Goal: Task Accomplishment & Management: Complete application form

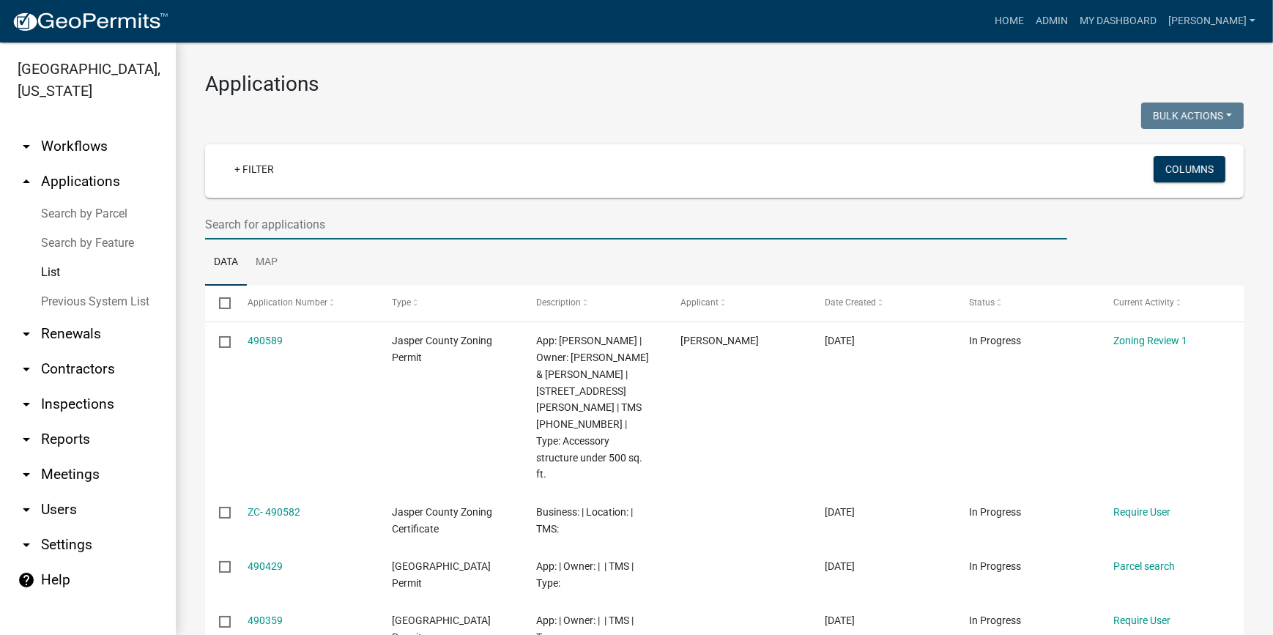
click at [403, 229] on input "text" at bounding box center [636, 224] width 862 height 30
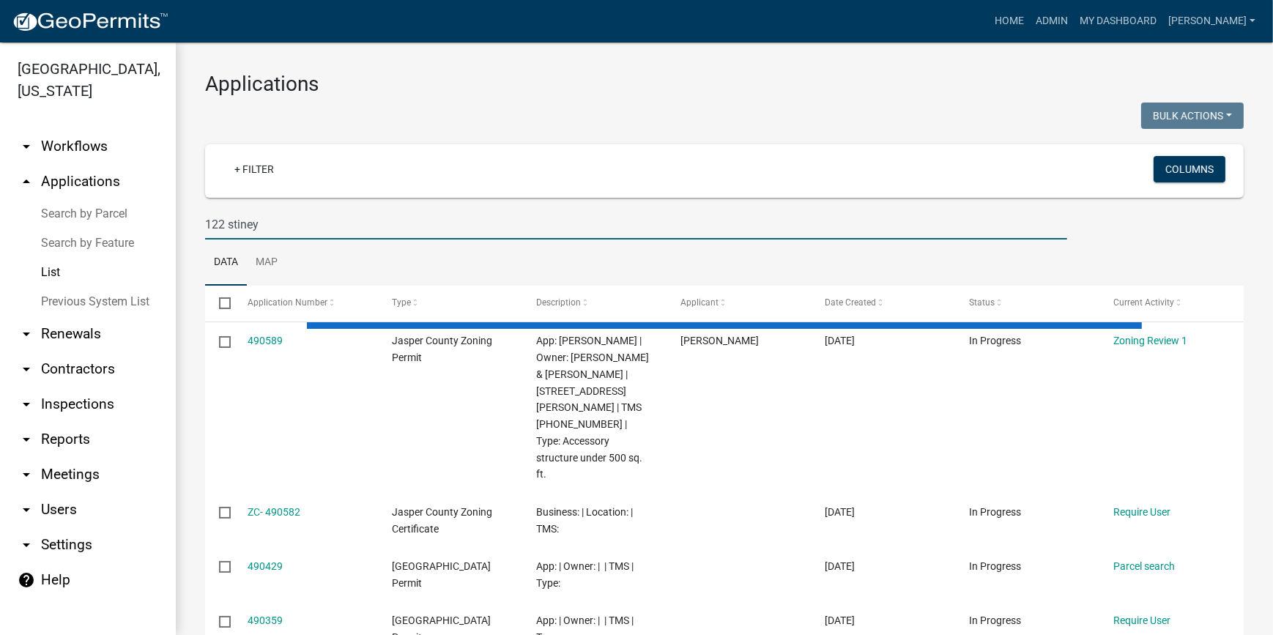
type input "122 stiney"
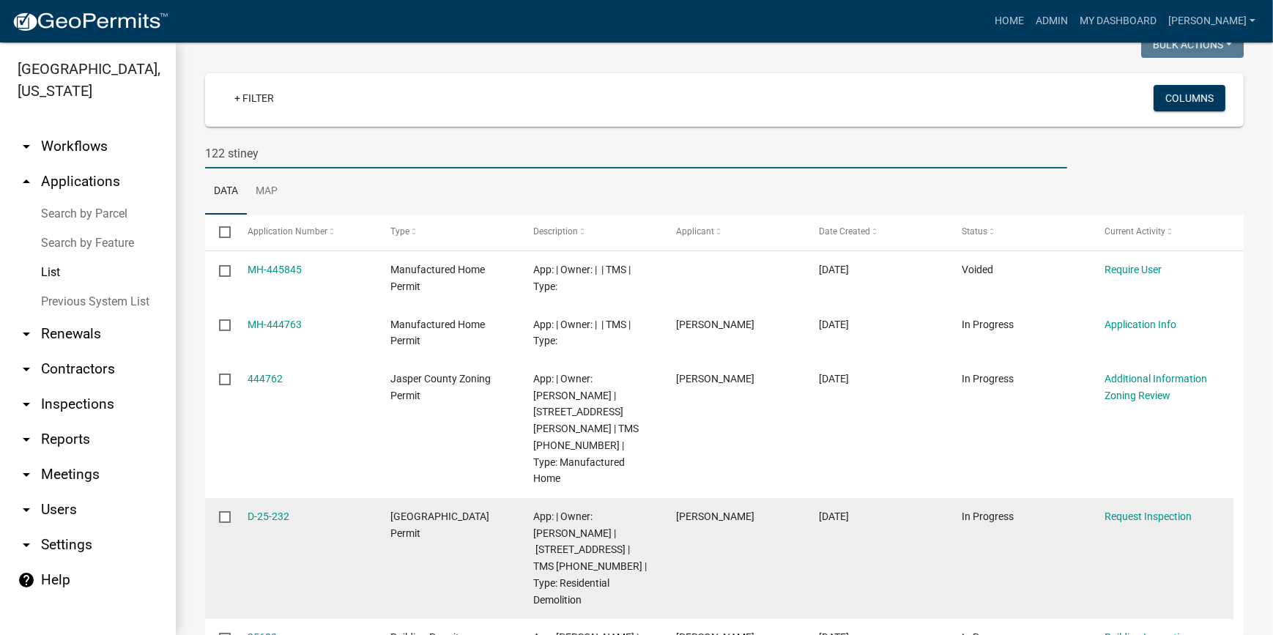
scroll to position [47, 0]
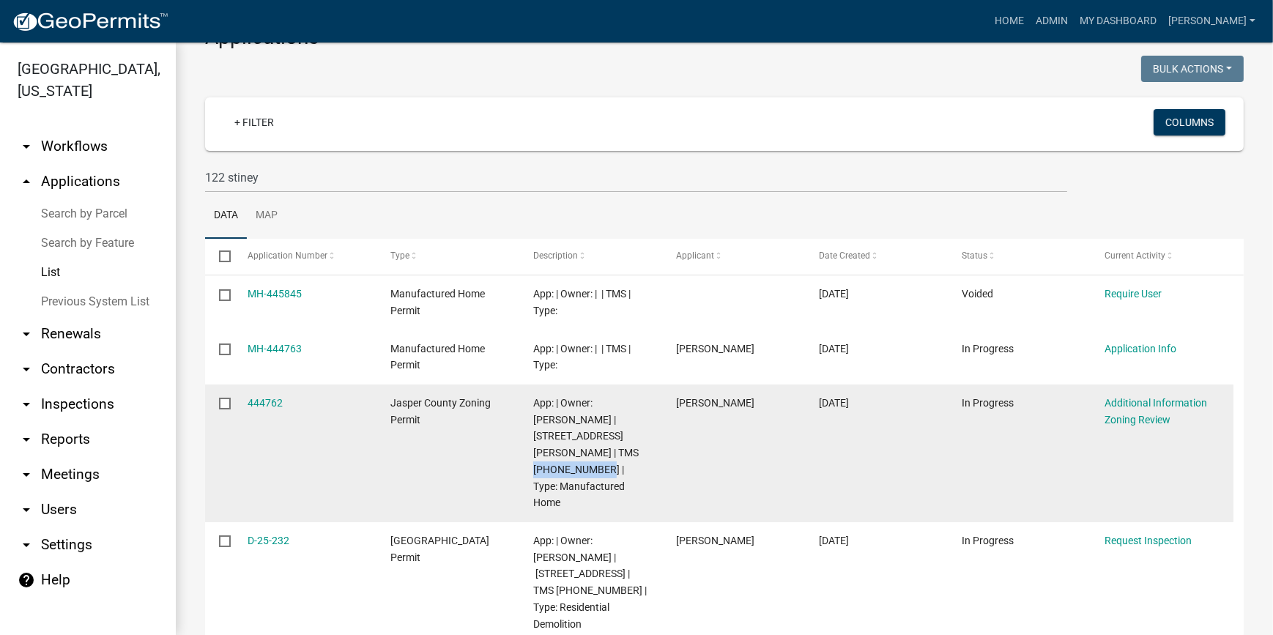
drag, startPoint x: 620, startPoint y: 450, endPoint x: 557, endPoint y: 450, distance: 63.0
click at [557, 450] on span "App: | Owner: MITCHELL CAROLYN | 122 STINEY FUNERAL HOME RD | TMS 029-47-02-014…" at bounding box center [585, 453] width 105 height 112
copy span "[PHONE_NUMBER]"
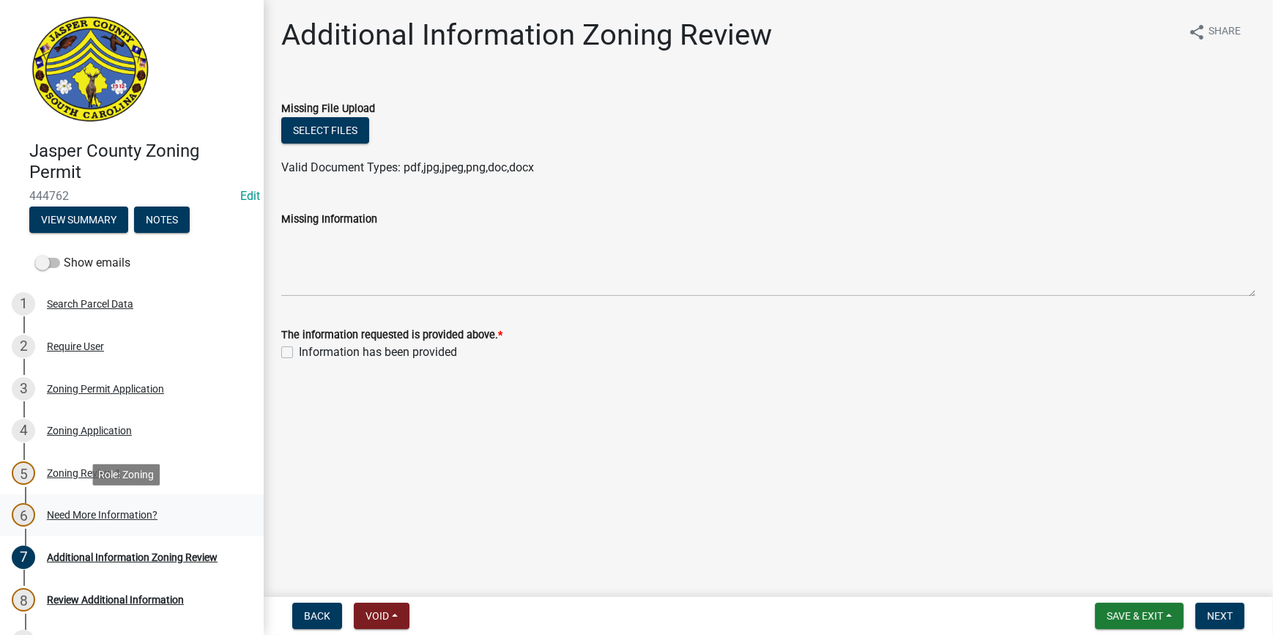
click at [89, 516] on div "Need More Information?" at bounding box center [102, 515] width 111 height 10
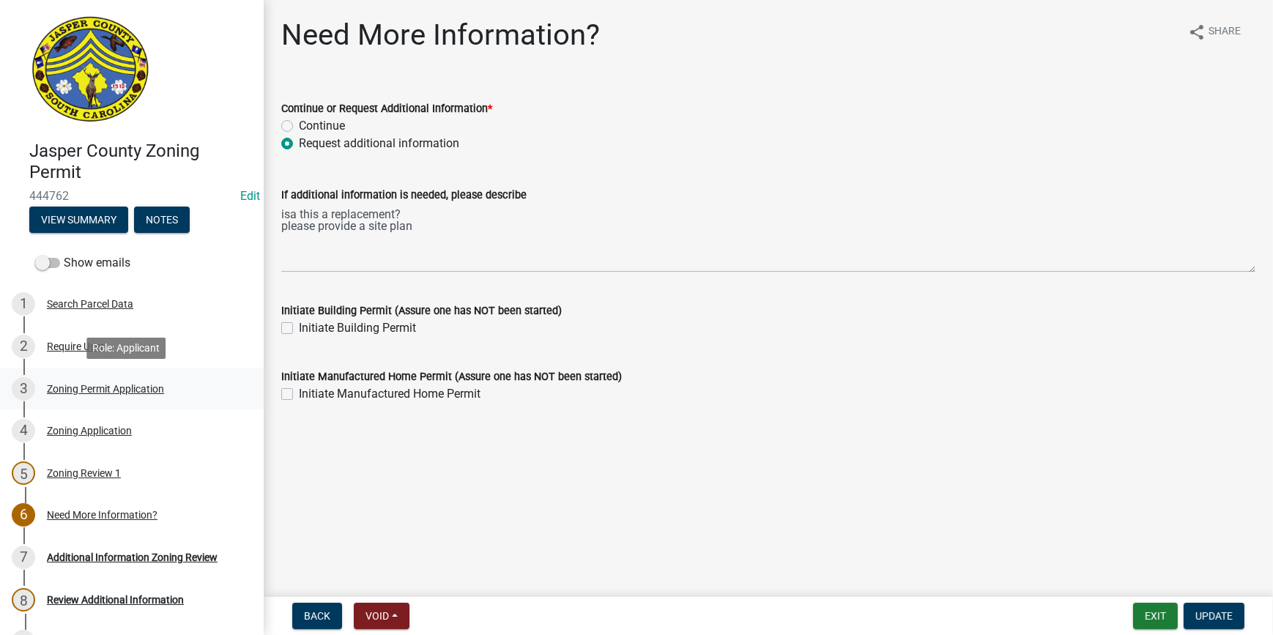
click at [104, 390] on div "Zoning Permit Application" at bounding box center [105, 389] width 117 height 10
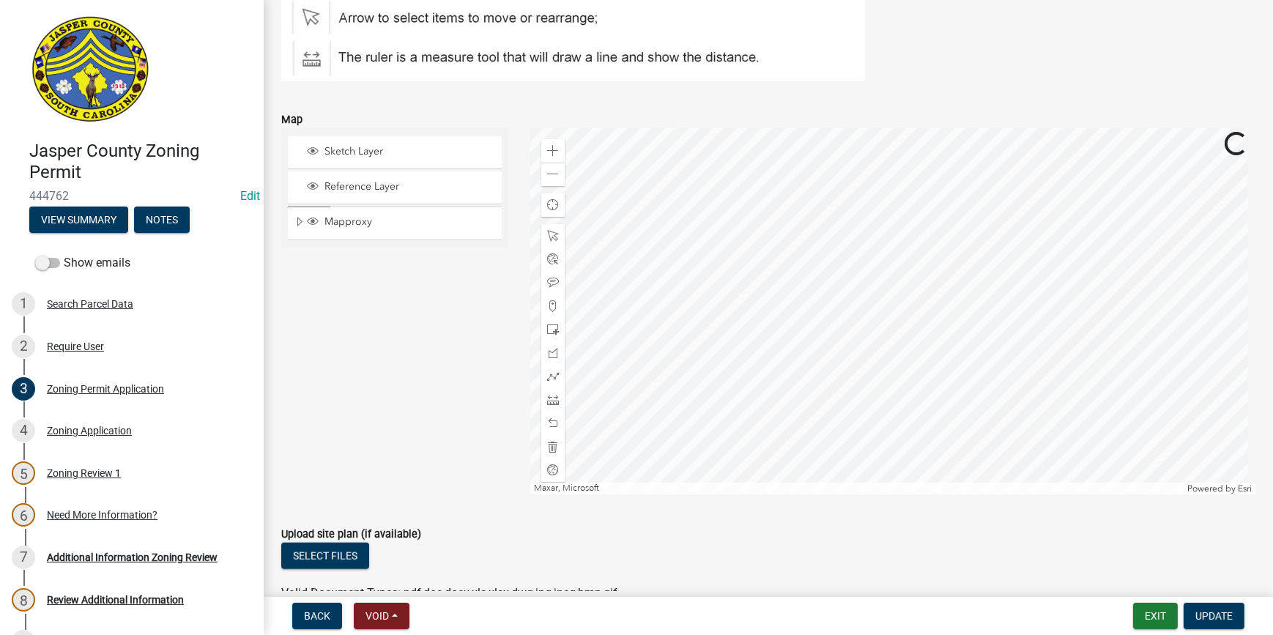
scroll to position [1931, 0]
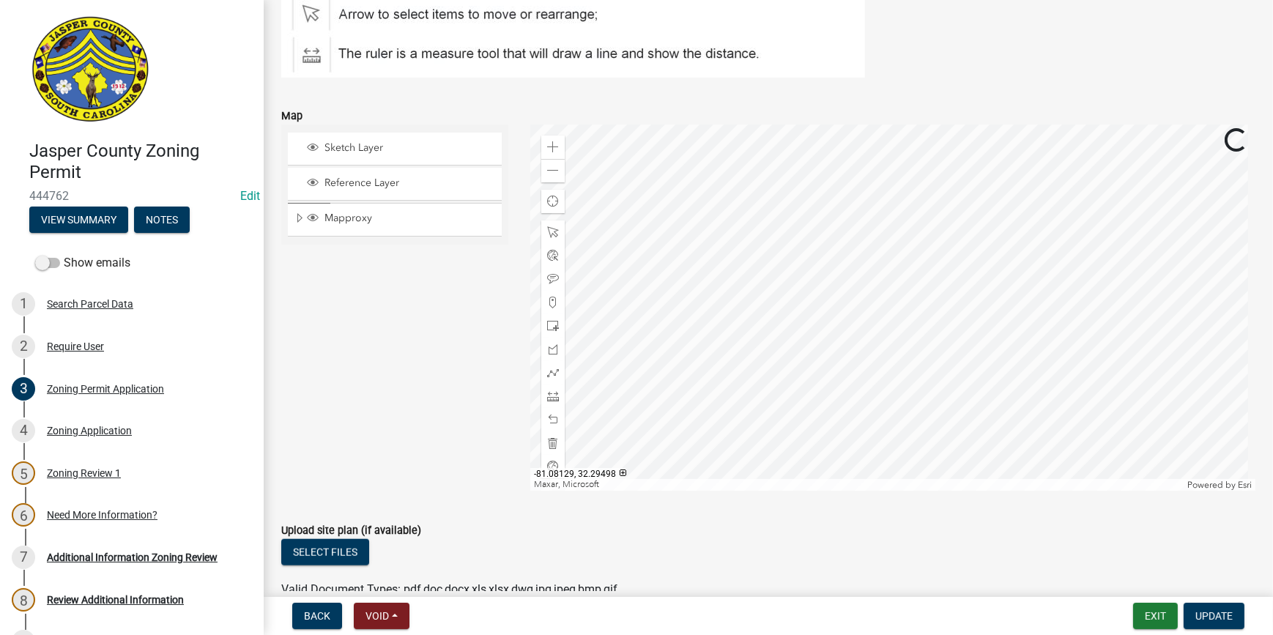
click at [769, 251] on div at bounding box center [892, 308] width 725 height 366
click at [549, 298] on span at bounding box center [553, 303] width 12 height 12
click at [888, 258] on div at bounding box center [892, 308] width 725 height 366
click at [549, 396] on span at bounding box center [553, 396] width 12 height 12
click at [884, 165] on div at bounding box center [892, 308] width 725 height 366
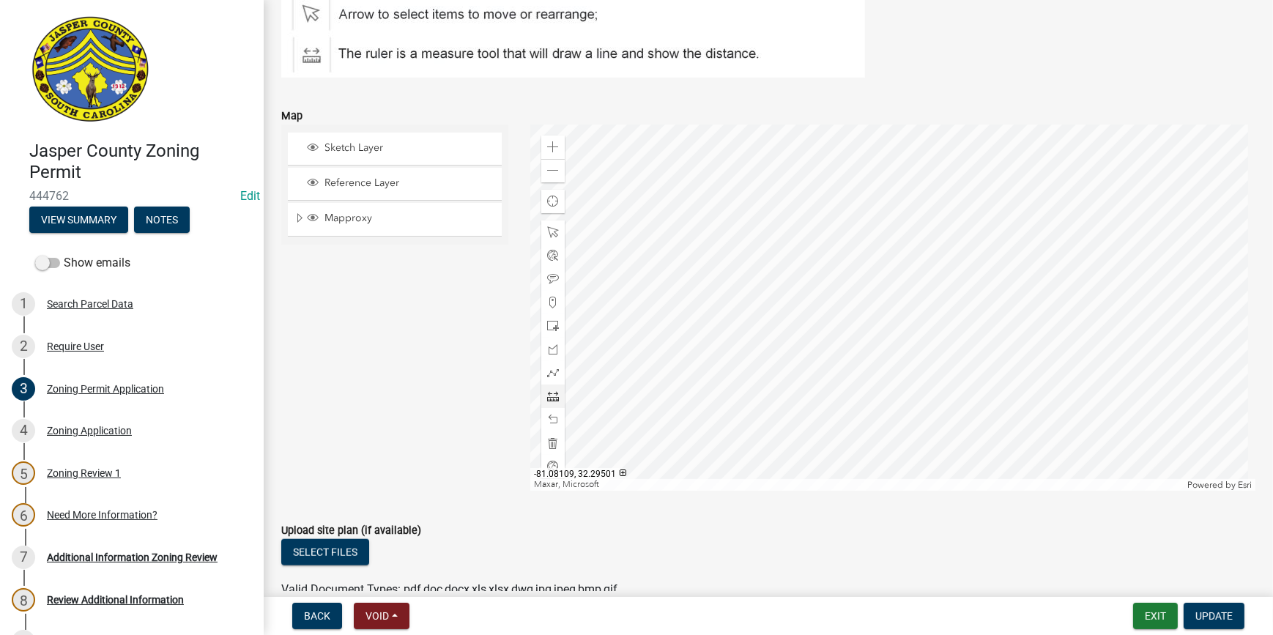
click at [880, 228] on div at bounding box center [892, 308] width 725 height 366
click at [879, 343] on div at bounding box center [892, 308] width 725 height 366
click at [877, 298] on div at bounding box center [892, 308] width 725 height 366
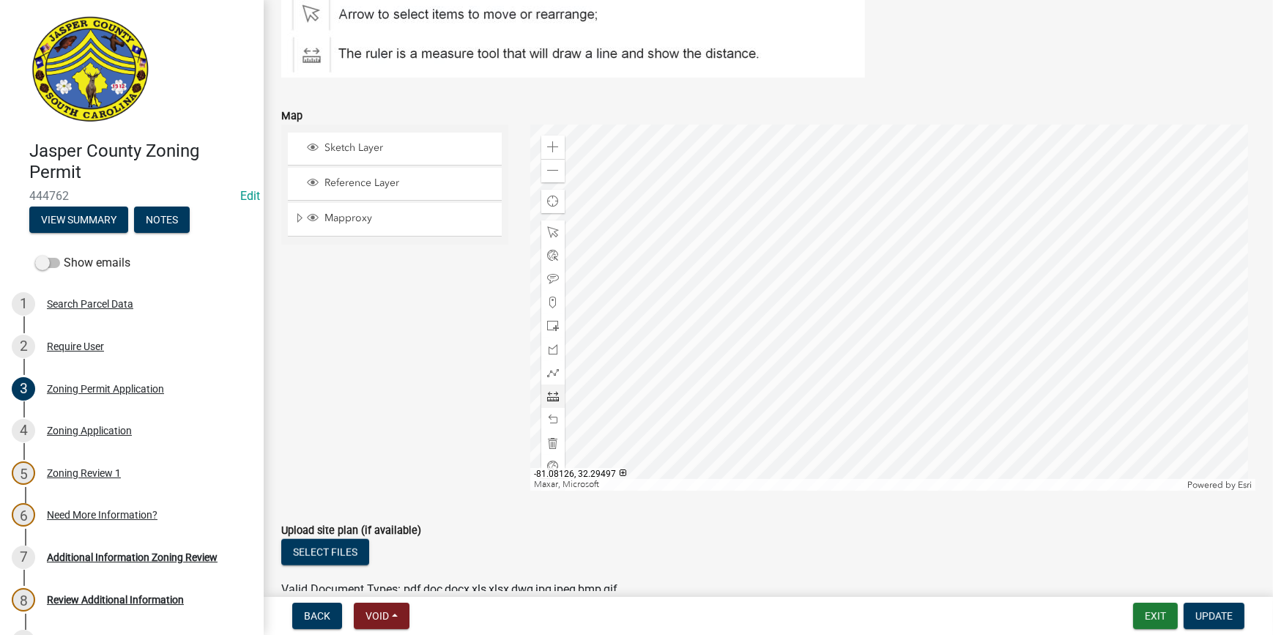
click at [784, 256] on div at bounding box center [892, 308] width 725 height 366
click at [802, 257] on div at bounding box center [892, 308] width 725 height 366
click at [1003, 256] on div at bounding box center [892, 308] width 725 height 366
click at [986, 256] on div at bounding box center [892, 308] width 725 height 366
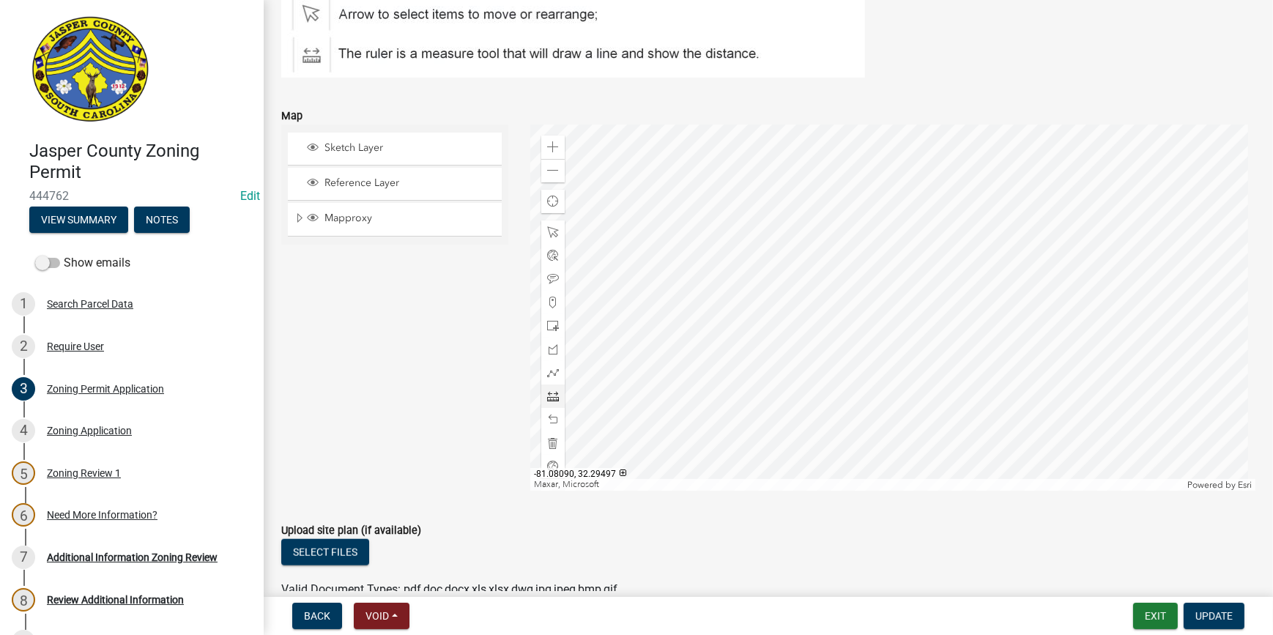
click at [986, 256] on div at bounding box center [892, 308] width 725 height 366
click at [828, 249] on div at bounding box center [892, 308] width 725 height 366
click at [547, 415] on span at bounding box center [553, 420] width 12 height 12
click at [820, 293] on div at bounding box center [892, 308] width 725 height 366
click at [547, 417] on span at bounding box center [553, 420] width 12 height 12
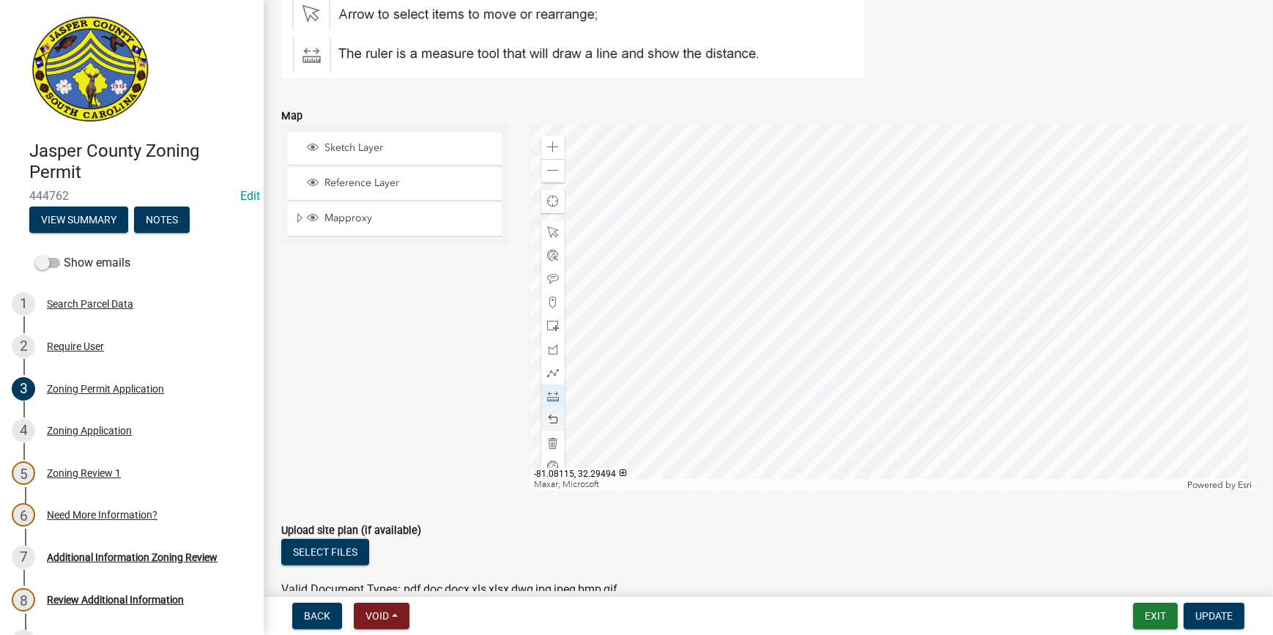
click at [855, 277] on div at bounding box center [892, 308] width 725 height 366
click at [1015, 275] on div at bounding box center [892, 308] width 725 height 366
click at [855, 275] on div at bounding box center [892, 308] width 725 height 366
click at [855, 196] on div at bounding box center [892, 308] width 725 height 366
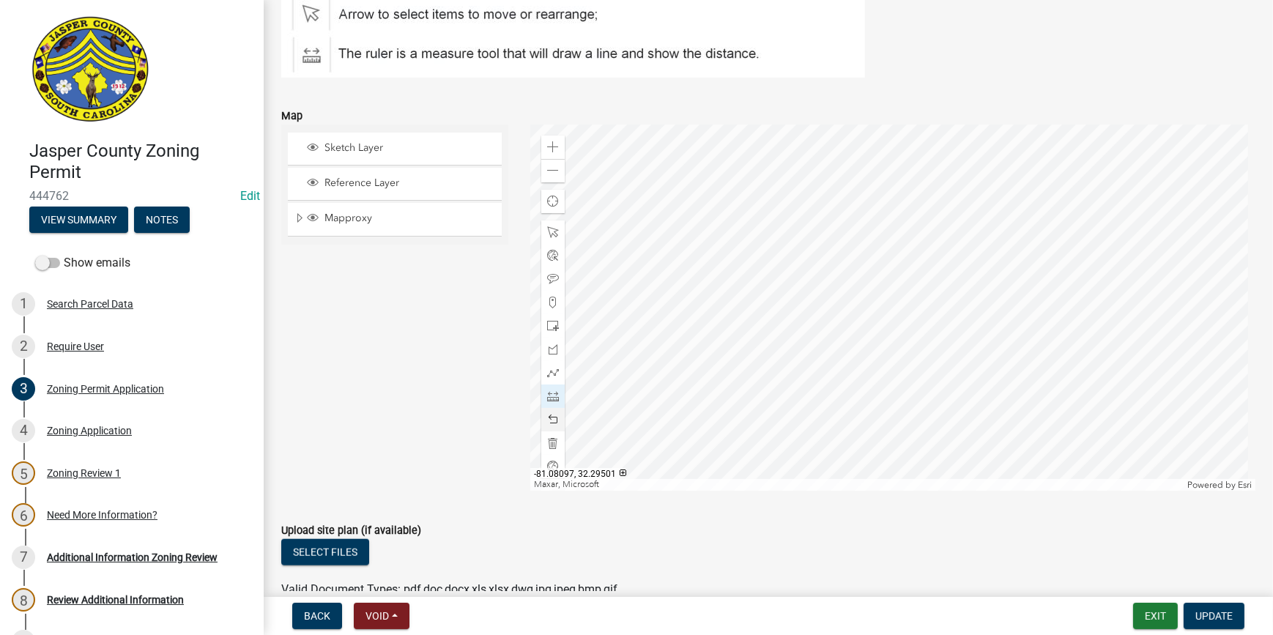
click at [1011, 196] on div at bounding box center [892, 308] width 725 height 366
click at [1015, 275] on div at bounding box center [892, 308] width 725 height 366
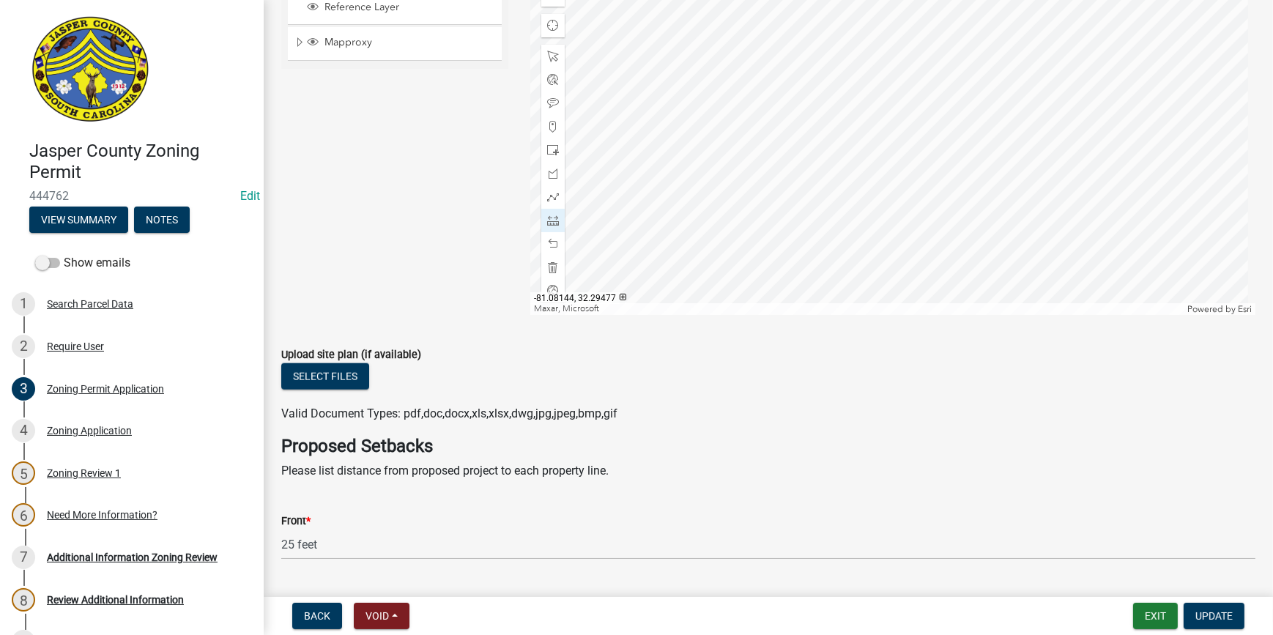
scroll to position [2131, 0]
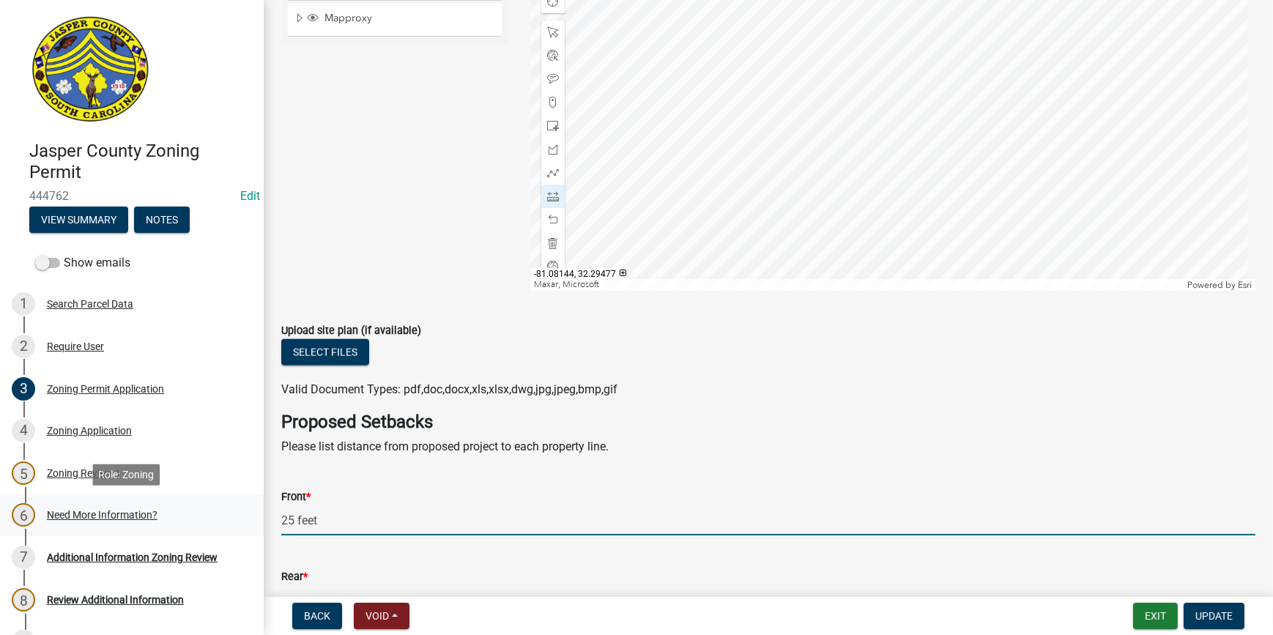
drag, startPoint x: 327, startPoint y: 525, endPoint x: 229, endPoint y: 521, distance: 98.2
click at [229, 521] on div "Jasper County Zoning Permit 444762 Edit View Summary Notes Show emails 1 Search…" at bounding box center [636, 317] width 1273 height 635
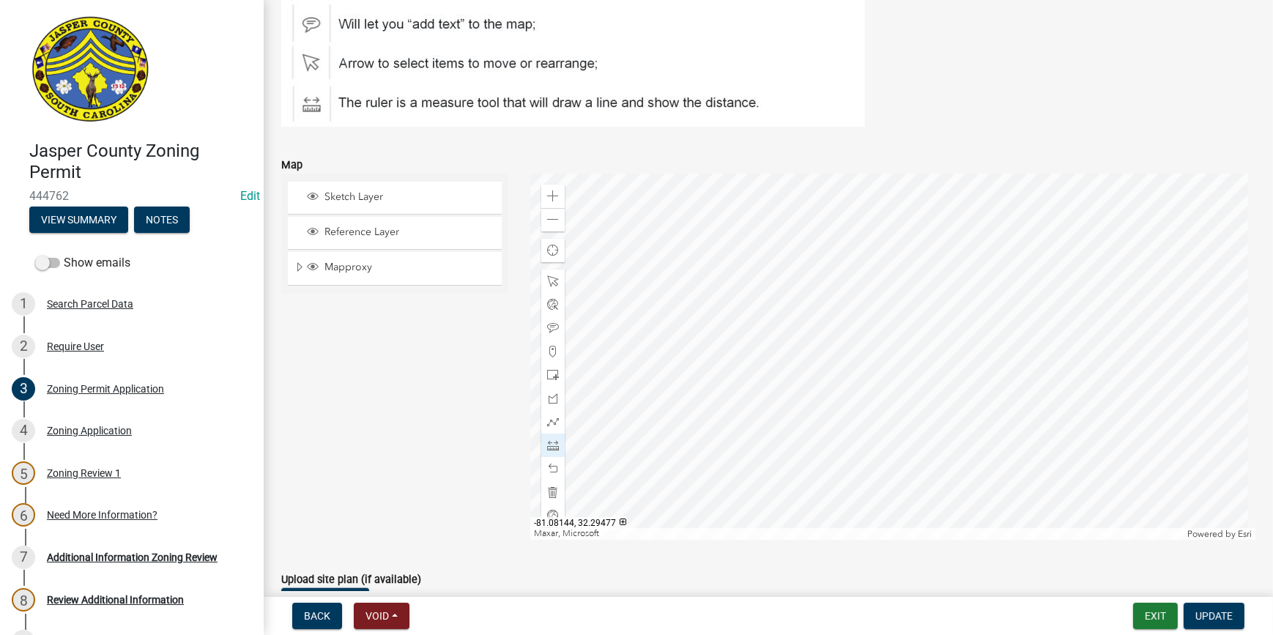
scroll to position [1864, 0]
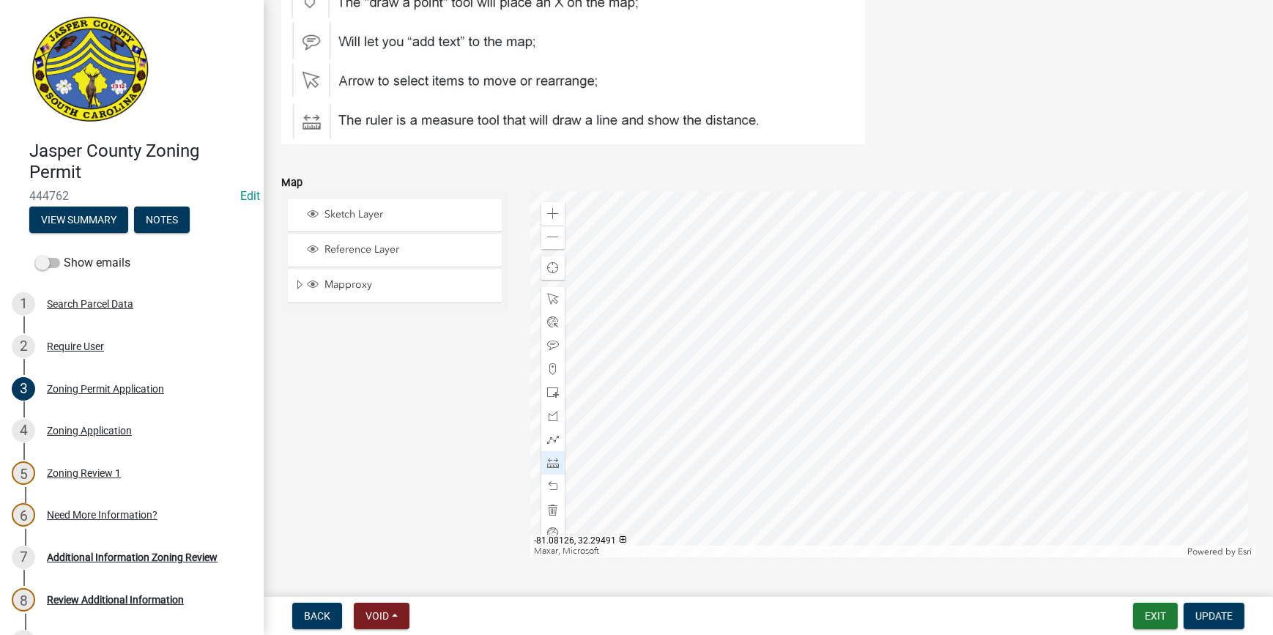
type input "35"
click at [728, 495] on div at bounding box center [892, 374] width 725 height 366
click at [1206, 612] on span "Update" at bounding box center [1213, 616] width 37 height 12
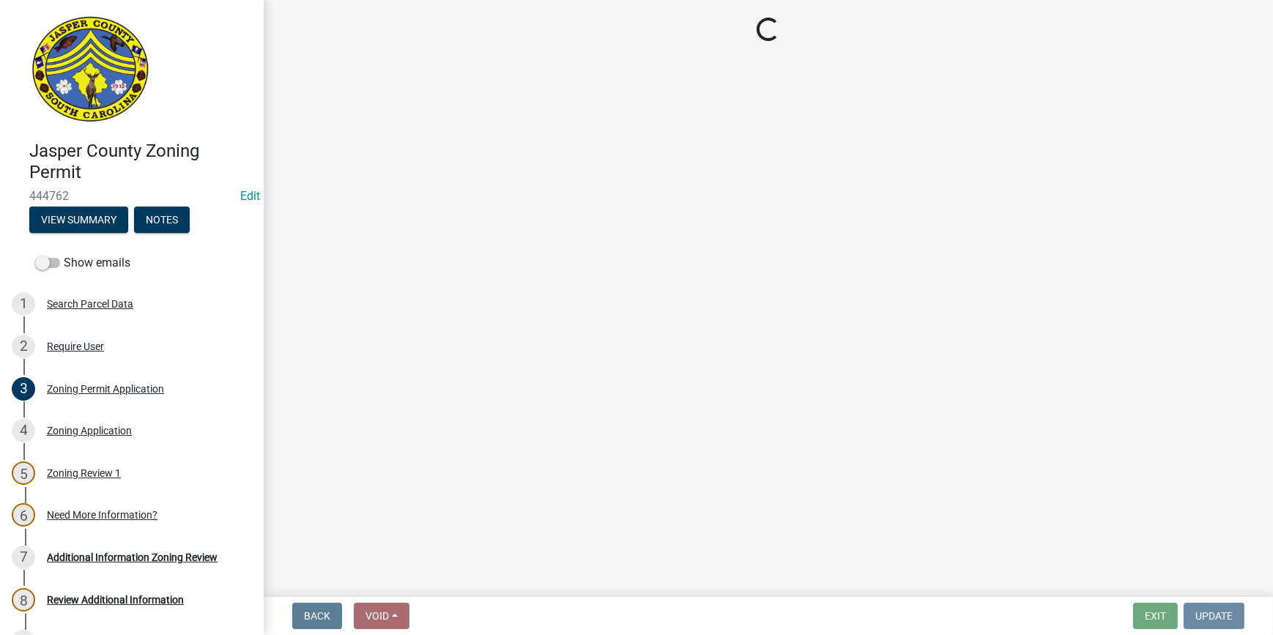
scroll to position [0, 0]
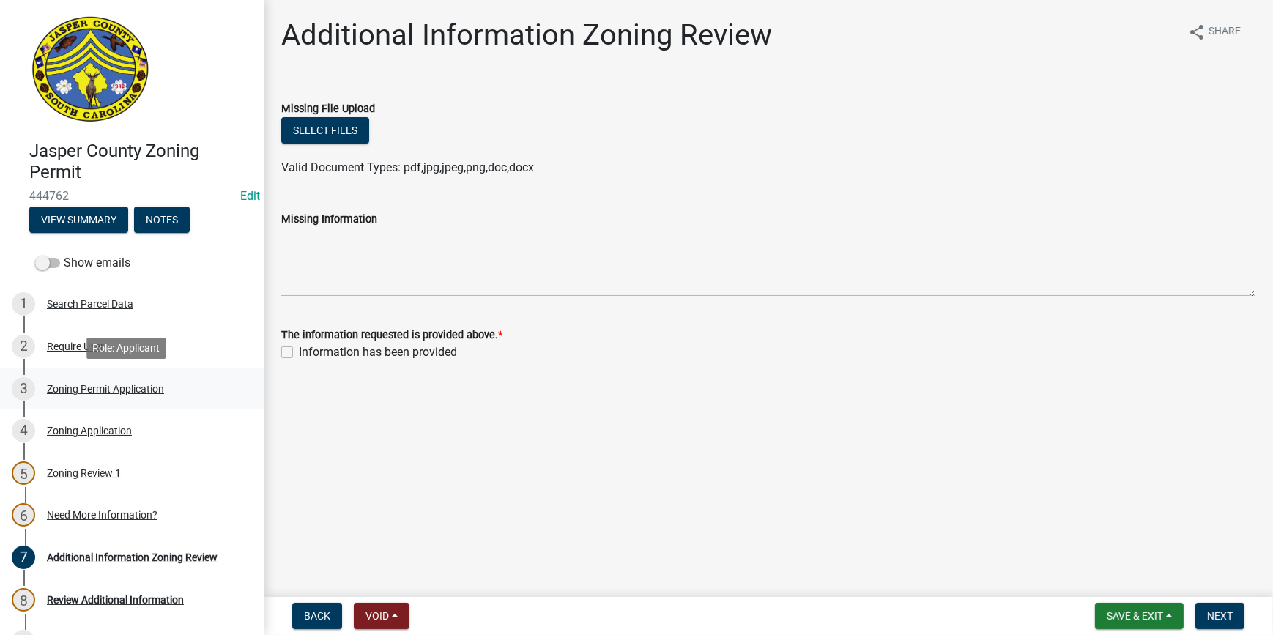
click at [127, 394] on div "Zoning Permit Application" at bounding box center [105, 389] width 117 height 10
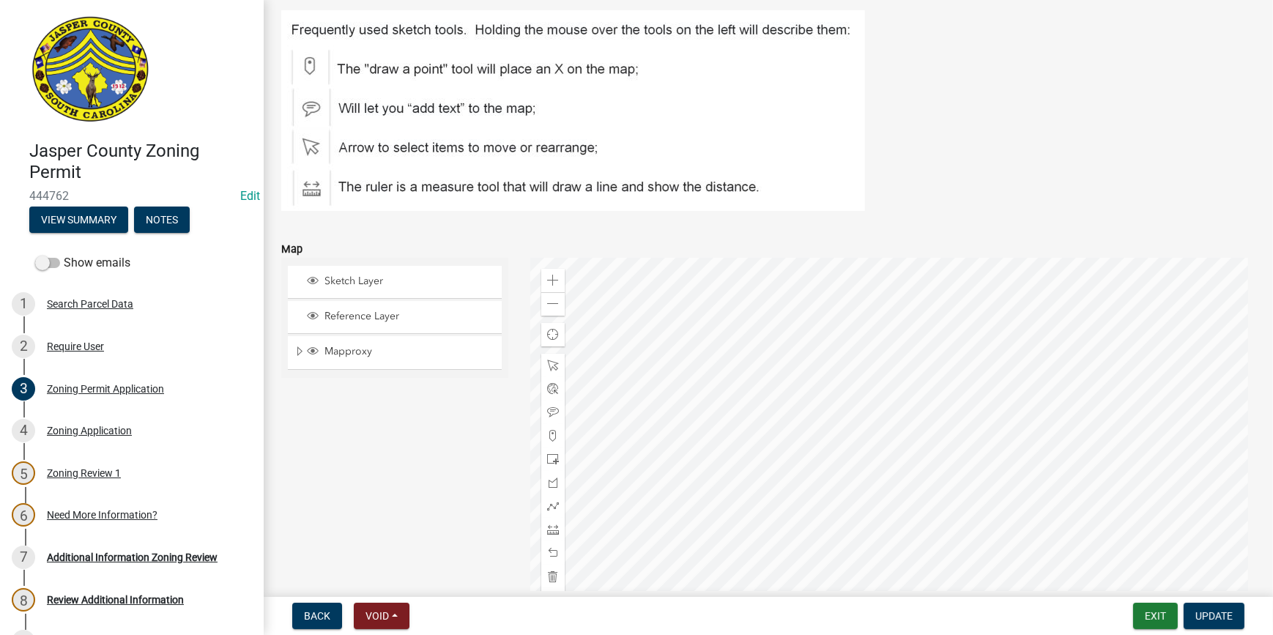
scroll to position [1931, 0]
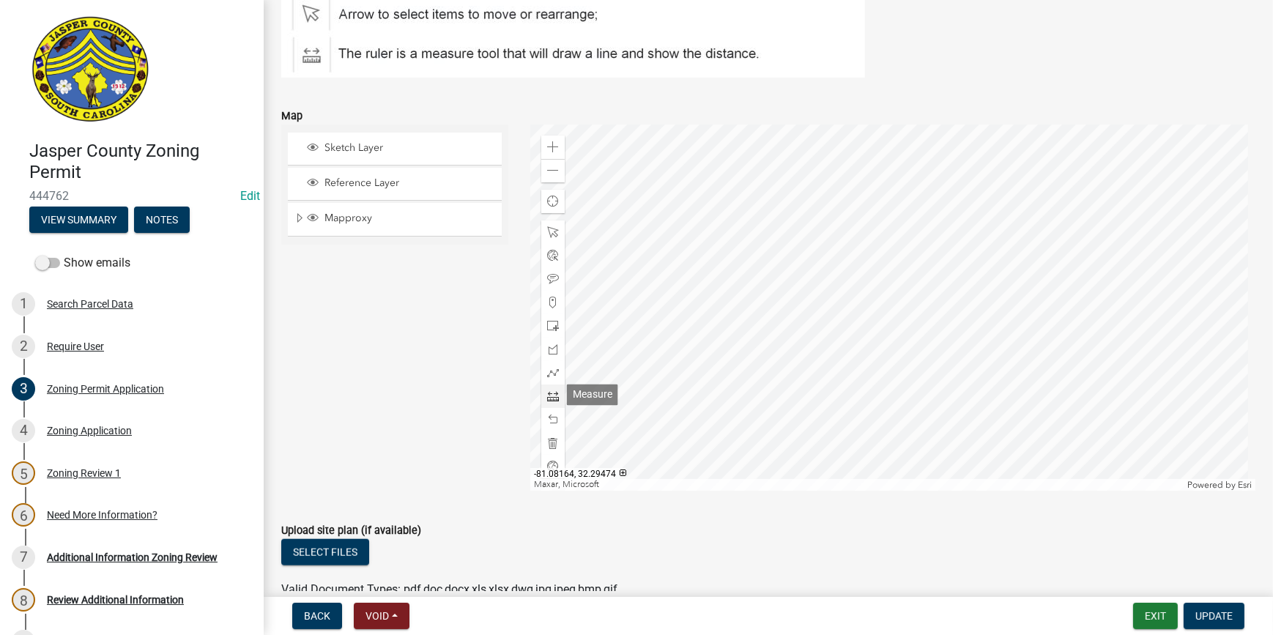
click at [547, 398] on span at bounding box center [553, 396] width 12 height 12
click at [941, 323] on div at bounding box center [892, 308] width 725 height 366
click at [998, 325] on div at bounding box center [892, 308] width 725 height 366
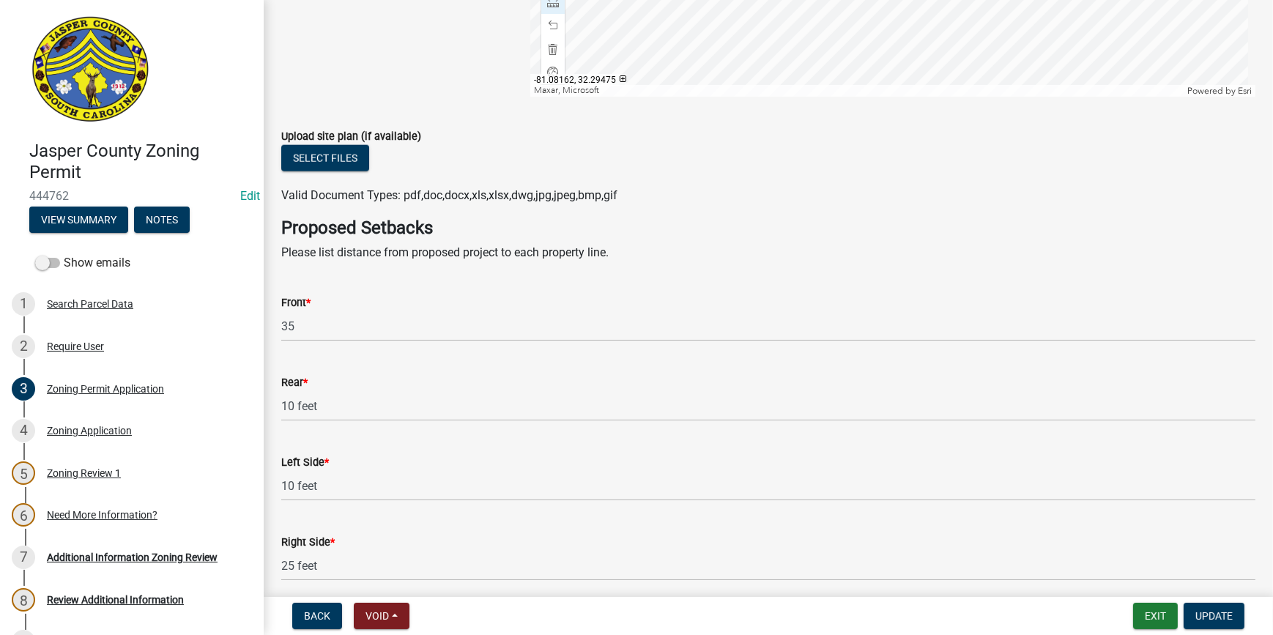
scroll to position [2330, 0]
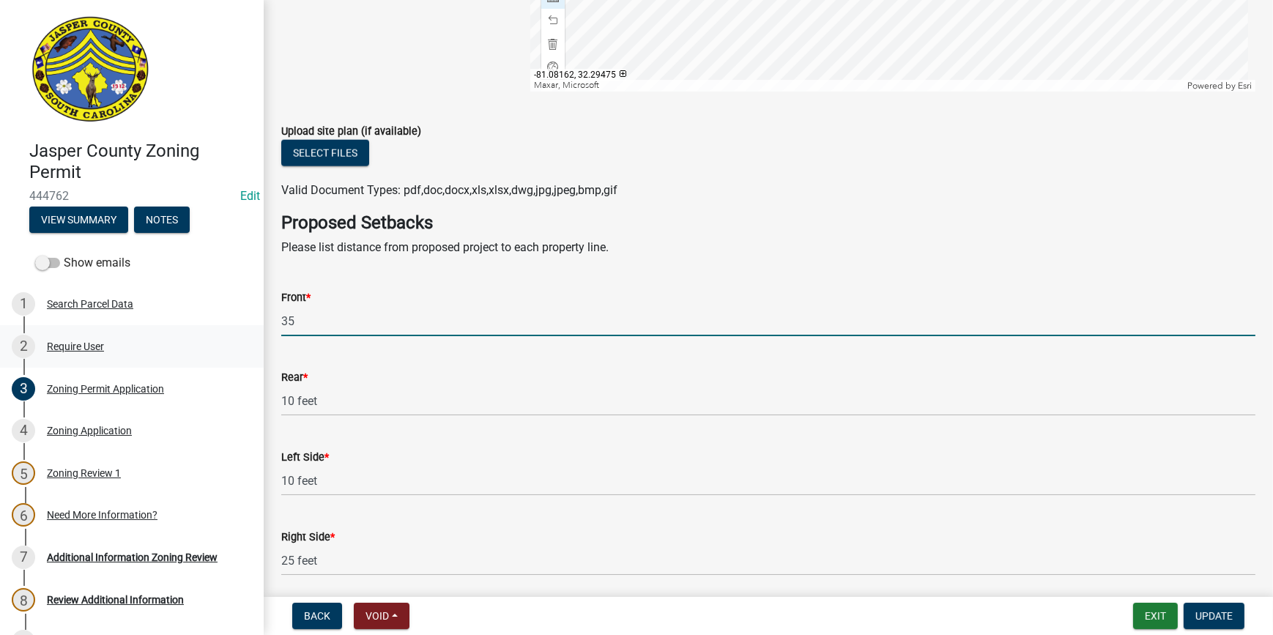
drag, startPoint x: 311, startPoint y: 325, endPoint x: 211, endPoint y: 342, distance: 101.0
click at [211, 342] on div "Jasper County Zoning Permit 444762 Edit View Summary Notes Show emails 1 Search…" at bounding box center [636, 317] width 1273 height 635
type input "26"
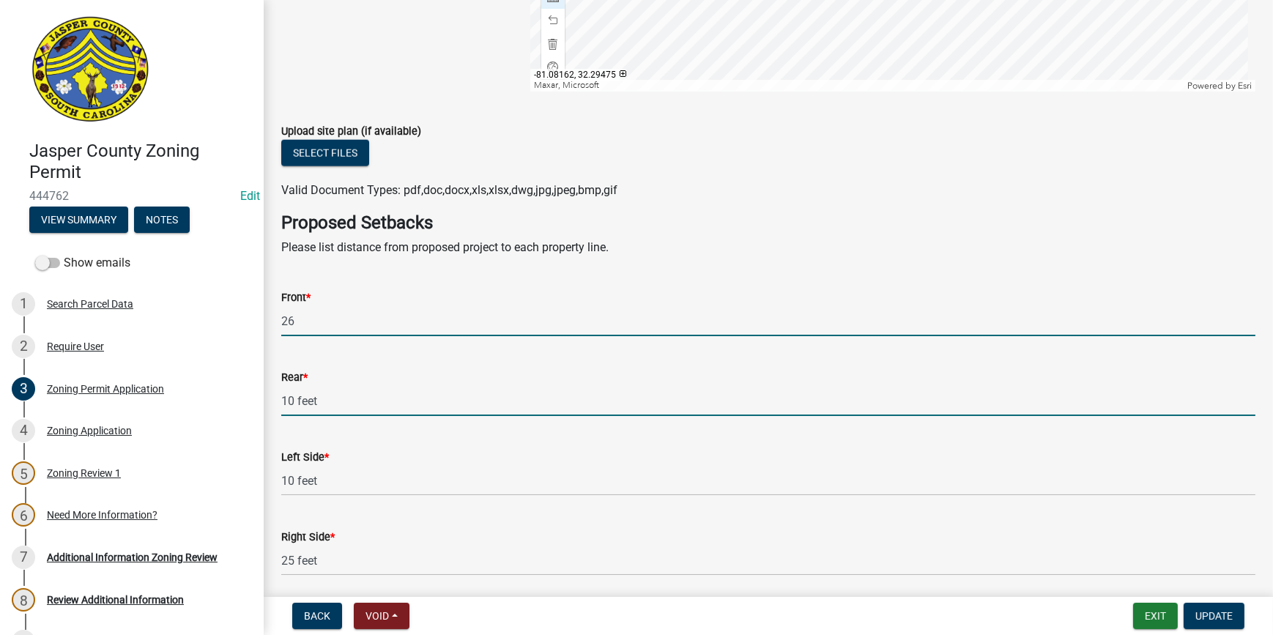
click at [301, 398] on input "10 feet" at bounding box center [768, 401] width 974 height 30
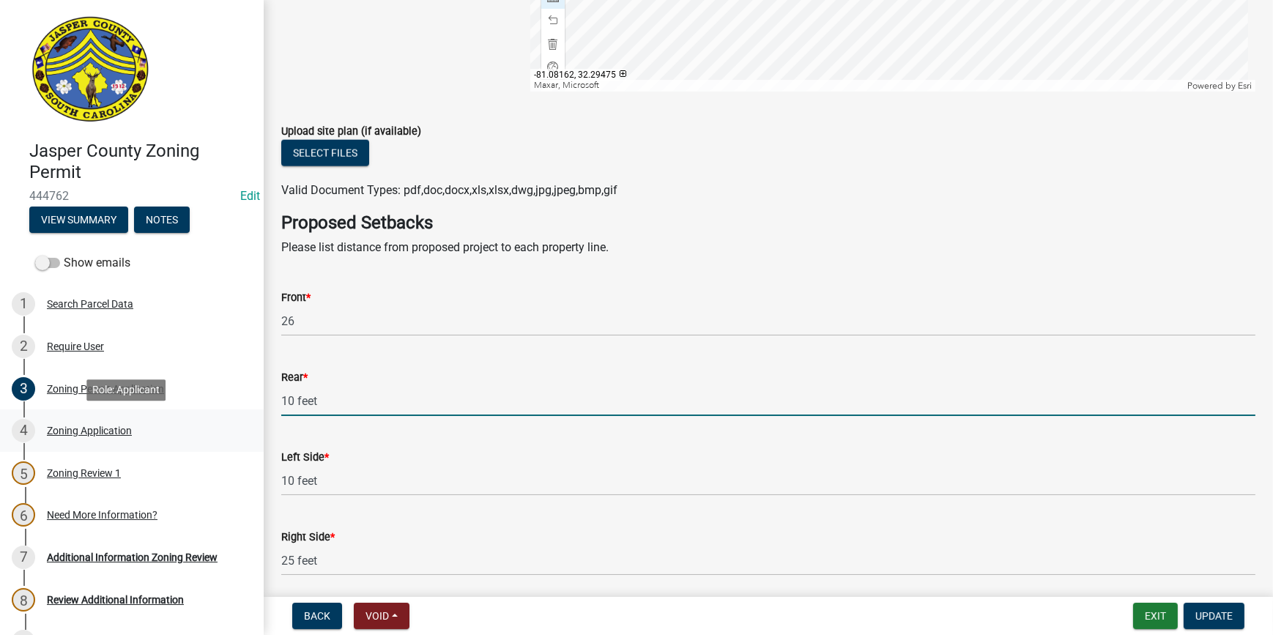
drag, startPoint x: 320, startPoint y: 405, endPoint x: 241, endPoint y: 418, distance: 80.2
click at [241, 418] on div "Jasper County Zoning Permit 444762 Edit View Summary Notes Show emails 1 Search…" at bounding box center [636, 317] width 1273 height 635
type input "25"
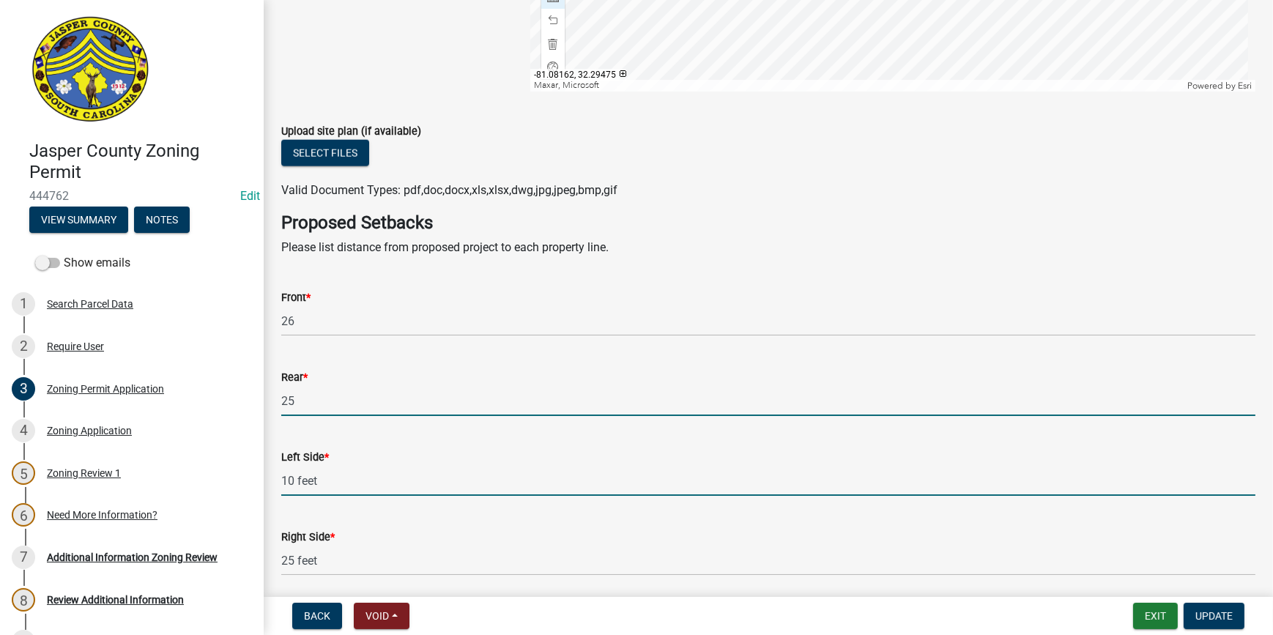
click at [326, 489] on input "10 feet" at bounding box center [768, 481] width 974 height 30
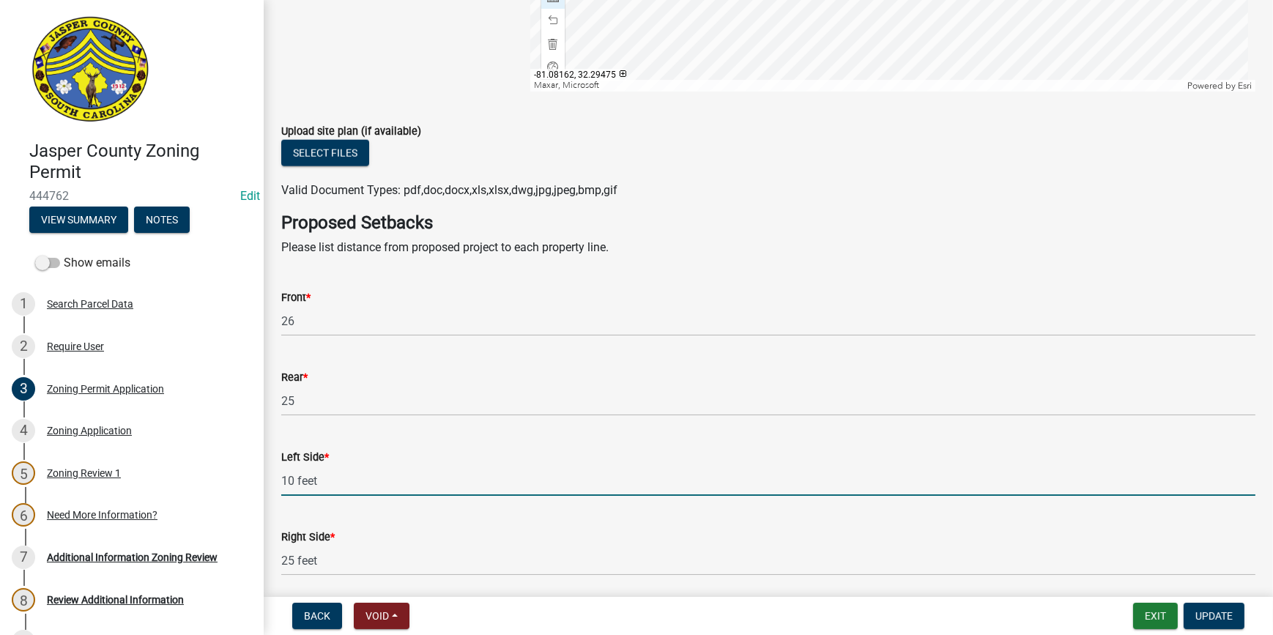
drag, startPoint x: 330, startPoint y: 486, endPoint x: 271, endPoint y: 491, distance: 58.8
click at [271, 491] on div "Left Side * 10 feet" at bounding box center [768, 462] width 996 height 68
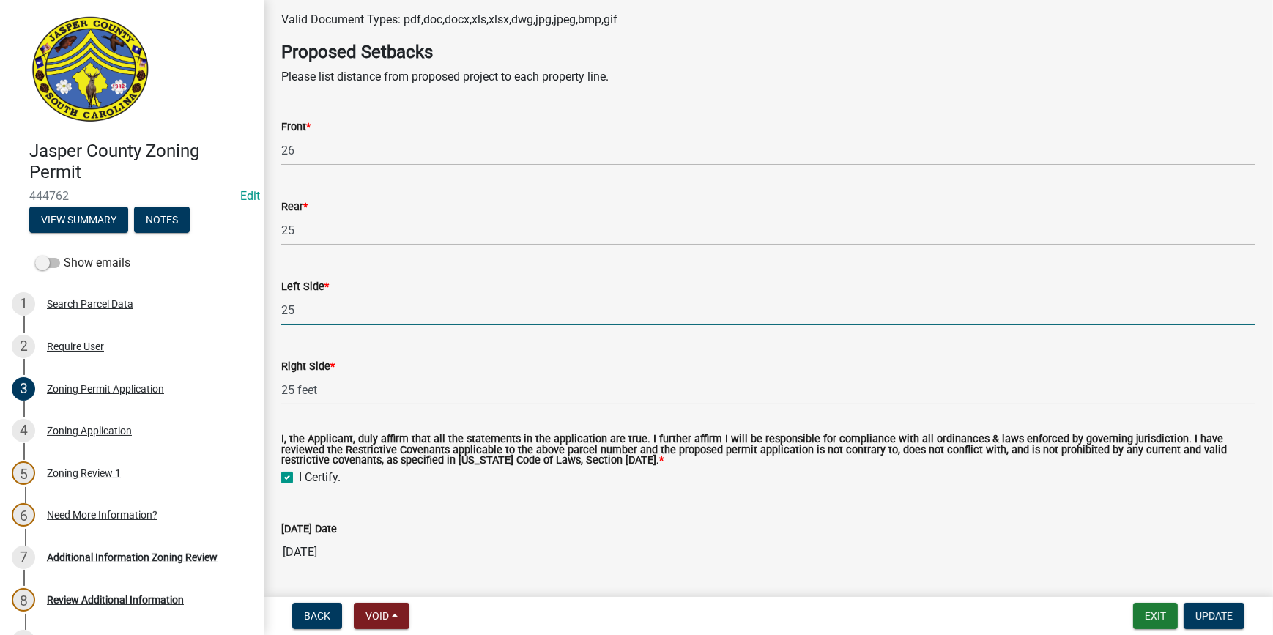
scroll to position [2530, 0]
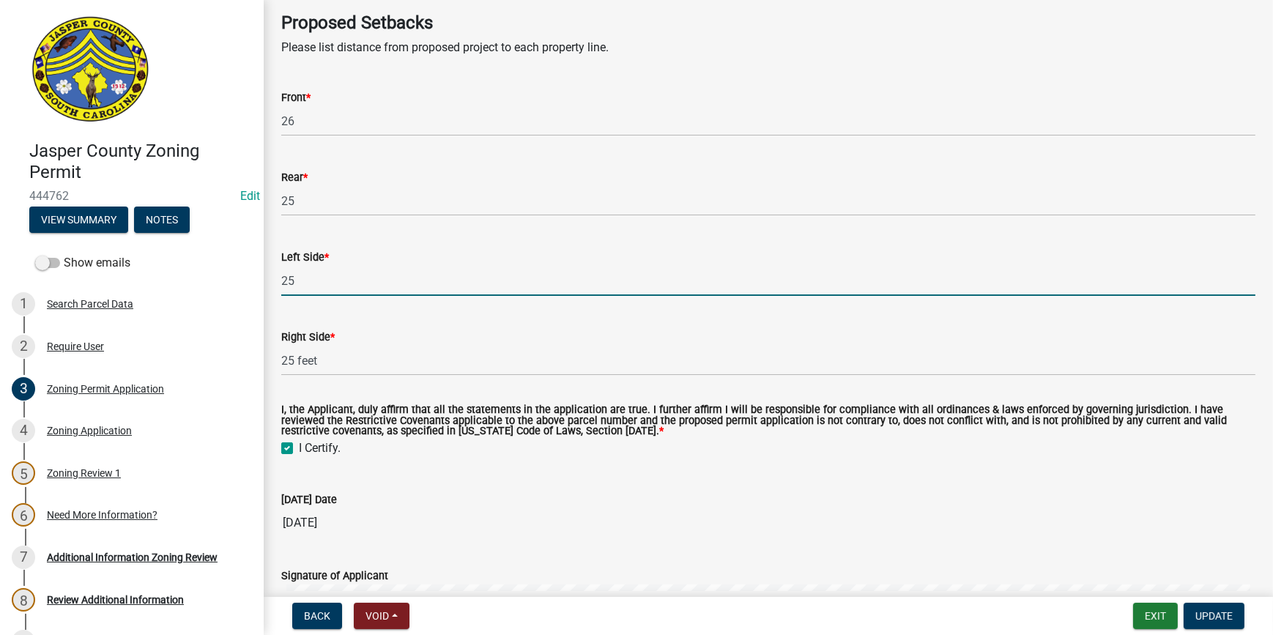
type input "25"
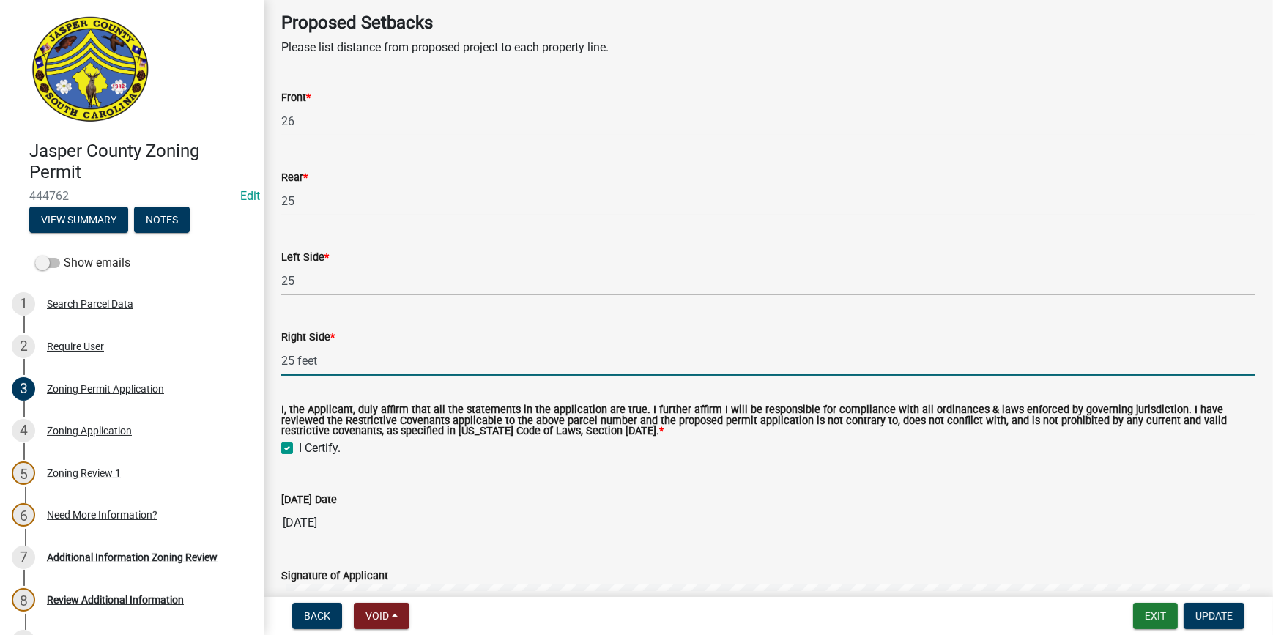
drag, startPoint x: 350, startPoint y: 370, endPoint x: 255, endPoint y: 378, distance: 95.6
click at [255, 378] on div "Jasper County Zoning Permit 444762 Edit View Summary Notes Show emails 1 Search…" at bounding box center [636, 317] width 1273 height 635
type input "10"
click at [724, 432] on label "I, the Applicant, duly affirm that all the statements in the application are tr…" at bounding box center [768, 420] width 974 height 31
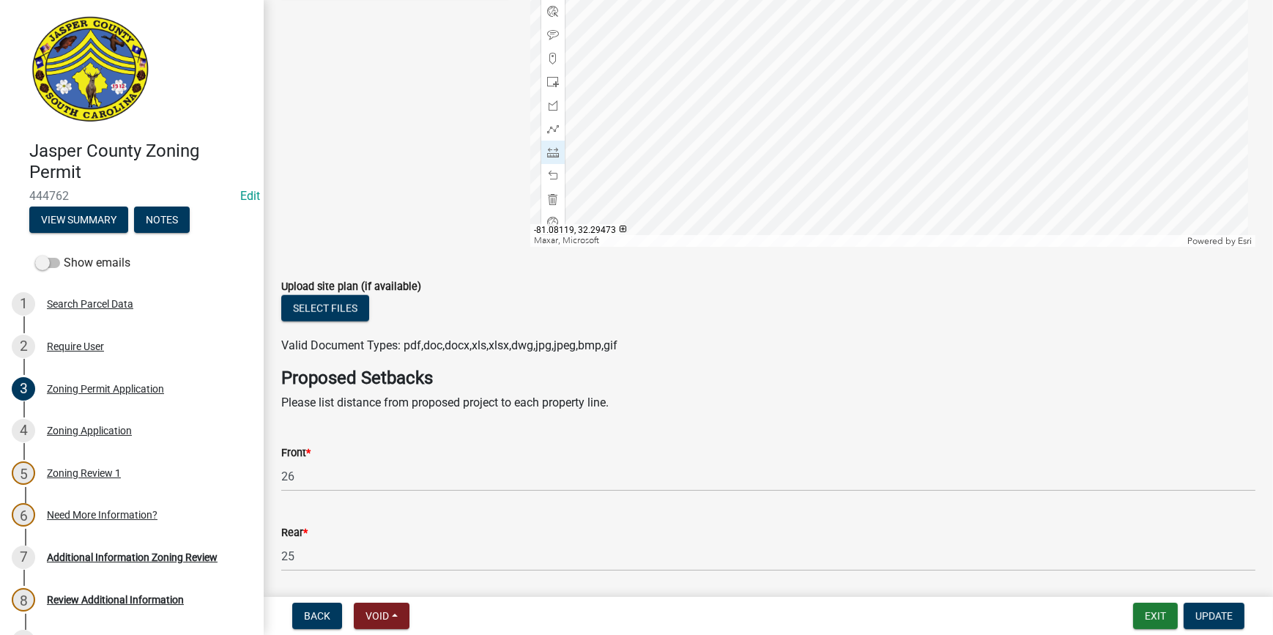
scroll to position [2263, 0]
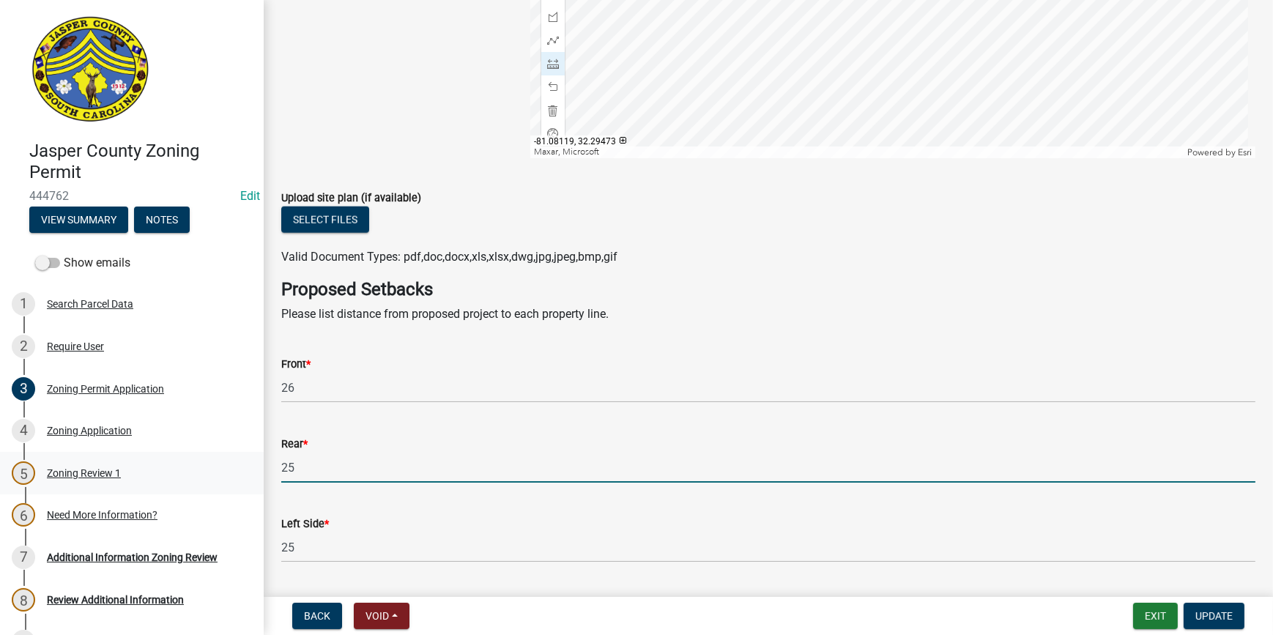
drag, startPoint x: 311, startPoint y: 467, endPoint x: 179, endPoint y: 468, distance: 131.1
click at [179, 468] on div "Jasper County Zoning Permit 444762 Edit View Summary Notes Show emails 1 Search…" at bounding box center [636, 317] width 1273 height 635
type input "26"
click at [549, 425] on div "Rear * 26" at bounding box center [768, 449] width 974 height 68
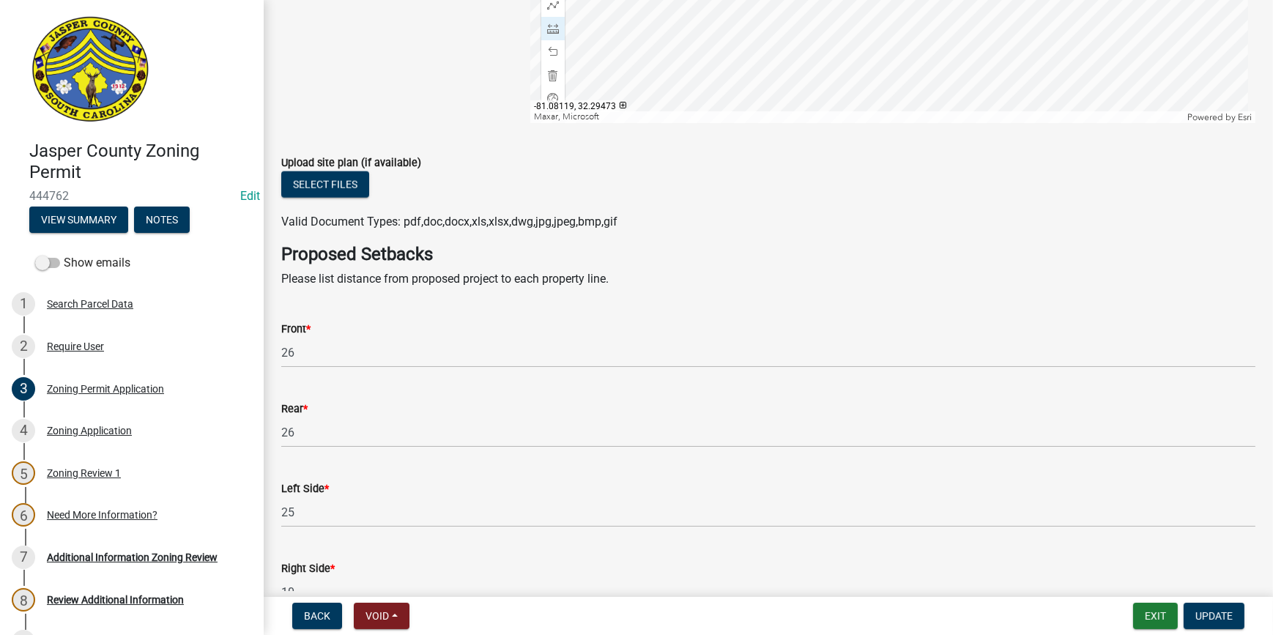
scroll to position [2330, 0]
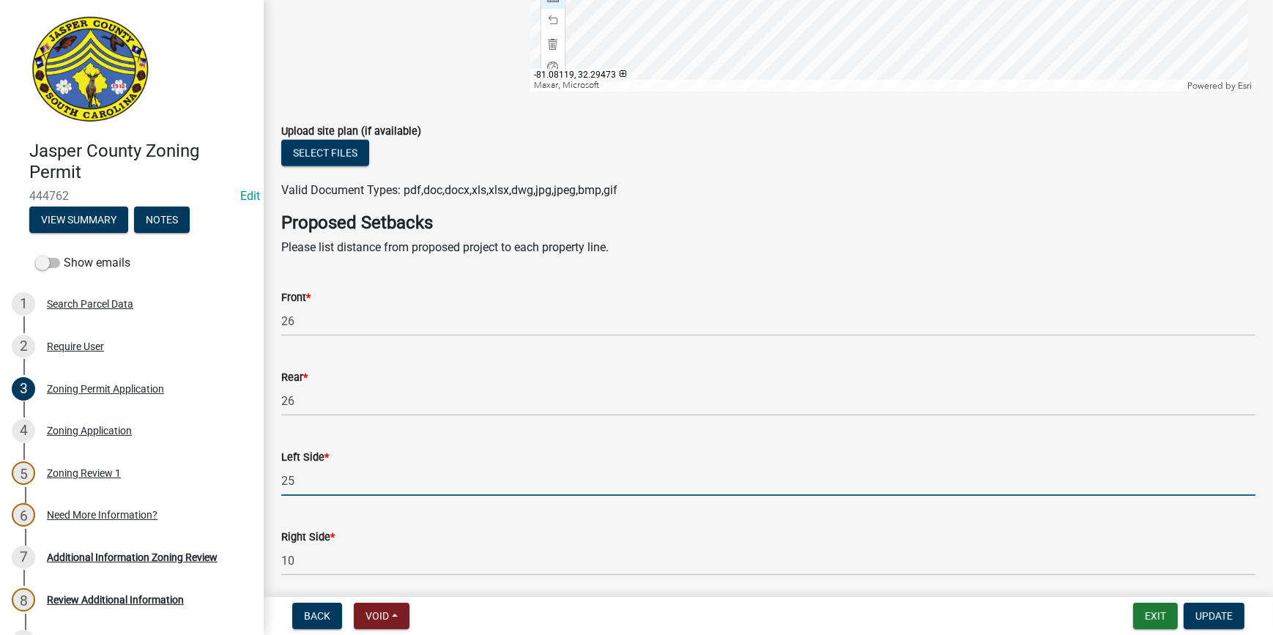
click at [341, 487] on input "25" at bounding box center [768, 481] width 974 height 30
type input "26"
click at [704, 496] on wm-data-entity-input "Left Side * 26" at bounding box center [768, 468] width 974 height 80
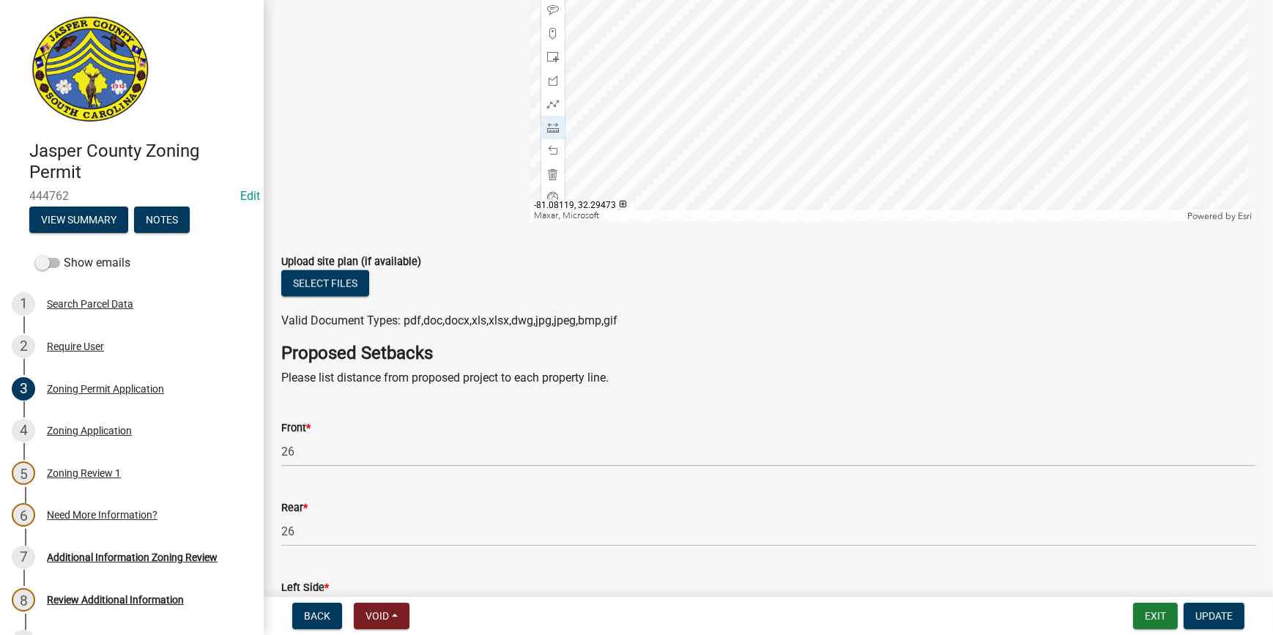
scroll to position [2197, 0]
click at [547, 130] on span at bounding box center [553, 130] width 12 height 12
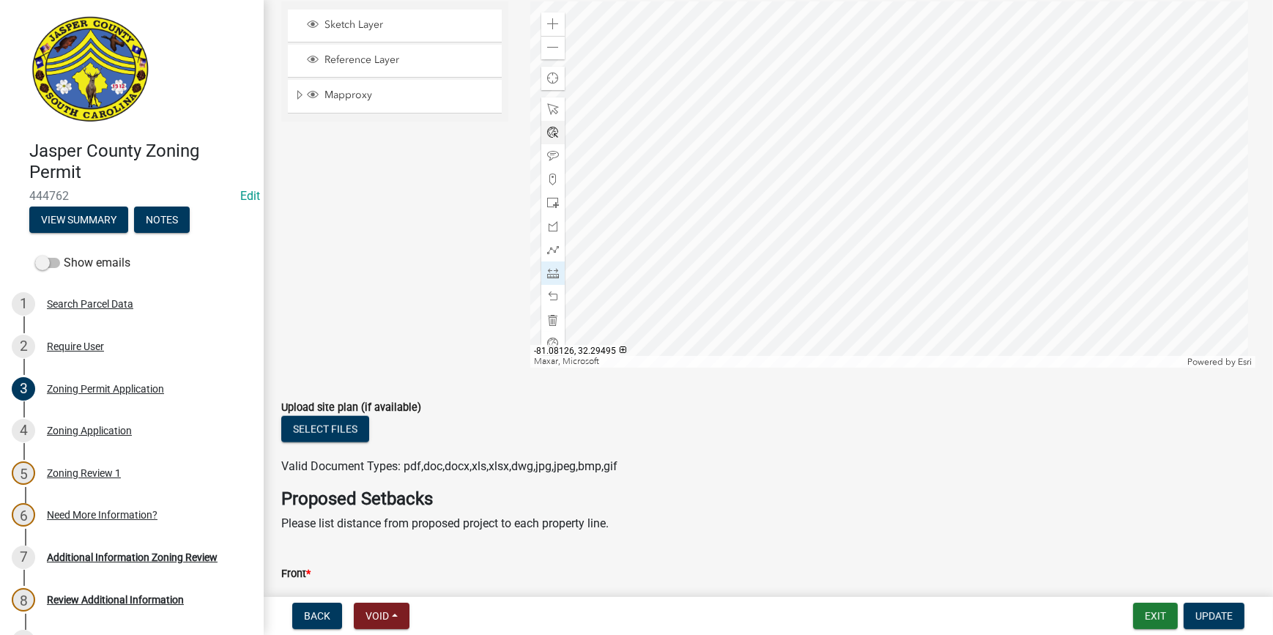
click at [773, 201] on div at bounding box center [892, 184] width 725 height 366
click at [828, 201] on div at bounding box center [892, 184] width 725 height 366
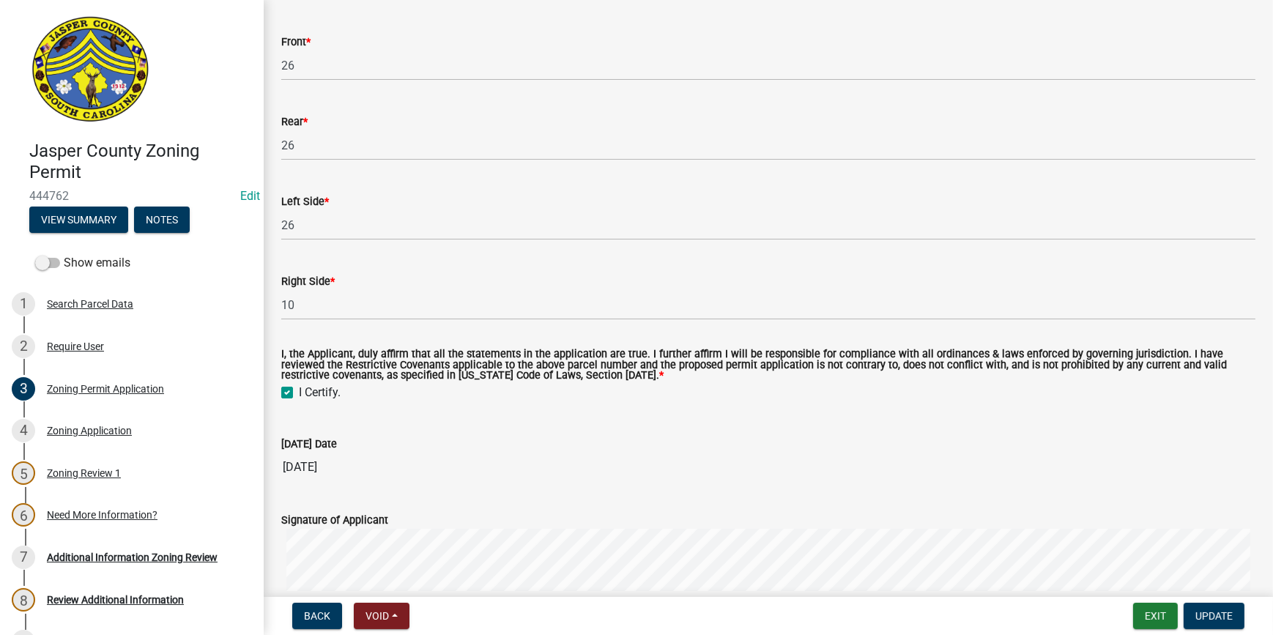
scroll to position [2586, 0]
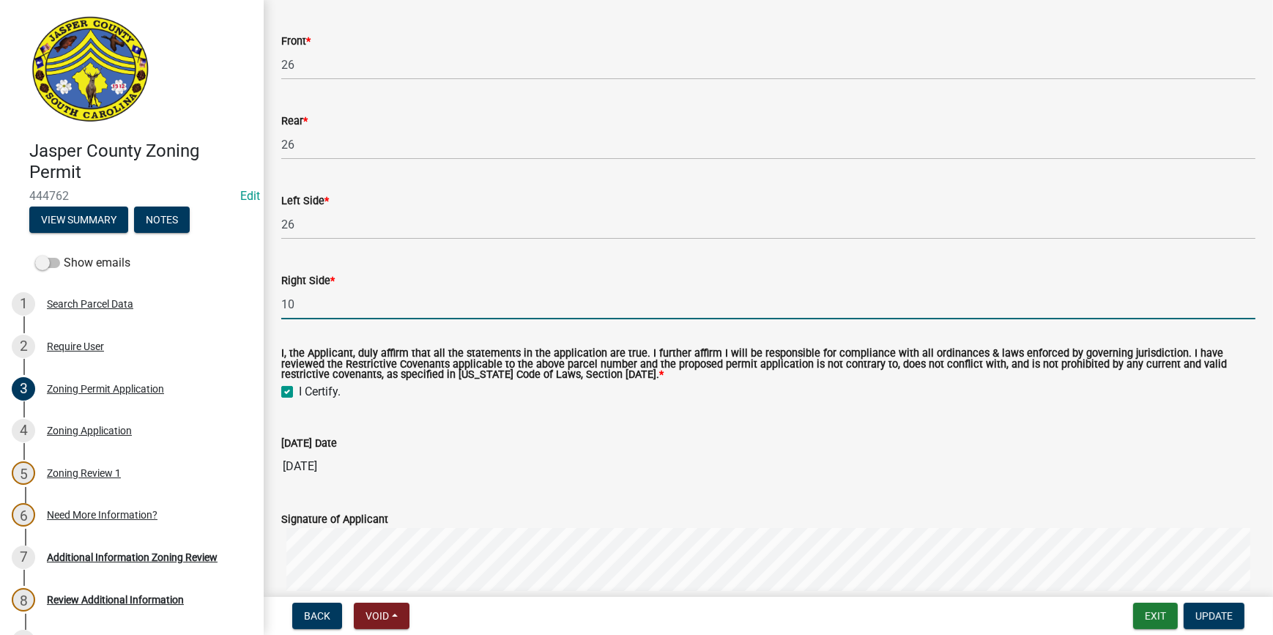
drag, startPoint x: 336, startPoint y: 316, endPoint x: 266, endPoint y: 322, distance: 70.6
type input "30"
click at [466, 354] on label "I, the Applicant, duly affirm that all the statements in the application are tr…" at bounding box center [768, 364] width 974 height 31
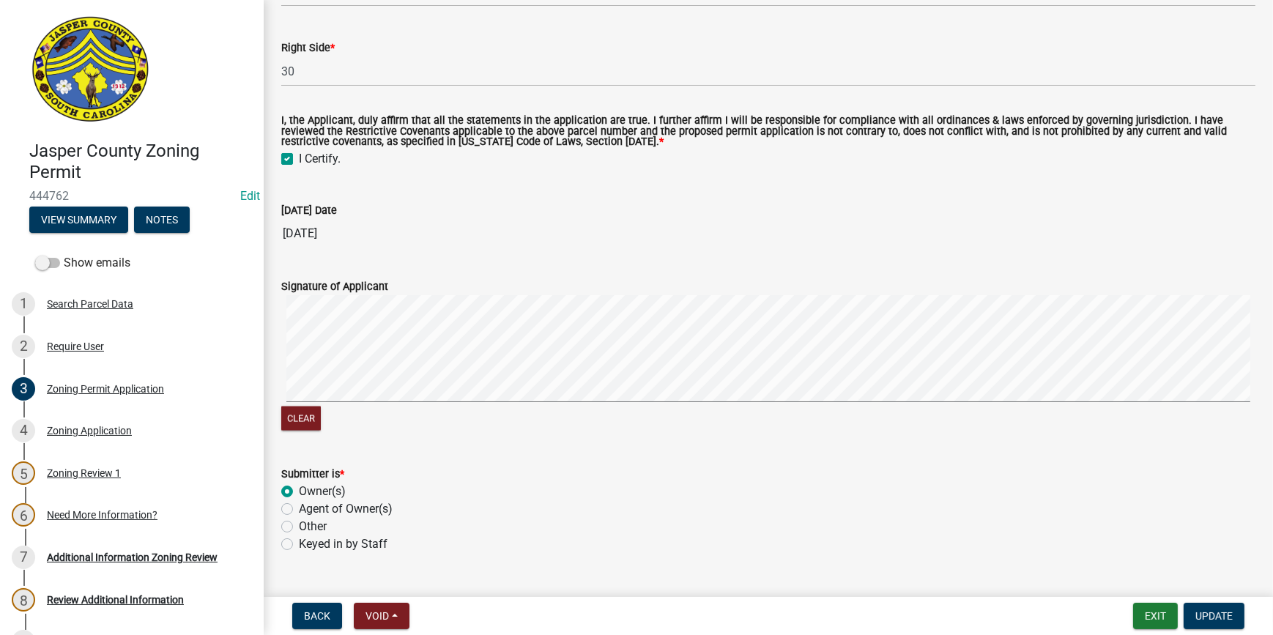
scroll to position [2850, 0]
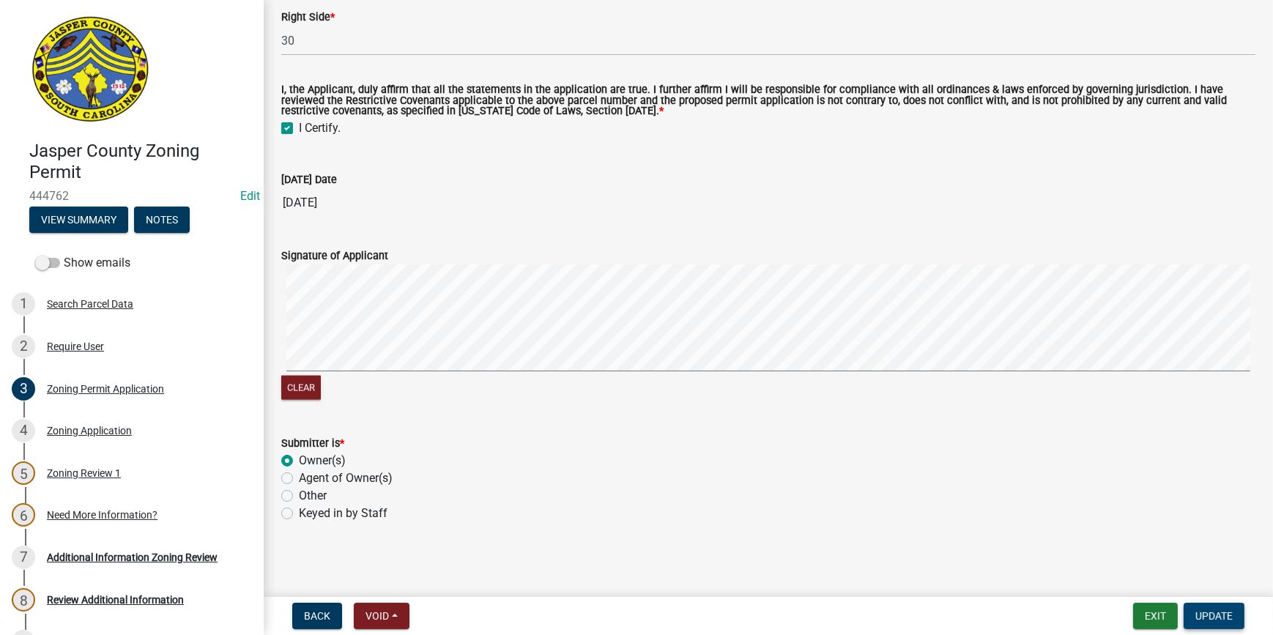
click at [1209, 621] on span "Update" at bounding box center [1213, 616] width 37 height 12
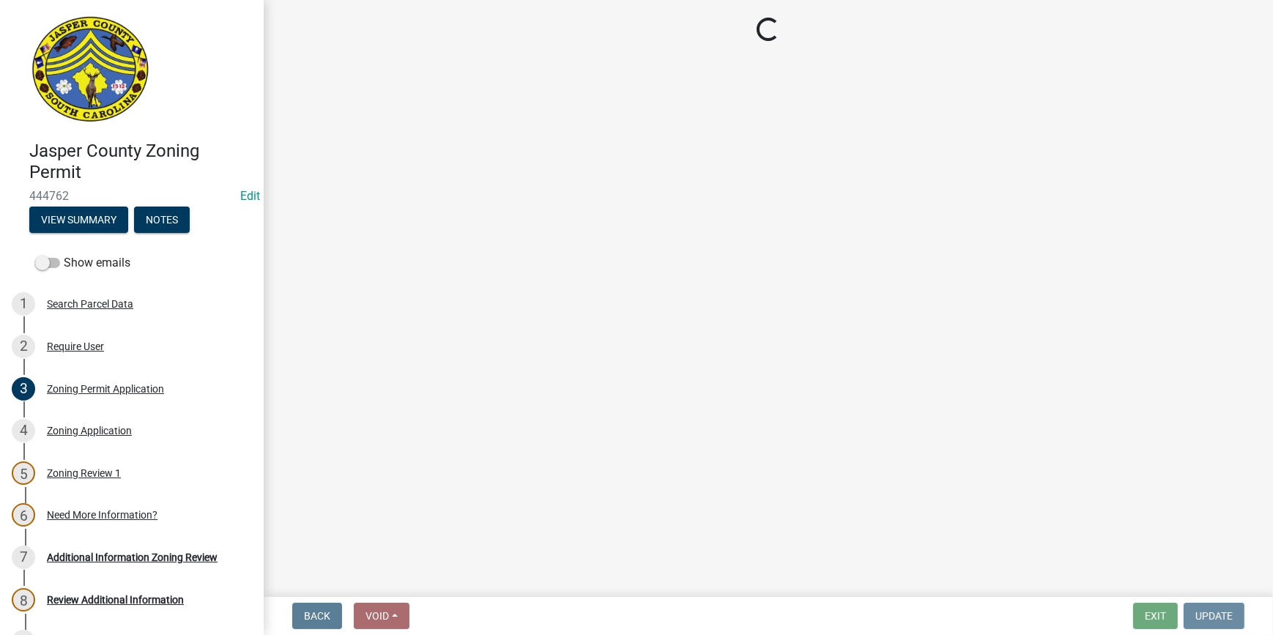
scroll to position [0, 0]
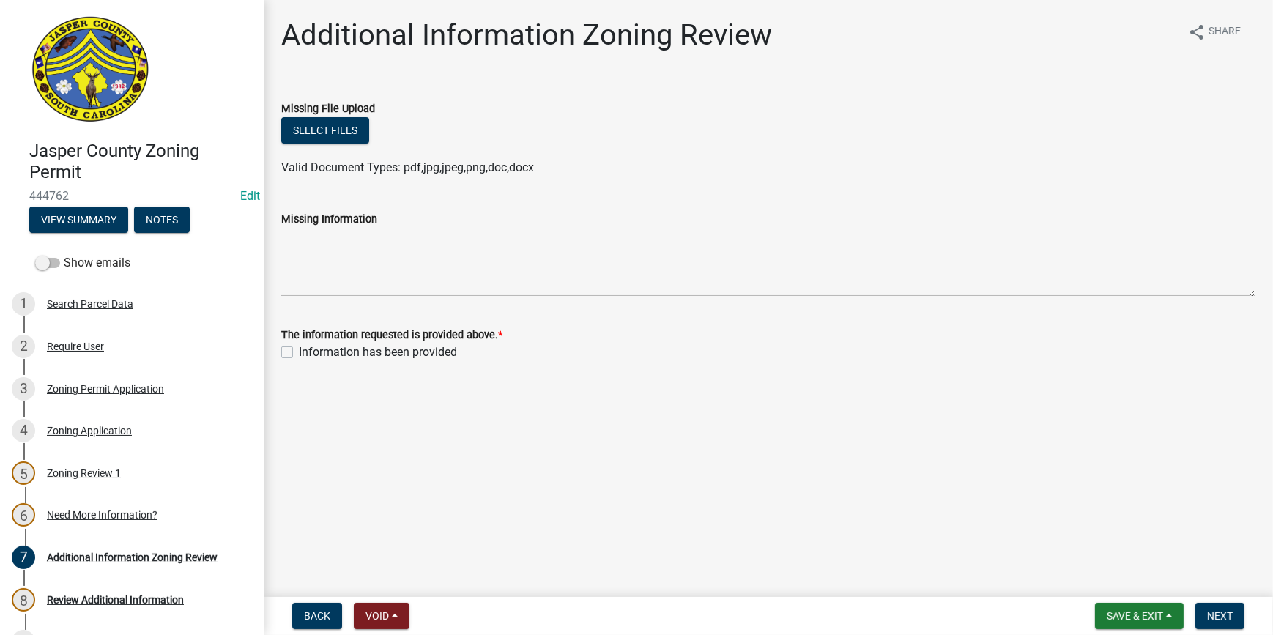
click at [299, 352] on label "Information has been provided" at bounding box center [378, 352] width 158 height 18
click at [299, 352] on input "Information has been provided" at bounding box center [304, 348] width 10 height 10
checkbox input "true"
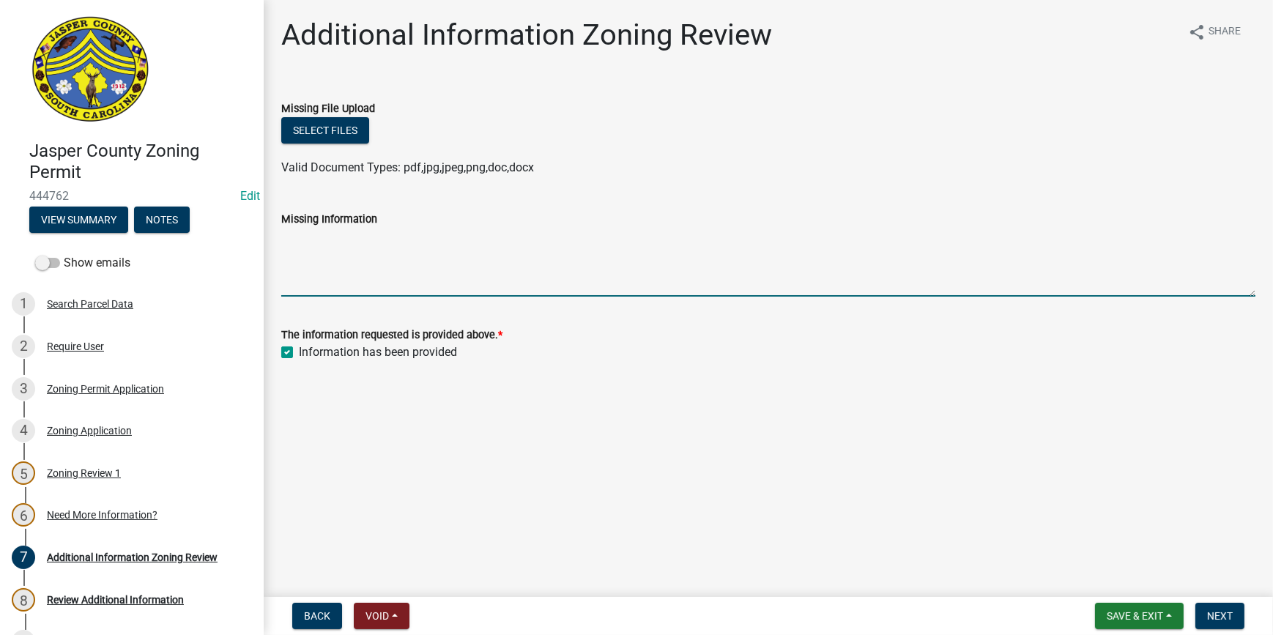
click at [348, 271] on textarea "Missing Information" at bounding box center [768, 262] width 974 height 69
type textarea "no structure on property, has been combined"
click at [1226, 615] on span "Next" at bounding box center [1220, 616] width 26 height 12
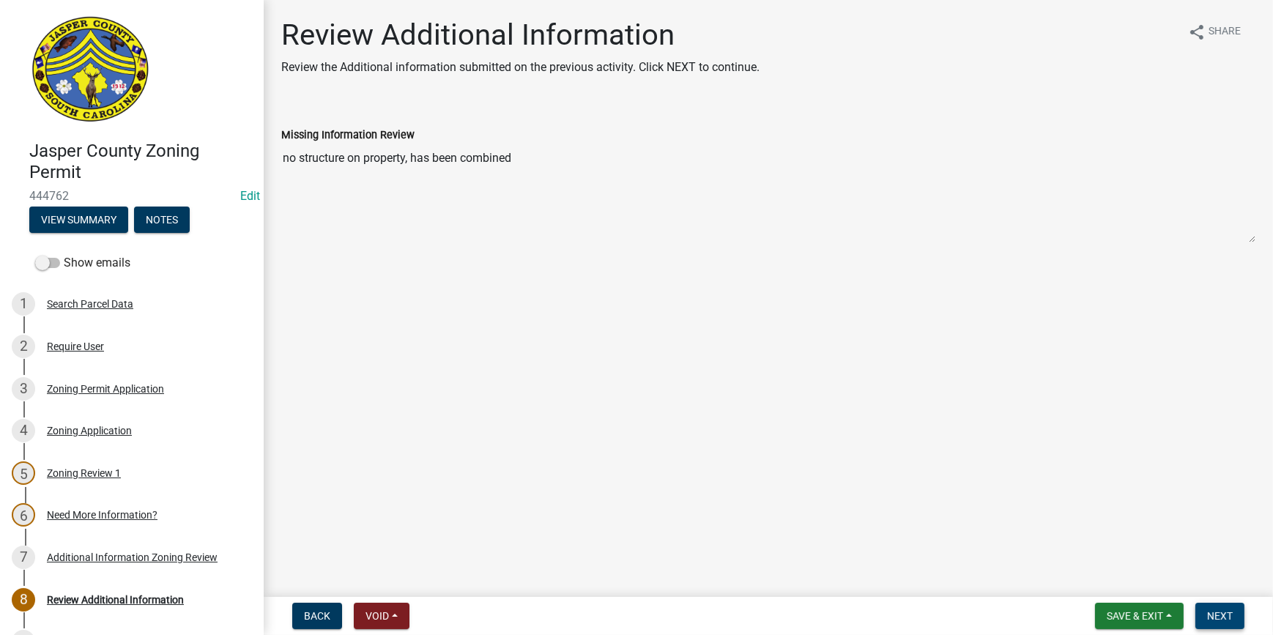
click at [1223, 618] on span "Next" at bounding box center [1220, 616] width 26 height 12
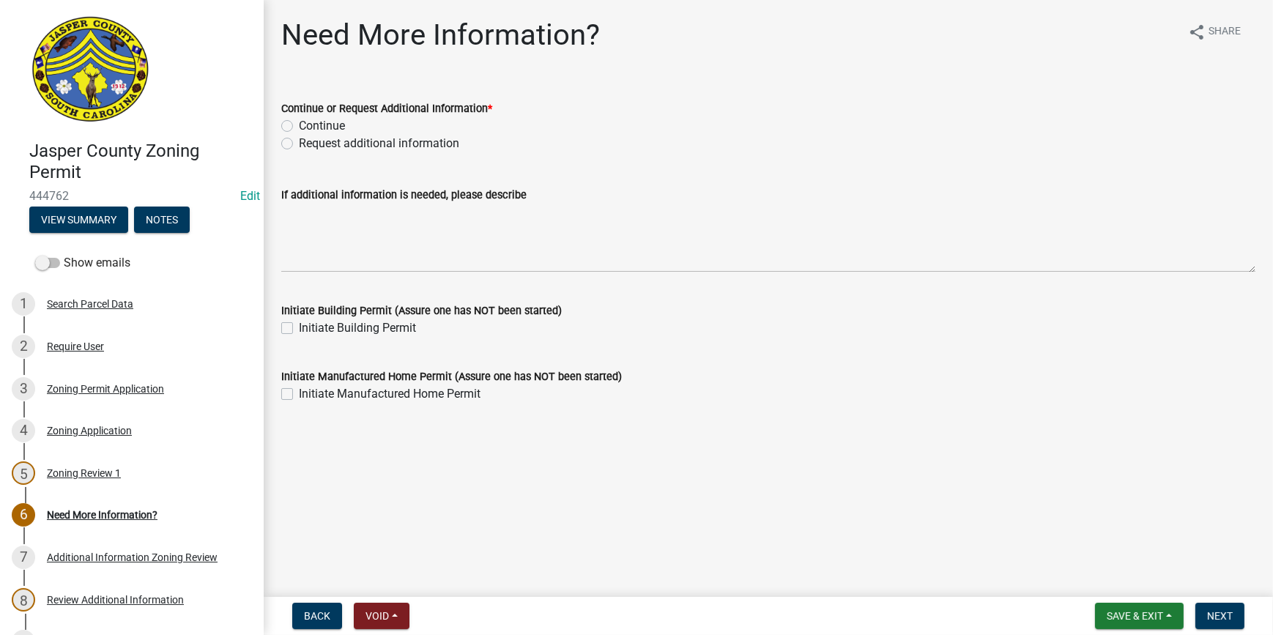
click at [299, 125] on label "Continue" at bounding box center [322, 126] width 46 height 18
click at [299, 125] on input "Continue" at bounding box center [304, 122] width 10 height 10
radio input "true"
click at [144, 388] on div "Zoning Permit Application" at bounding box center [105, 389] width 117 height 10
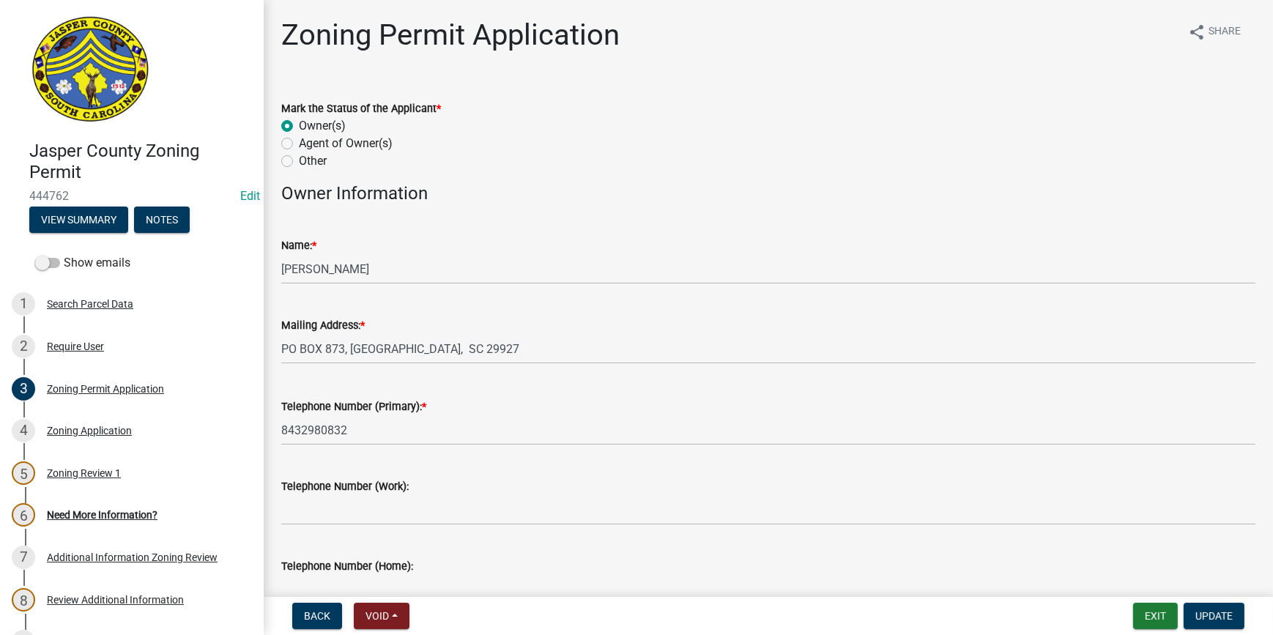
click at [299, 160] on label "Other" at bounding box center [313, 161] width 28 height 18
click at [299, 160] on input "Other" at bounding box center [304, 157] width 10 height 10
radio input "true"
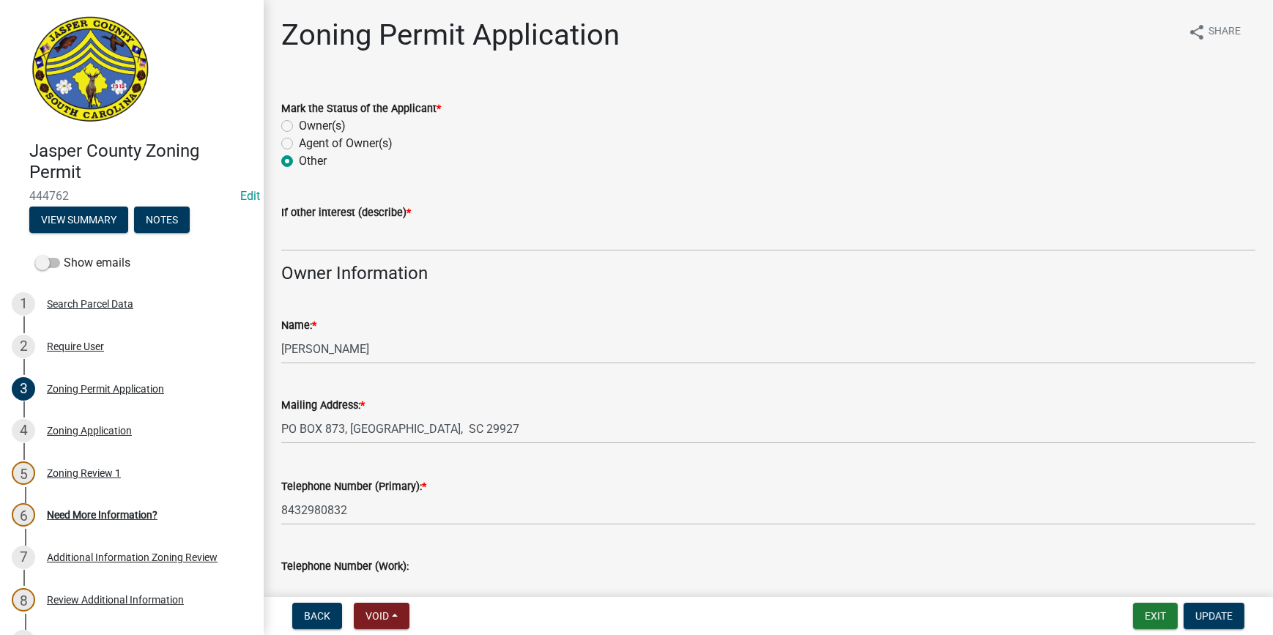
click at [299, 126] on label "Owner(s)" at bounding box center [322, 126] width 47 height 18
click at [299, 126] on input "Owner(s)" at bounding box center [304, 122] width 10 height 10
radio input "true"
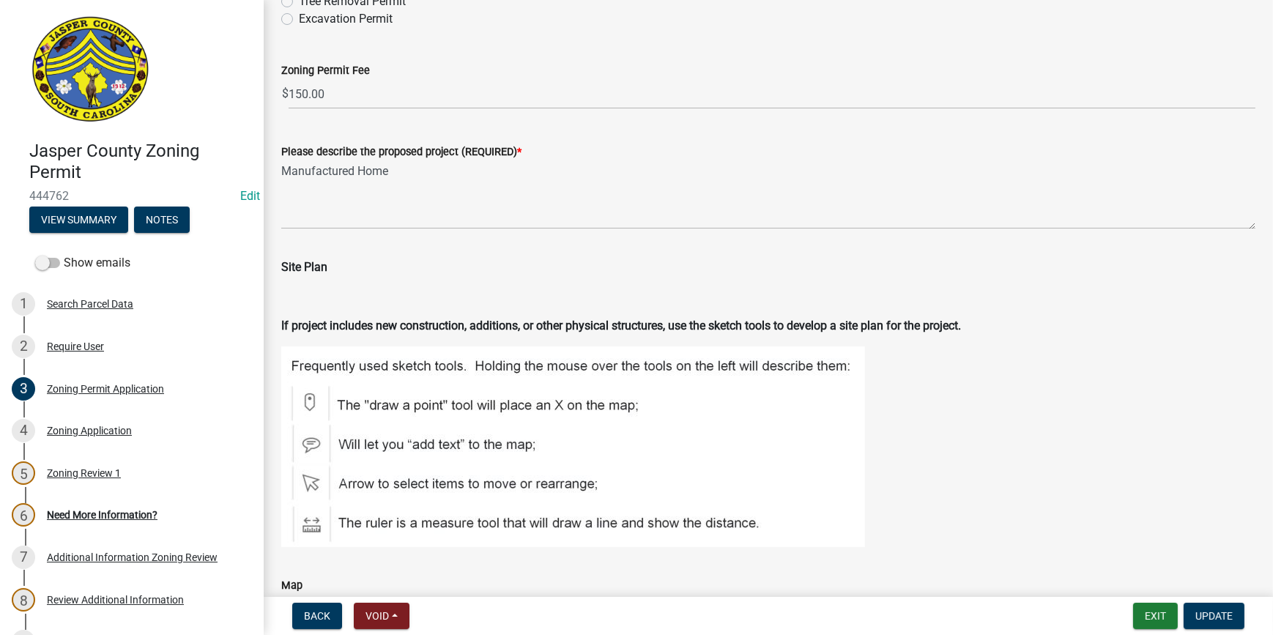
scroll to position [1465, 0]
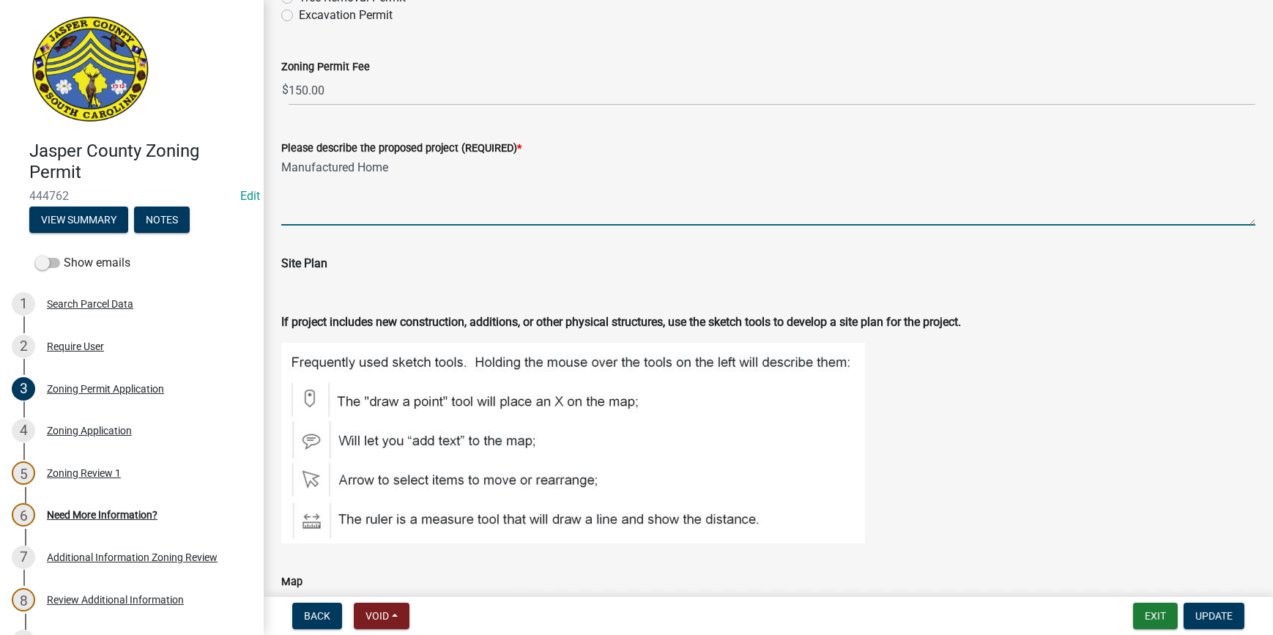
click at [282, 163] on textarea "Manufactured Home" at bounding box center [768, 191] width 974 height 69
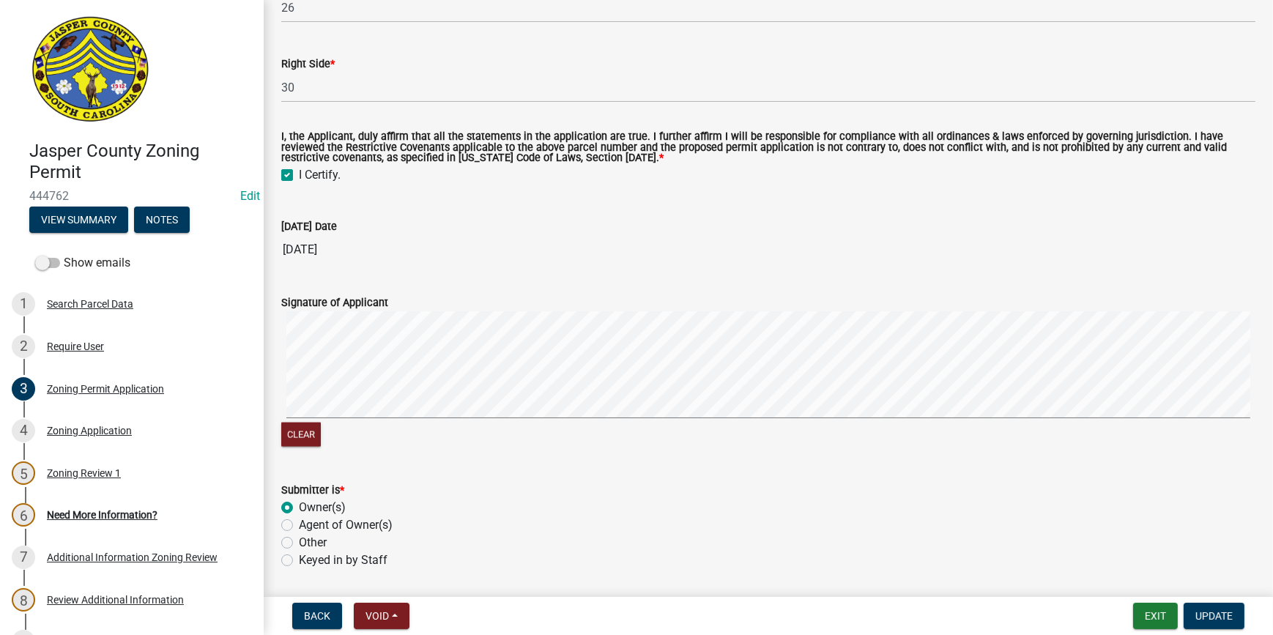
scroll to position [2850, 0]
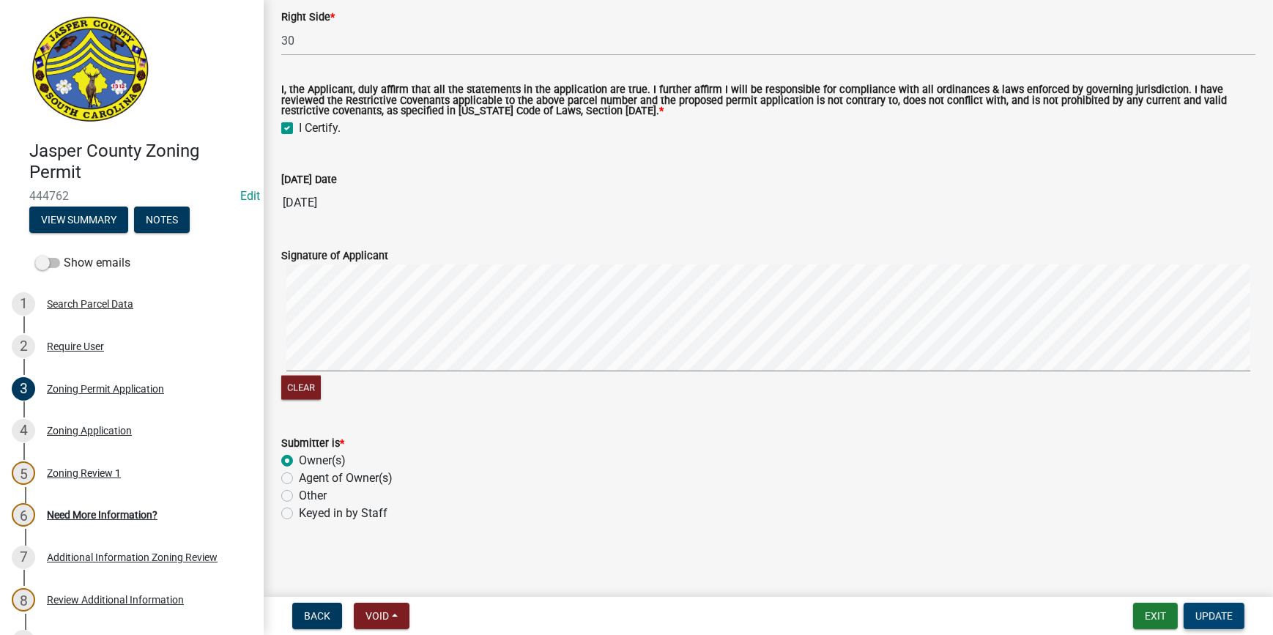
type textarea "new Manufactured Home"
click at [1207, 611] on span "Update" at bounding box center [1213, 616] width 37 height 12
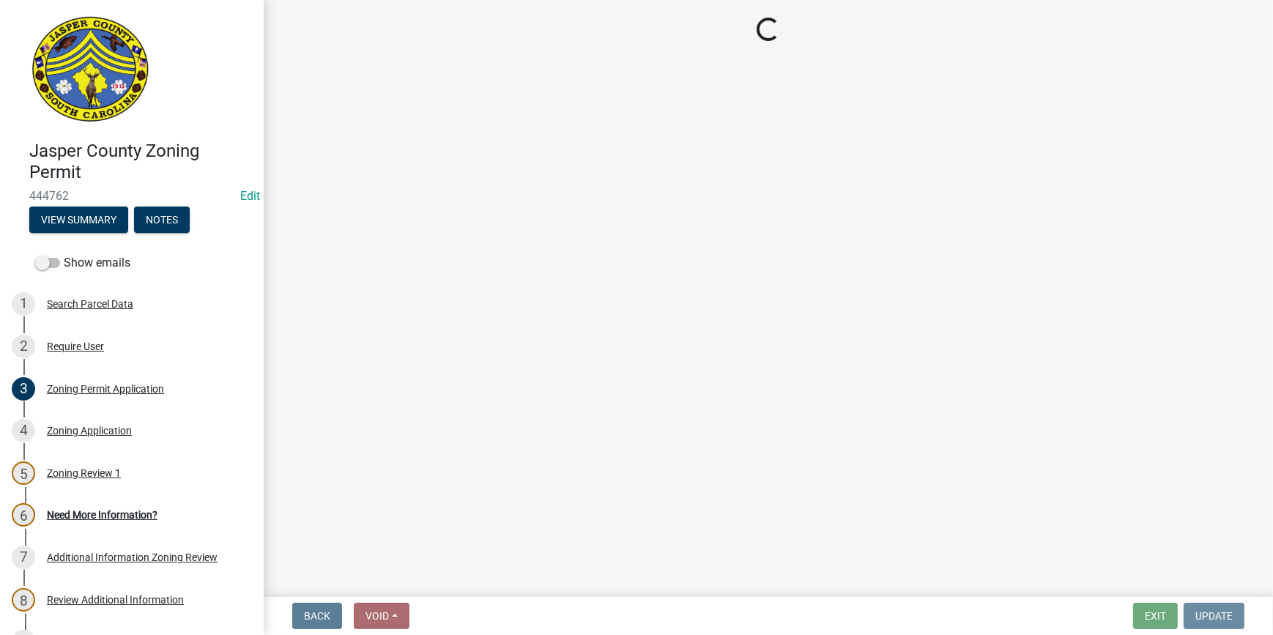
scroll to position [0, 0]
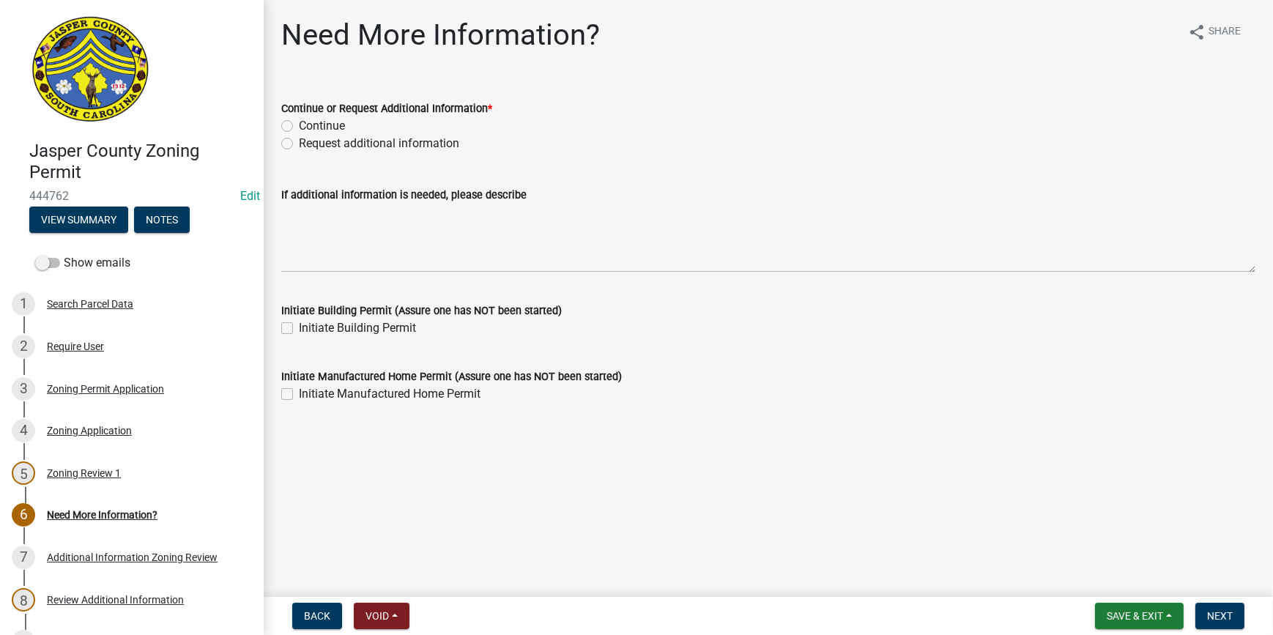
click at [299, 125] on label "Continue" at bounding box center [322, 126] width 46 height 18
click at [299, 125] on input "Continue" at bounding box center [304, 122] width 10 height 10
radio input "true"
click at [1225, 614] on span "Next" at bounding box center [1220, 616] width 26 height 12
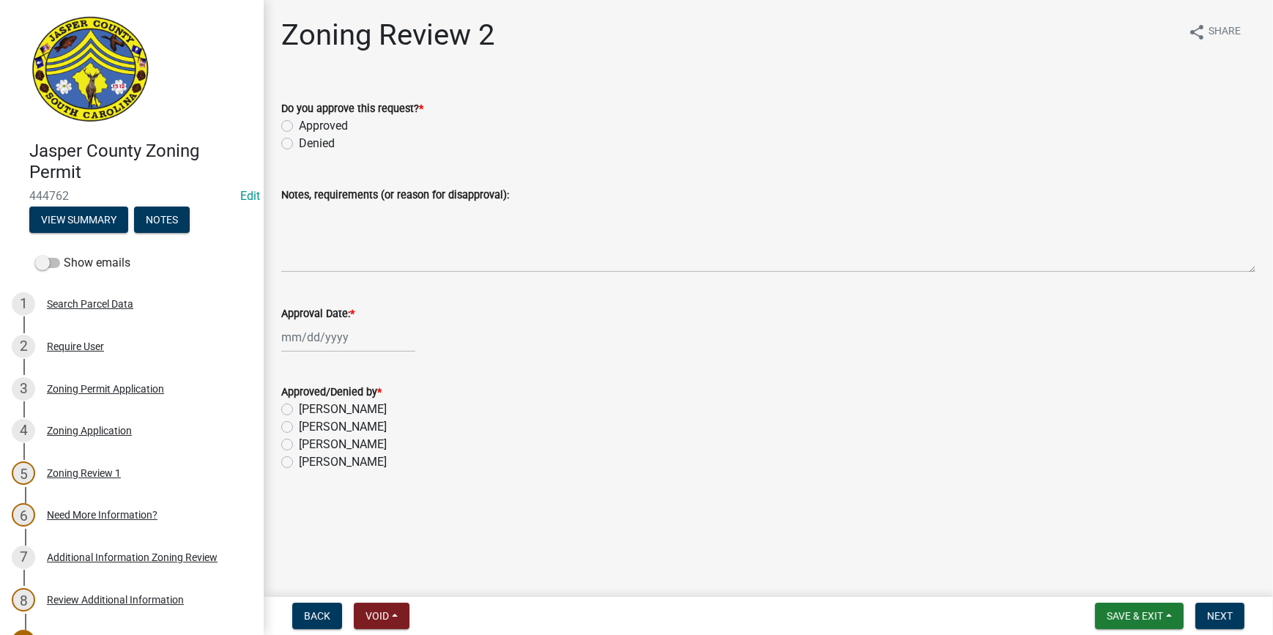
click at [299, 125] on label "Approved" at bounding box center [323, 126] width 49 height 18
click at [299, 125] on input "Approved" at bounding box center [304, 122] width 10 height 10
radio input "true"
select select "10"
select select "2025"
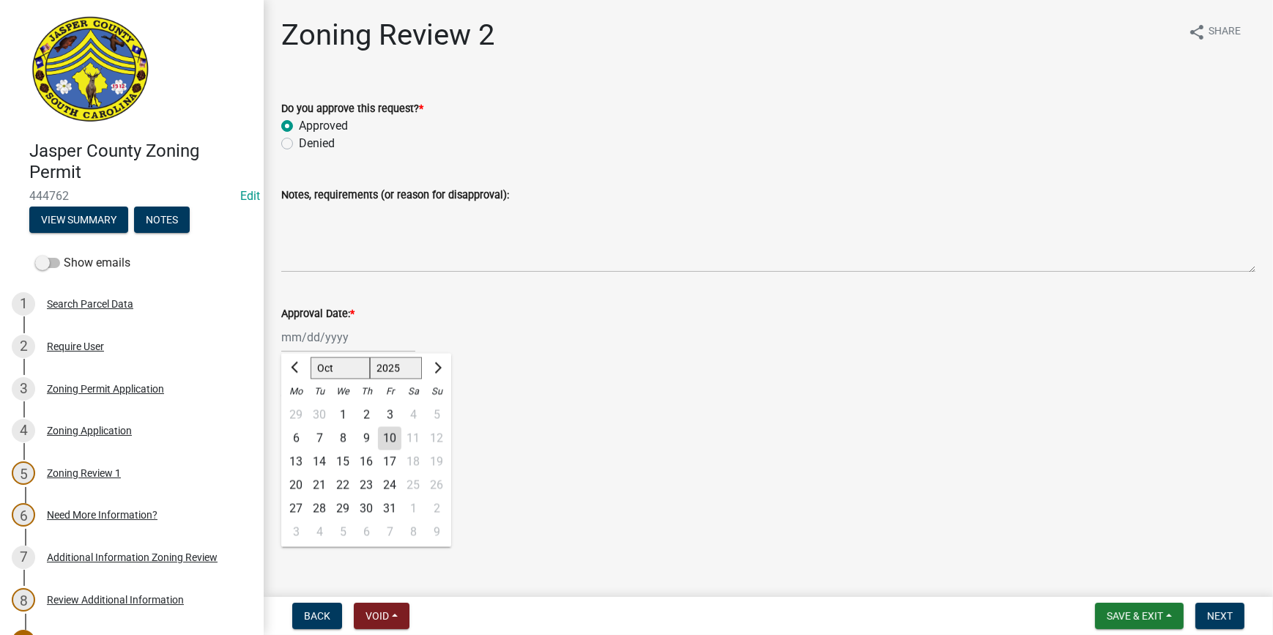
click at [321, 342] on div "Jan Feb Mar Apr May Jun Jul Aug Sep Oct Nov Dec 1525 1526 1527 1528 1529 1530 1…" at bounding box center [348, 337] width 134 height 30
click at [388, 434] on div "10" at bounding box center [389, 438] width 23 height 23
type input "10/10/2025"
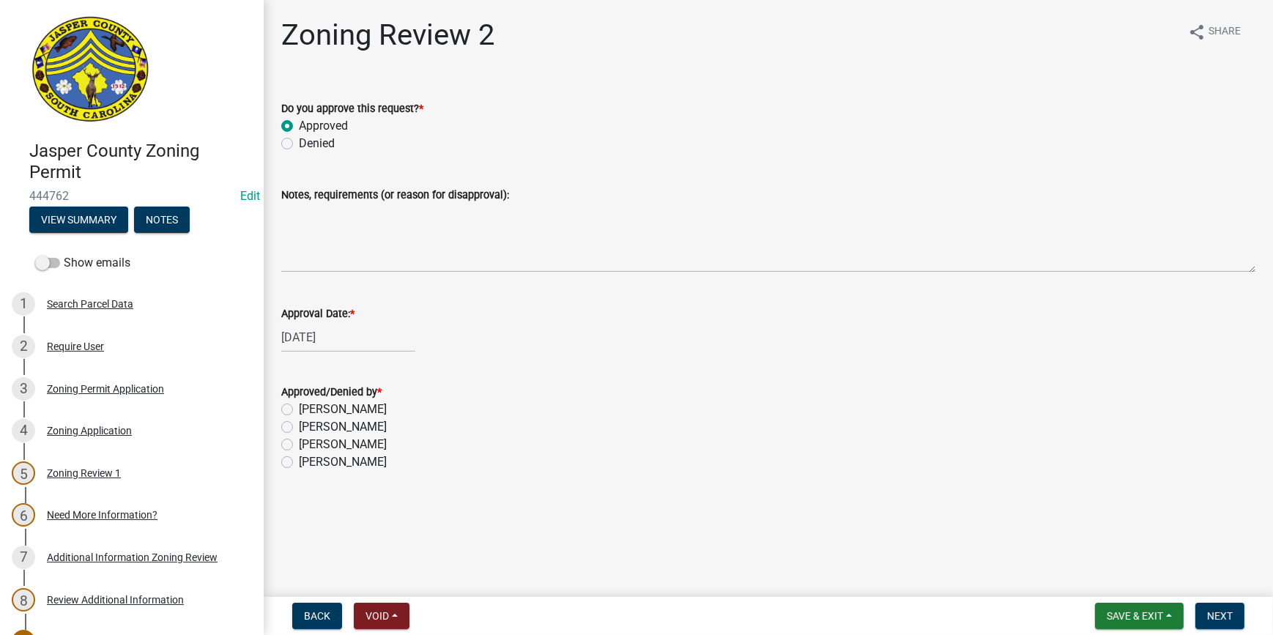
click at [299, 442] on label "[PERSON_NAME]" at bounding box center [343, 445] width 88 height 18
click at [299, 442] on input "[PERSON_NAME]" at bounding box center [304, 441] width 10 height 10
radio input "true"
click at [1216, 613] on span "Next" at bounding box center [1220, 616] width 26 height 12
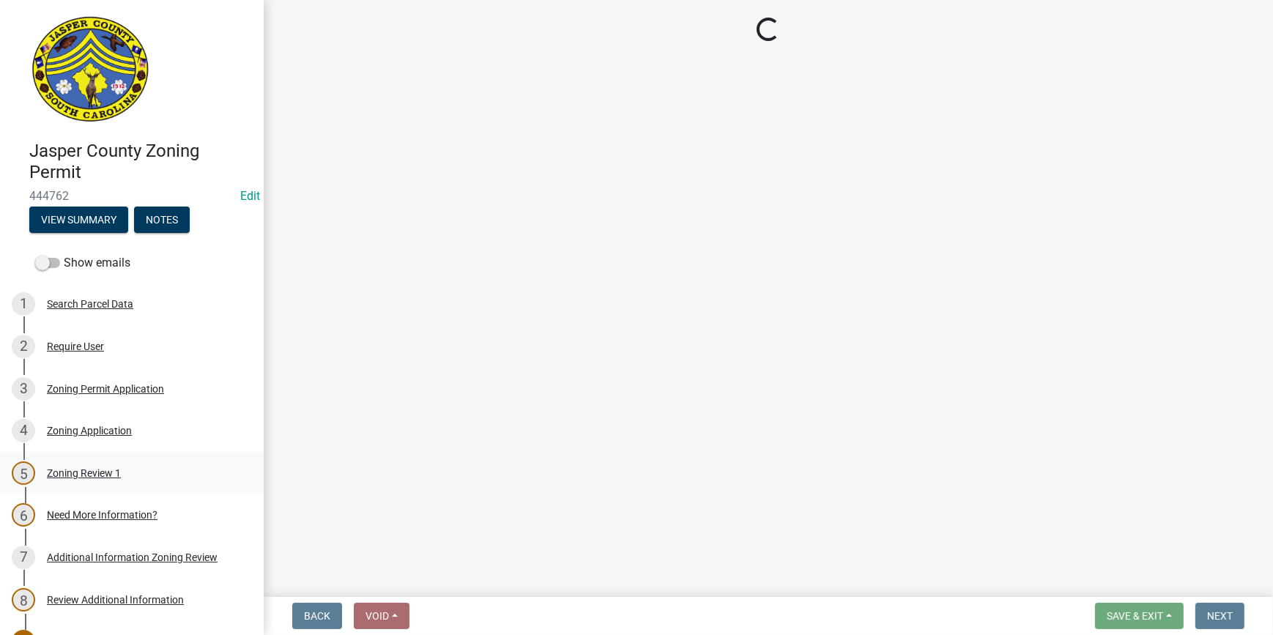
select select "3: 3"
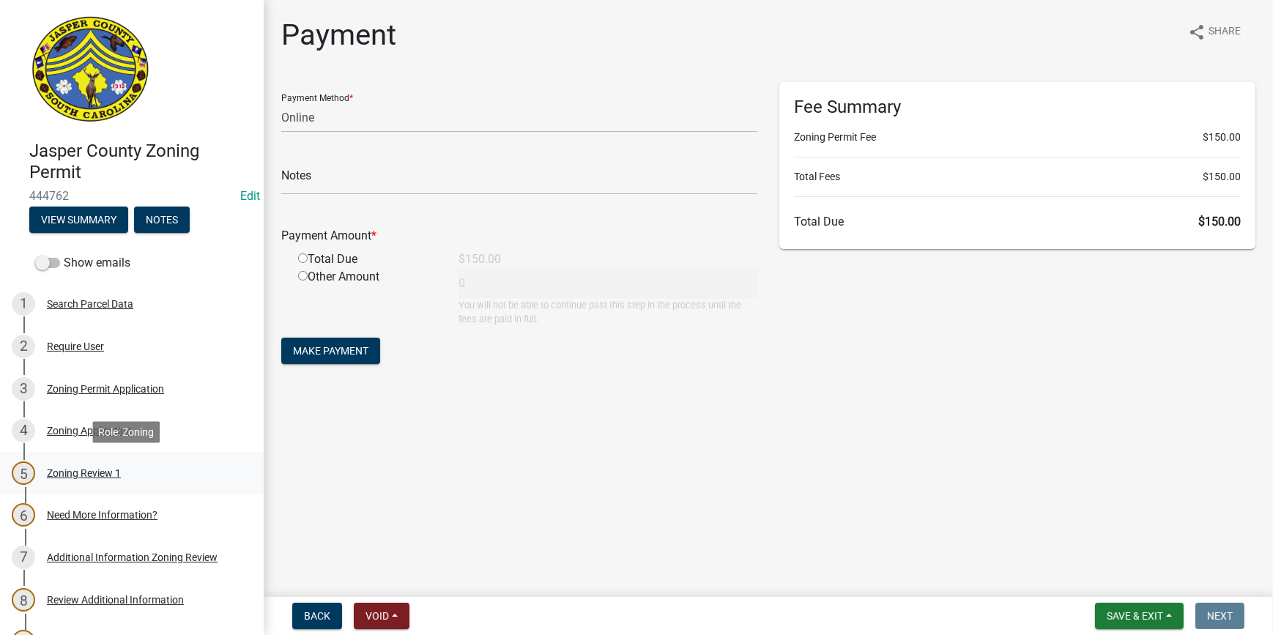
click at [107, 476] on div "Zoning Review 1" at bounding box center [84, 473] width 74 height 10
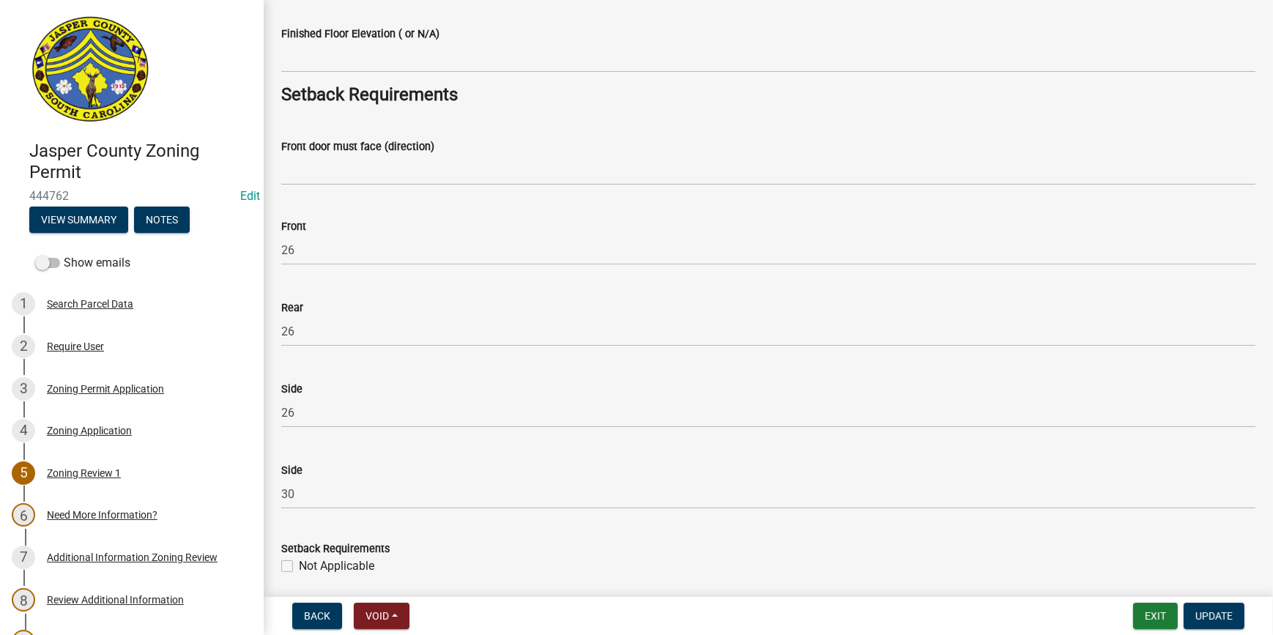
scroll to position [1931, 0]
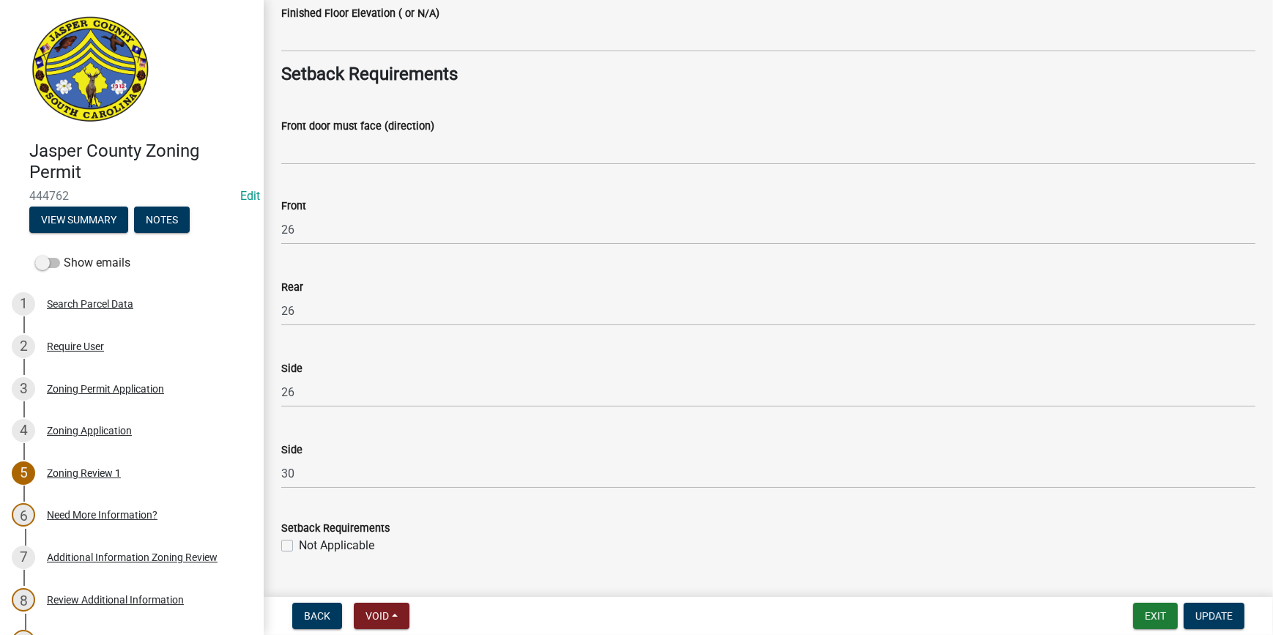
click at [346, 165] on wm-data-entity-input "Front door must face (direction)" at bounding box center [768, 137] width 974 height 80
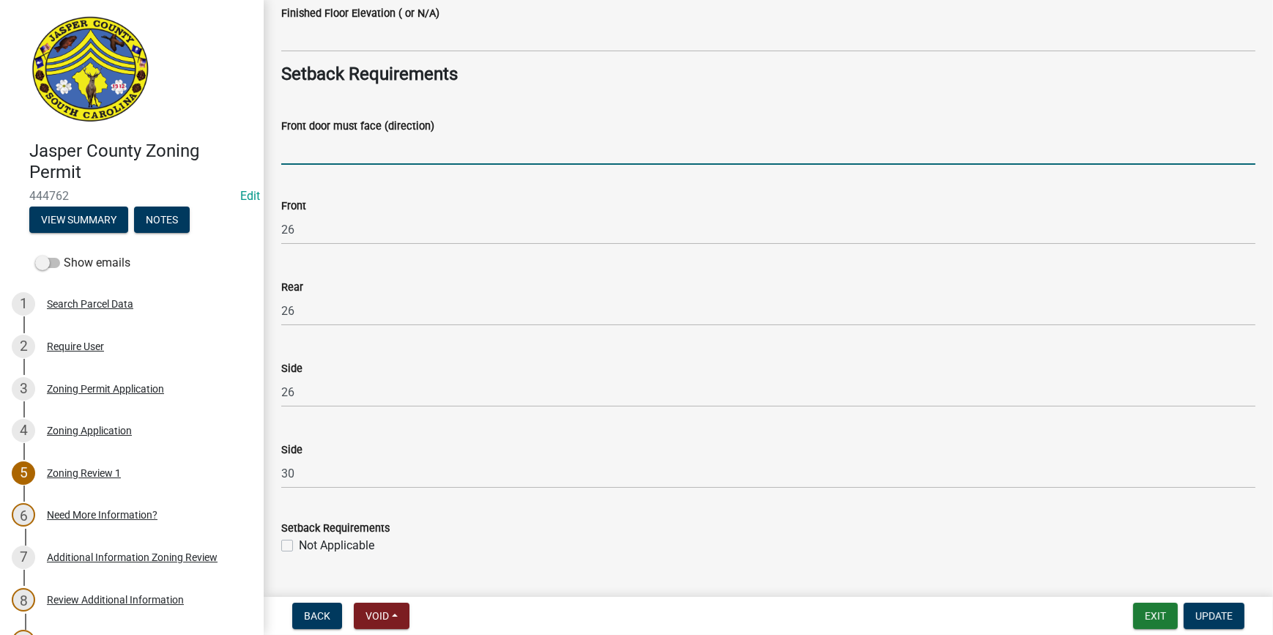
click at [299, 149] on input "Front door must face (direction)" at bounding box center [768, 150] width 974 height 30
paste input "[STREET_ADDRESS]"
drag, startPoint x: 309, startPoint y: 152, endPoint x: 286, endPoint y: 154, distance: 23.5
click at [286, 154] on input "[STREET_ADDRESS]" at bounding box center [768, 150] width 974 height 30
drag, startPoint x: 286, startPoint y: 146, endPoint x: 275, endPoint y: 147, distance: 10.3
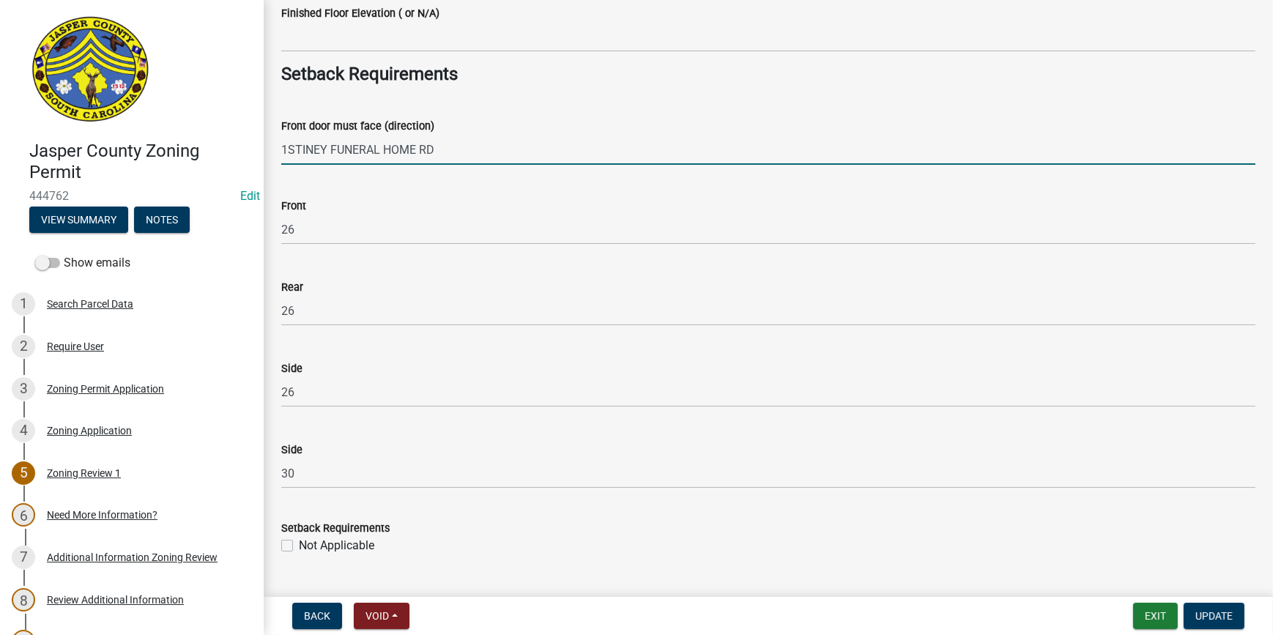
click at [275, 147] on div "Front door must face (direction) 1STINEY FUNERAL HOME RD" at bounding box center [768, 131] width 996 height 68
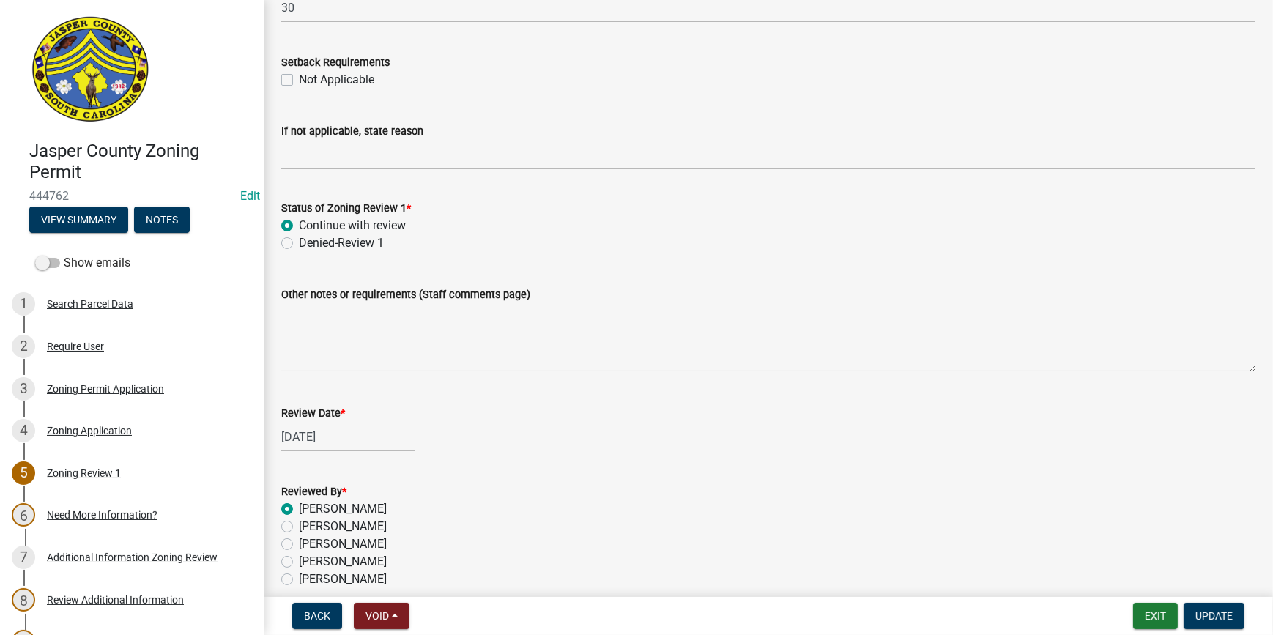
scroll to position [2462, 0]
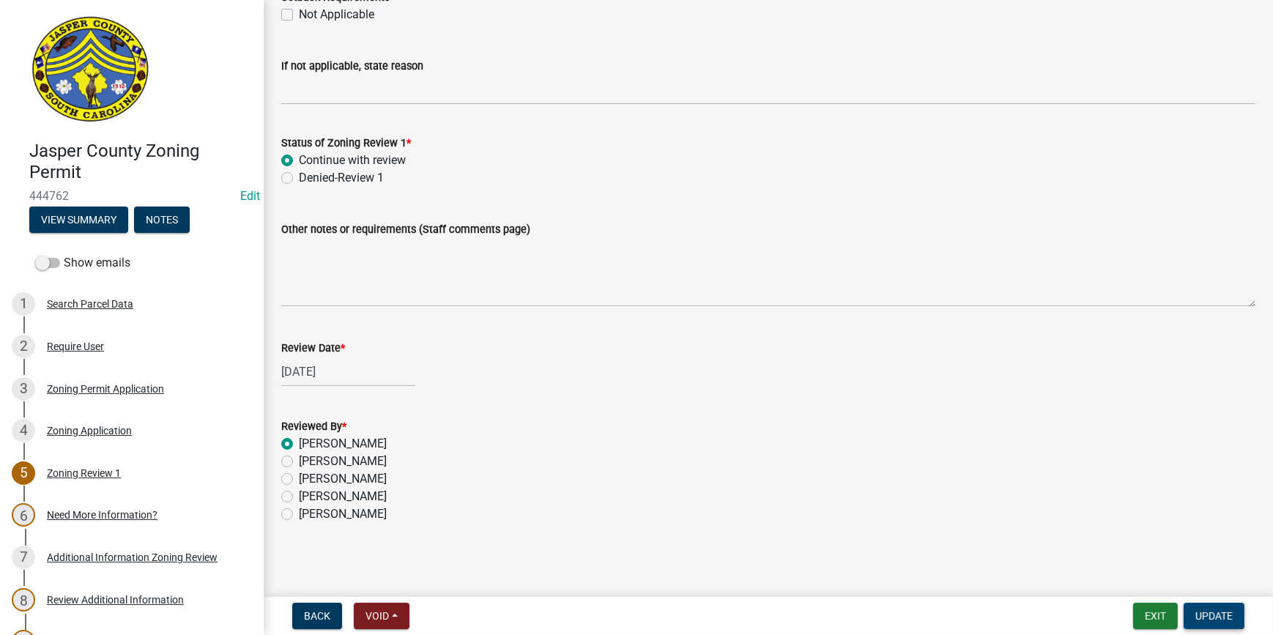
type input "STINEY FUNERAL HOME RD"
click at [1212, 611] on span "Update" at bounding box center [1213, 616] width 37 height 12
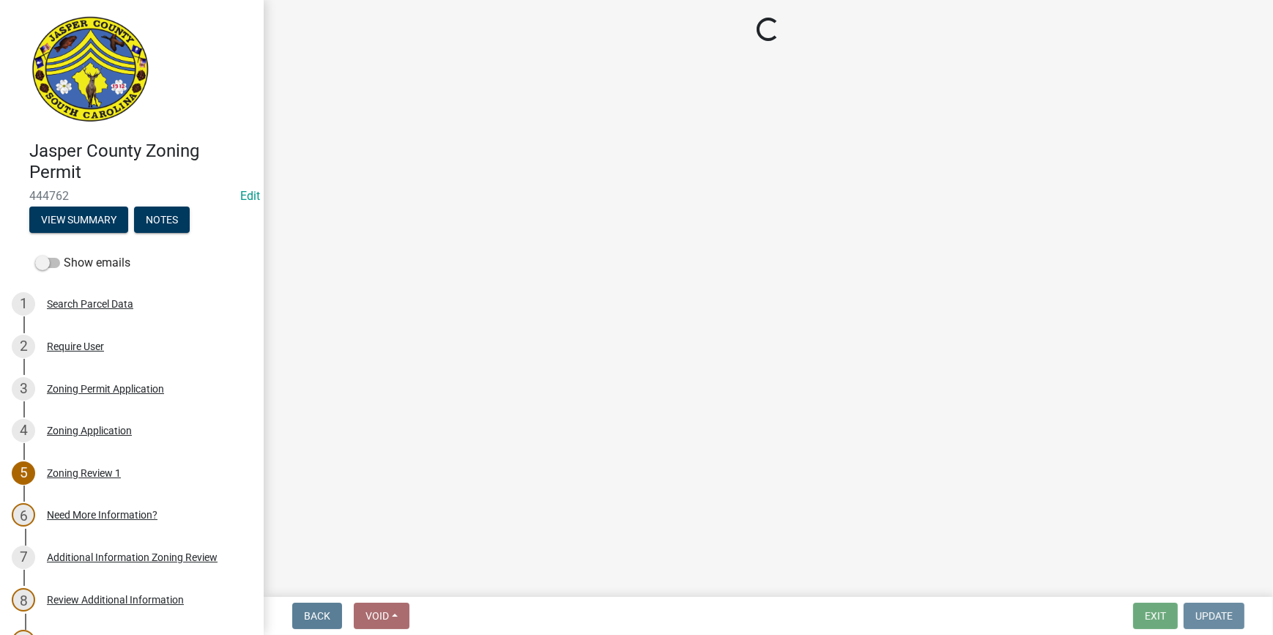
scroll to position [0, 0]
select select "3: 3"
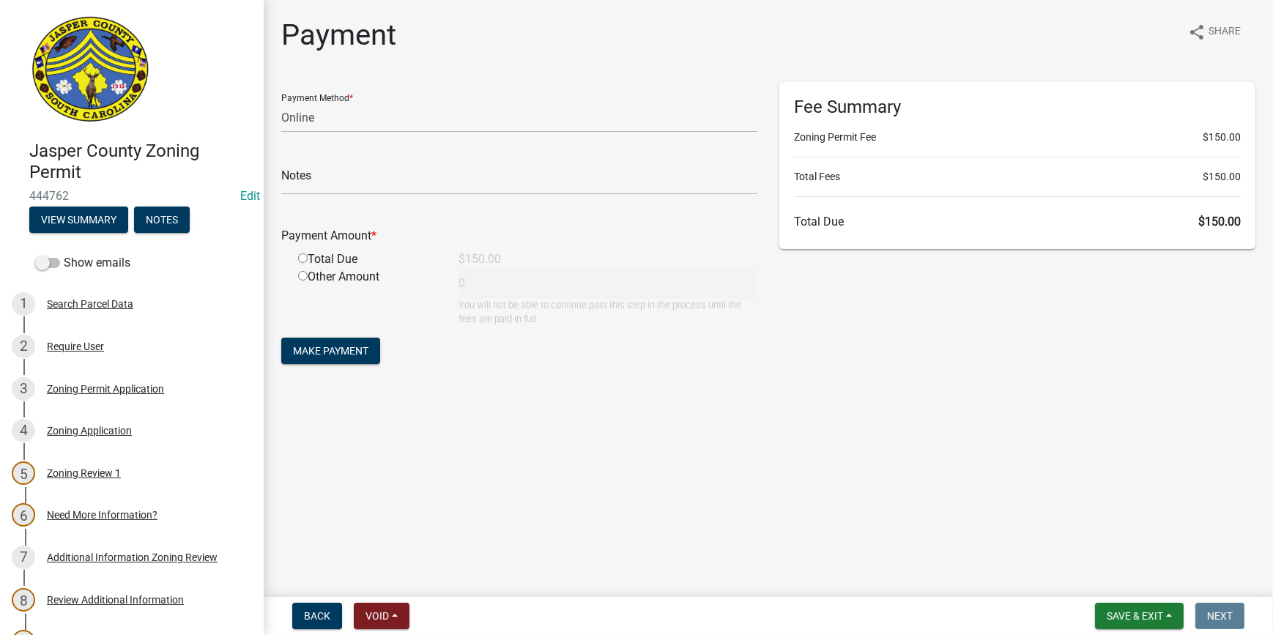
click at [1177, 305] on div "Fee Summary Zoning Permit Fee $150.00 Total Fees $150.00 Total Due $150.00" at bounding box center [1017, 231] width 498 height 299
click at [127, 385] on div "Zoning Permit Application" at bounding box center [105, 389] width 117 height 10
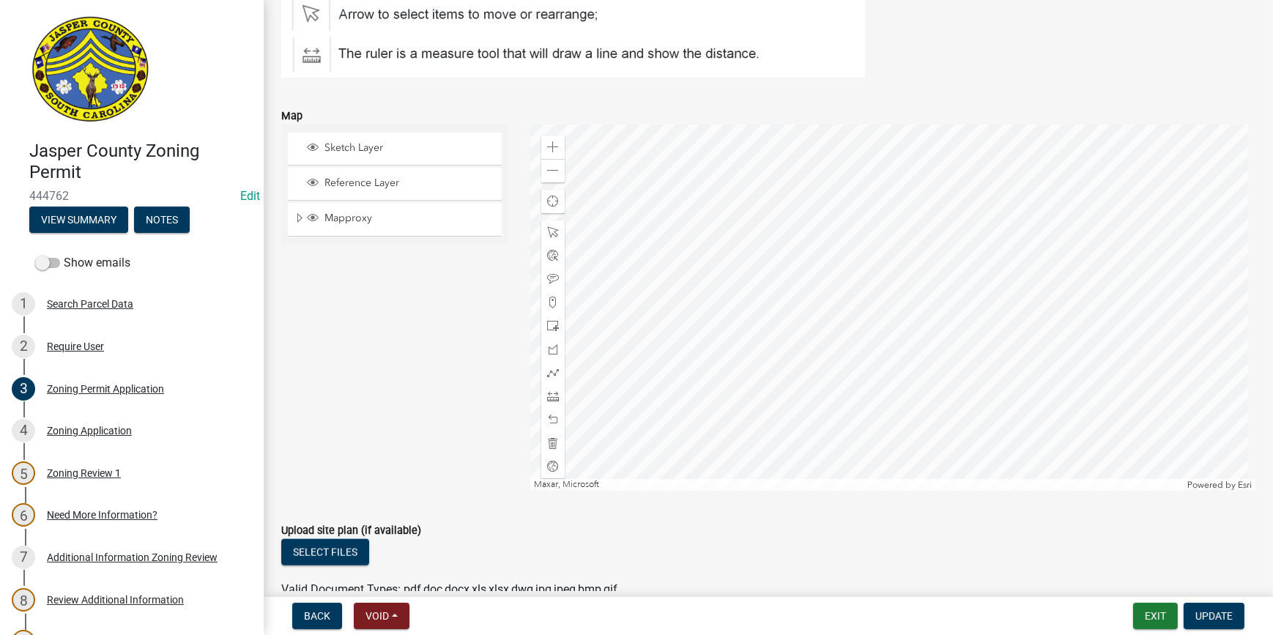
scroll to position [2197, 0]
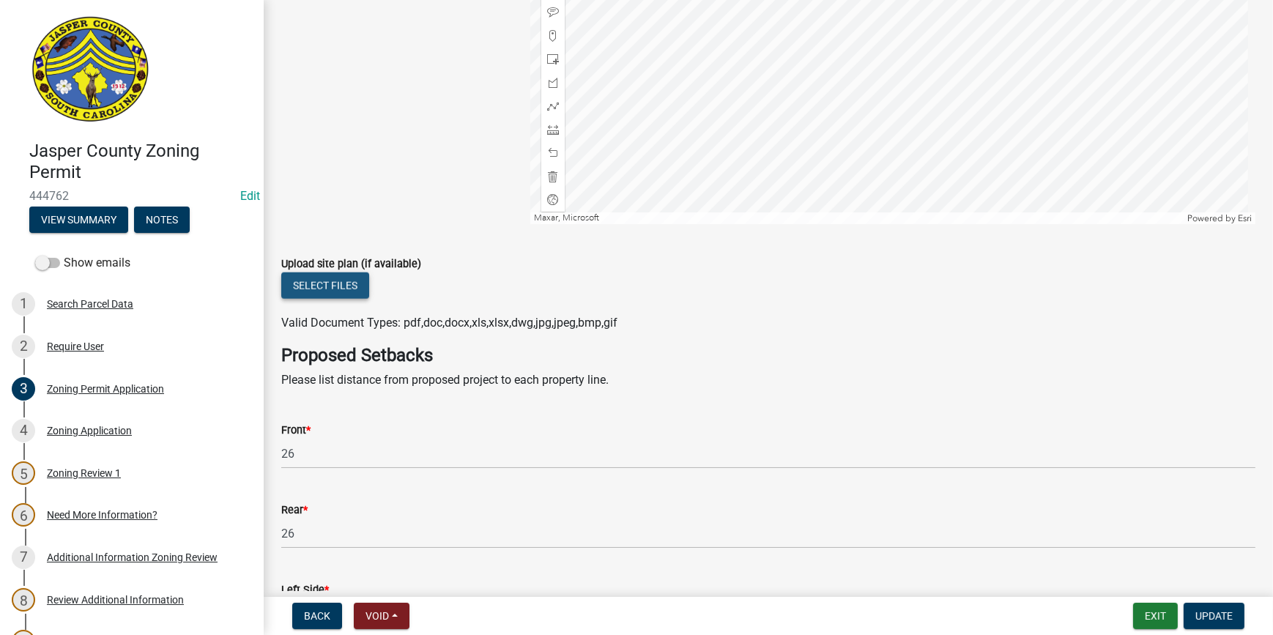
click at [336, 288] on button "Select files" at bounding box center [325, 285] width 88 height 26
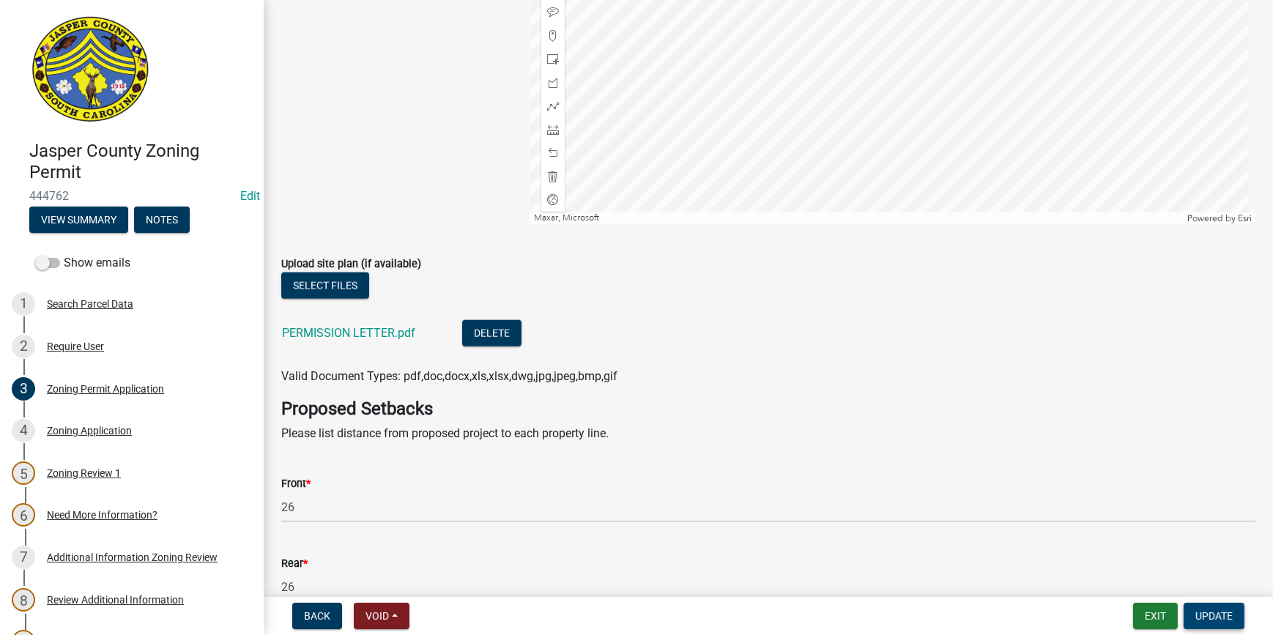
click at [1230, 613] on span "Update" at bounding box center [1213, 616] width 37 height 12
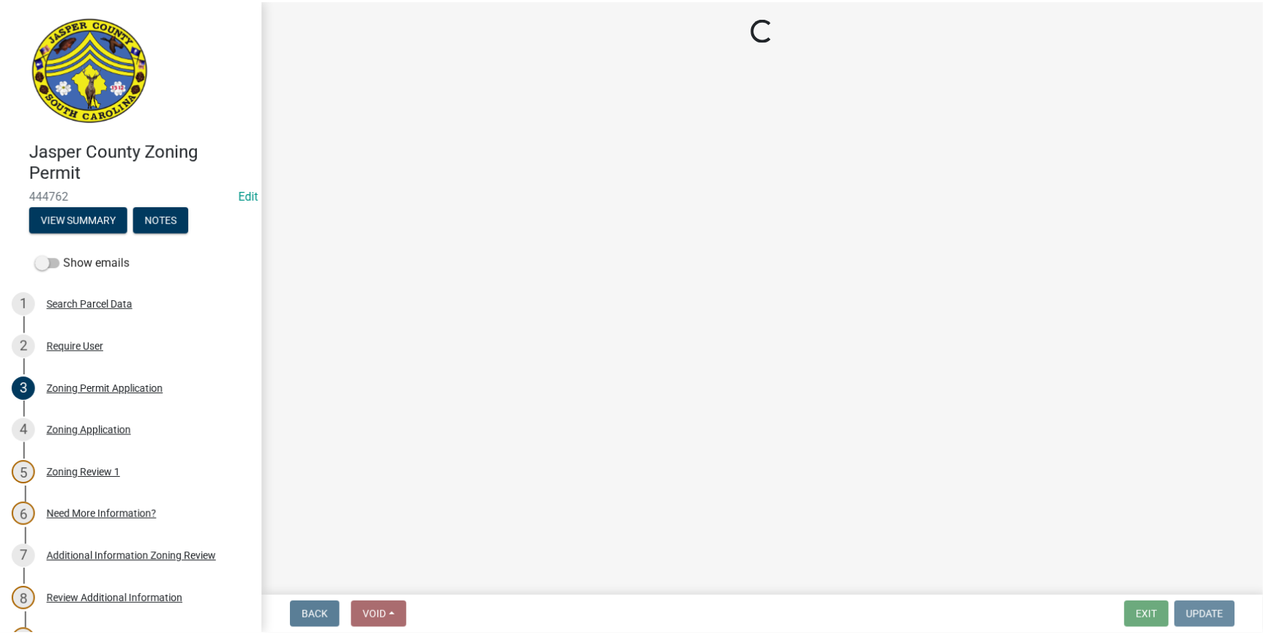
scroll to position [0, 0]
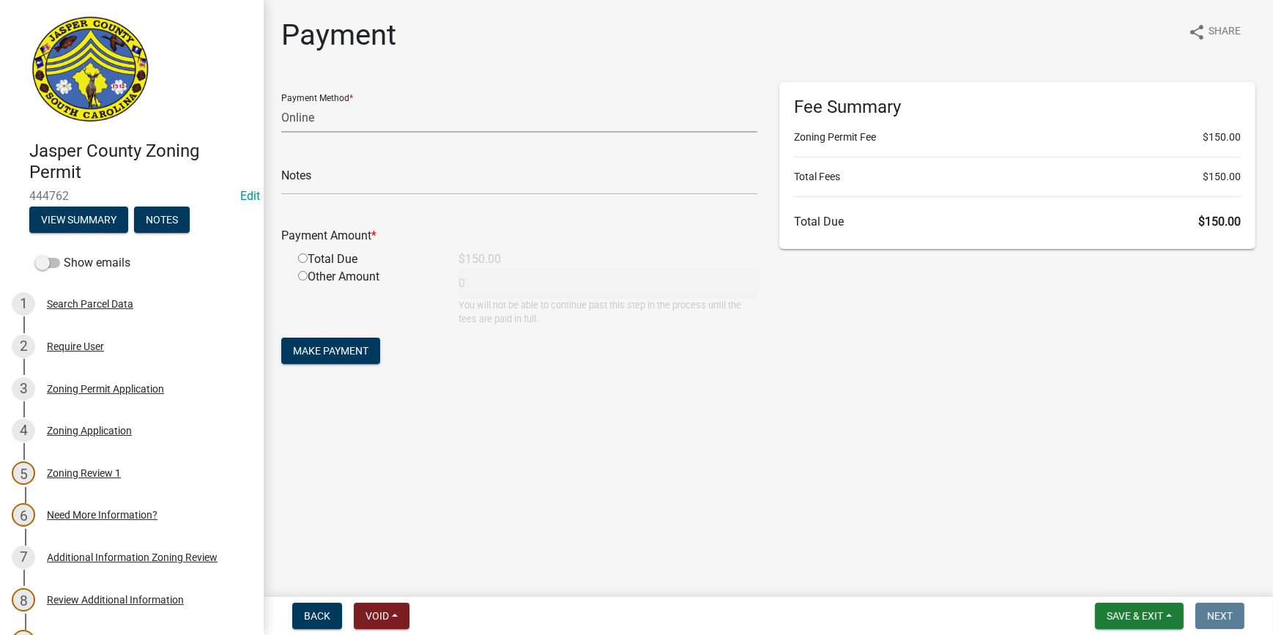
click at [333, 108] on select "Credit Card POS Check Cash Online" at bounding box center [519, 118] width 476 height 30
select select "2: 1"
click at [281, 103] on select "Credit Card POS Check Cash Online" at bounding box center [519, 118] width 476 height 30
click at [305, 261] on input "radio" at bounding box center [303, 258] width 10 height 10
radio input "true"
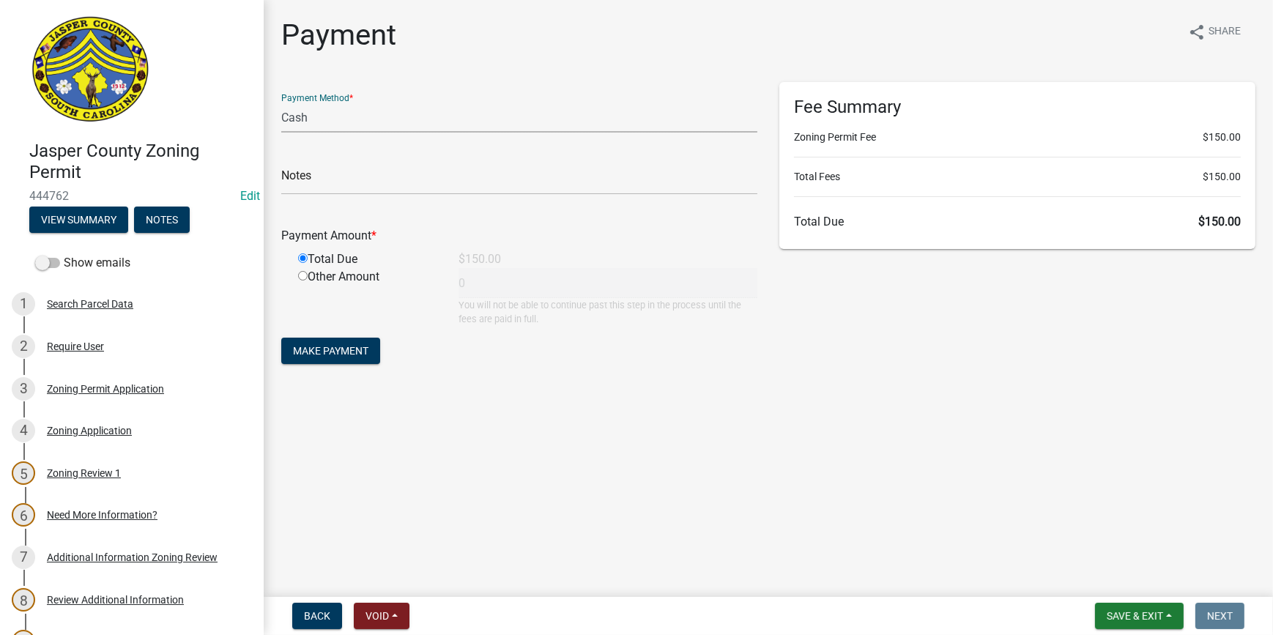
type input "150"
click at [365, 357] on span "Make Payment" at bounding box center [330, 351] width 75 height 12
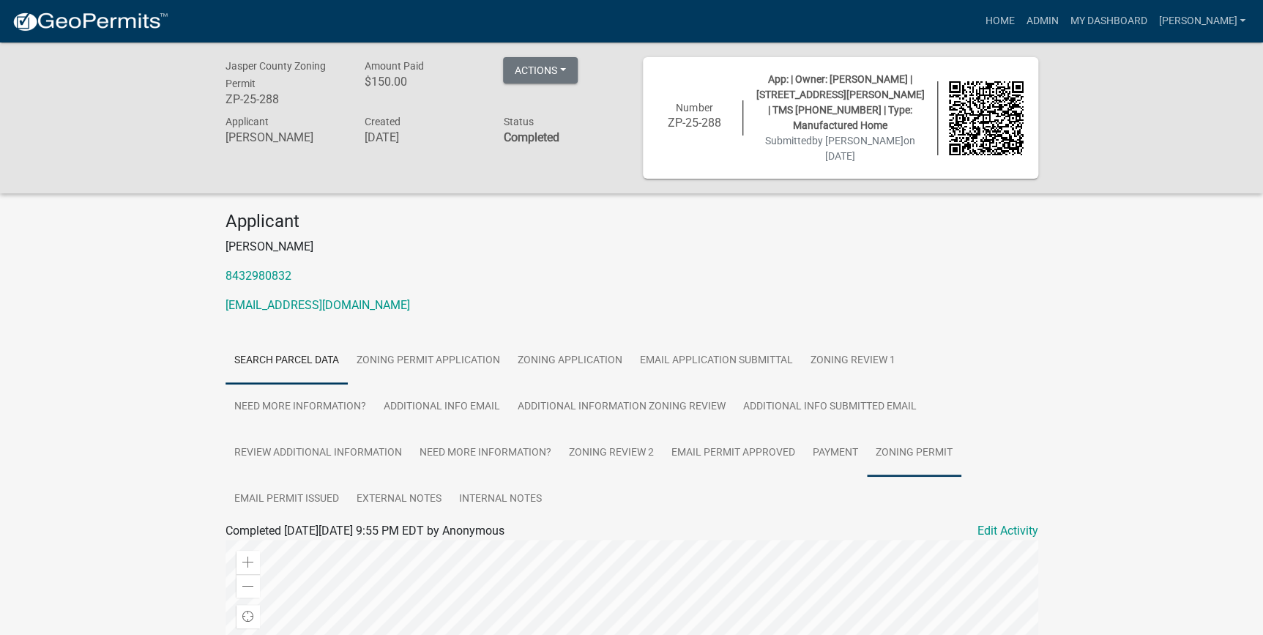
click at [885, 446] on link "Zoning Permit" at bounding box center [914, 453] width 94 height 47
click at [275, 541] on link "Zoning Permit" at bounding box center [262, 548] width 73 height 14
click at [814, 439] on link "Payment" at bounding box center [835, 453] width 63 height 47
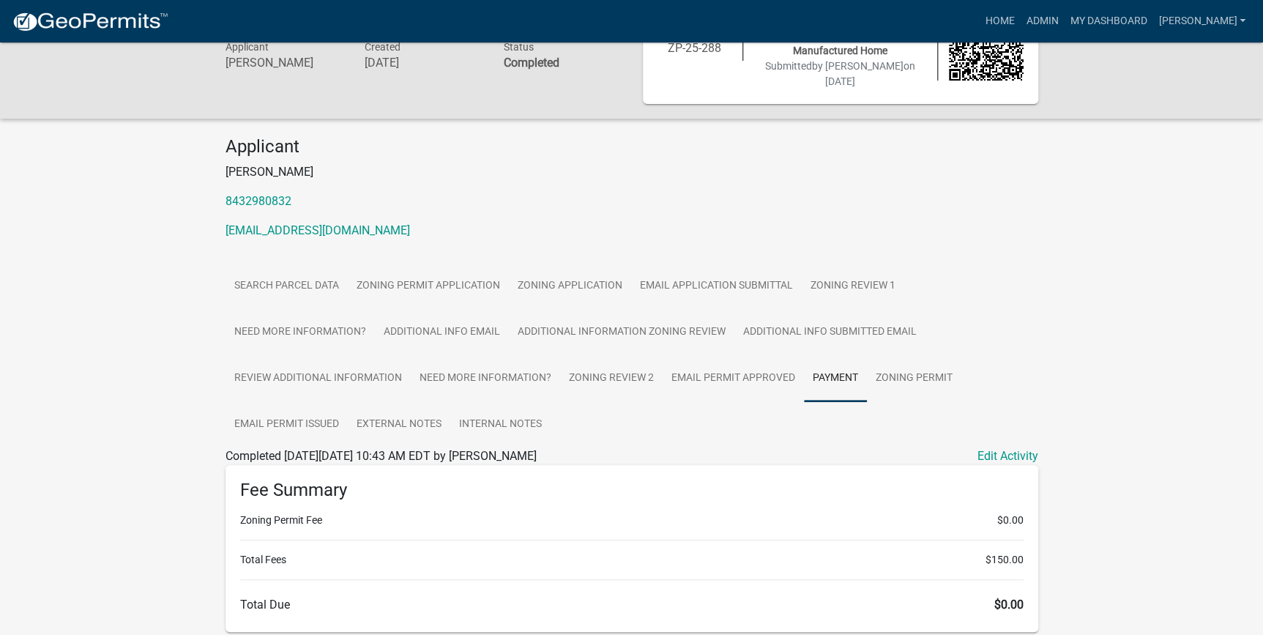
scroll to position [199, 0]
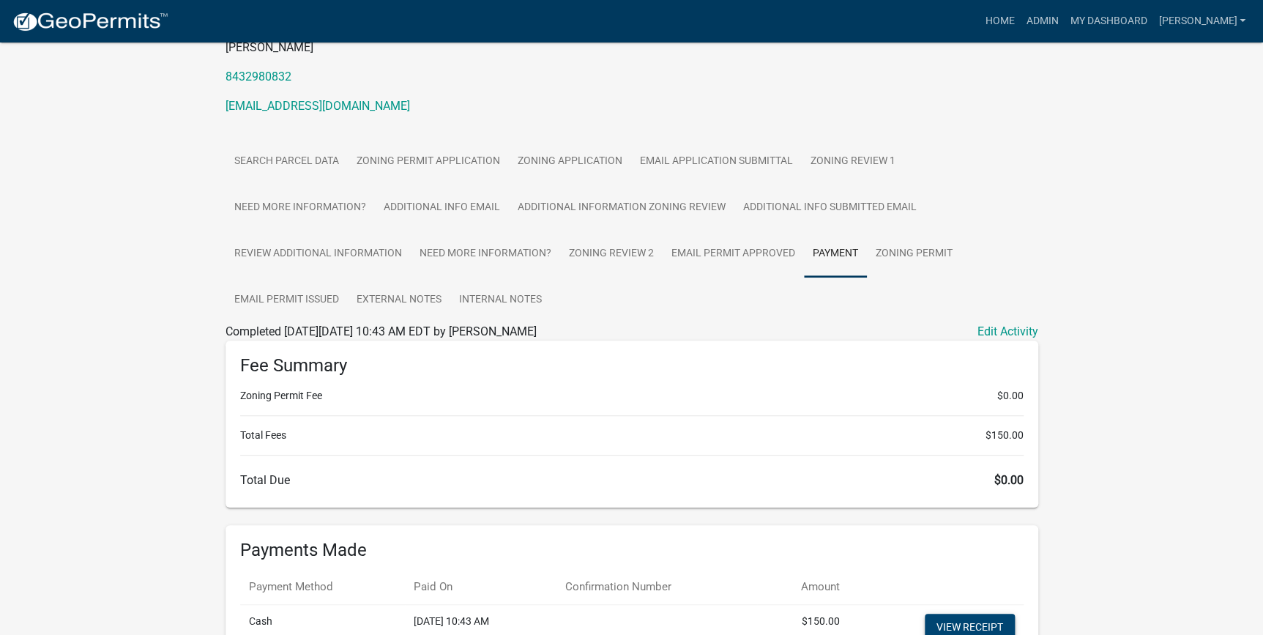
click at [967, 614] on link "View receipt" at bounding box center [970, 627] width 90 height 26
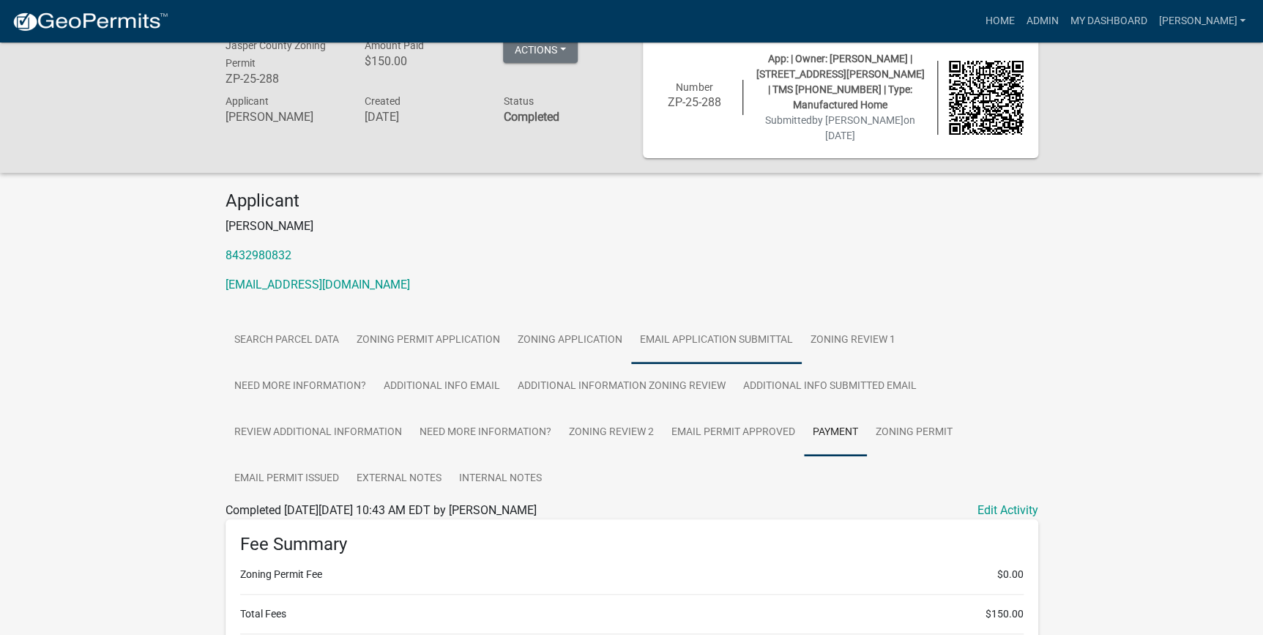
scroll to position [0, 0]
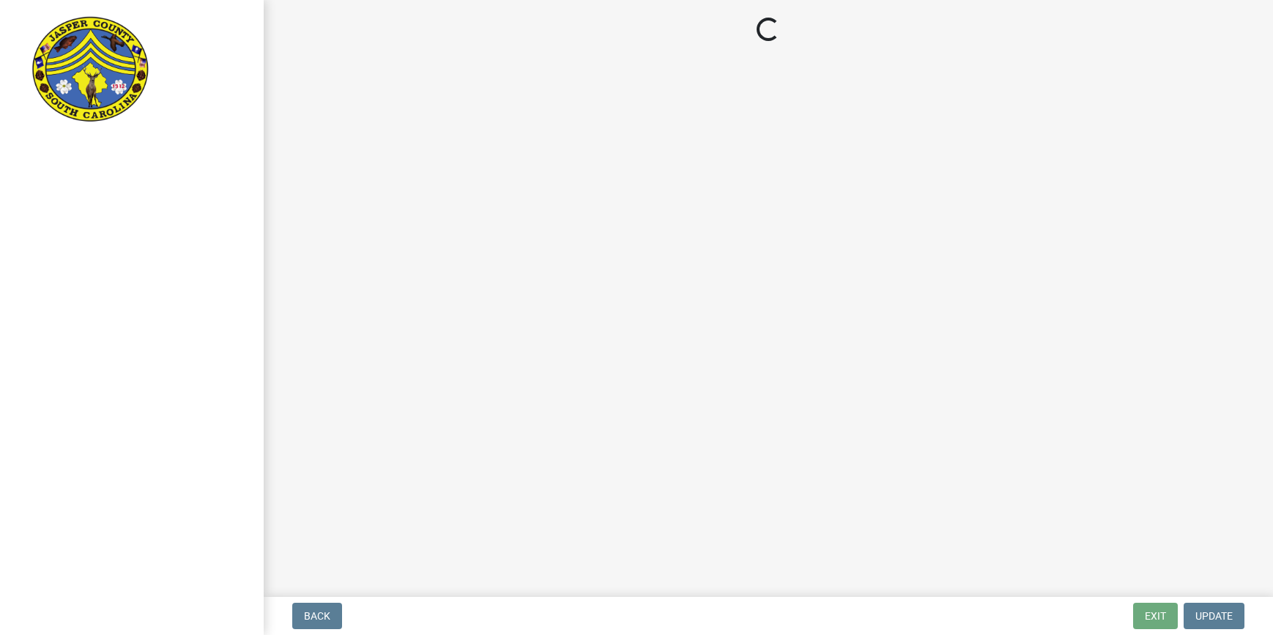
select select "00748aa1-56c2-4786-b7ff-9b3cb1d8d455"
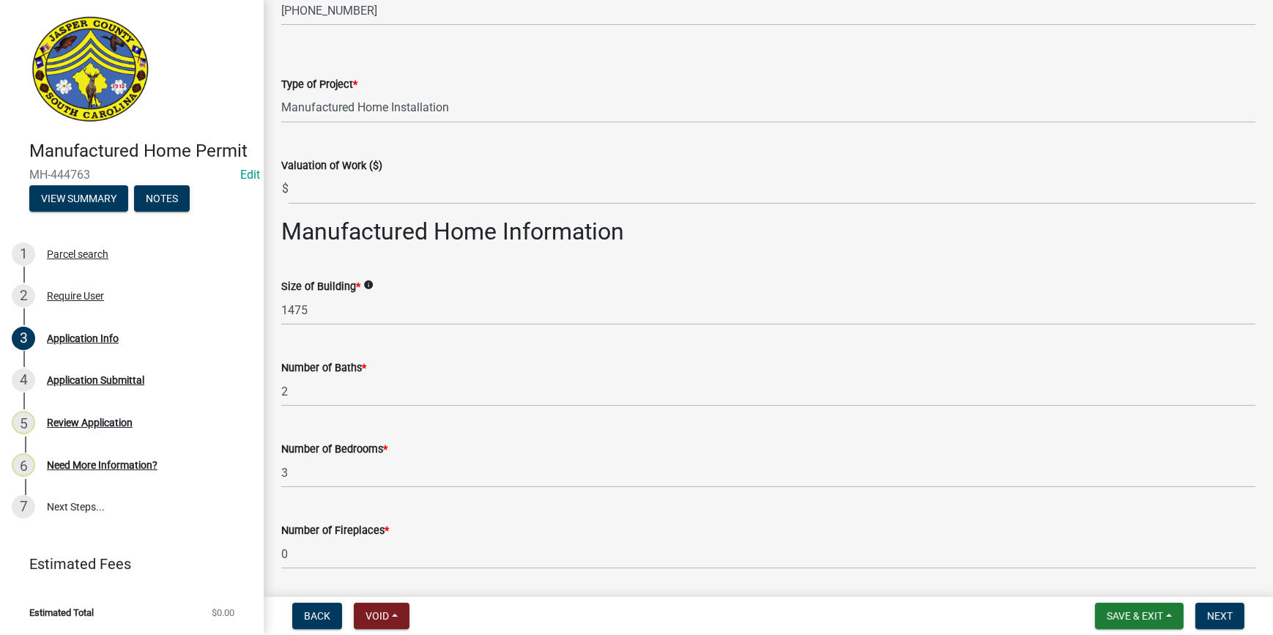
scroll to position [1931, 0]
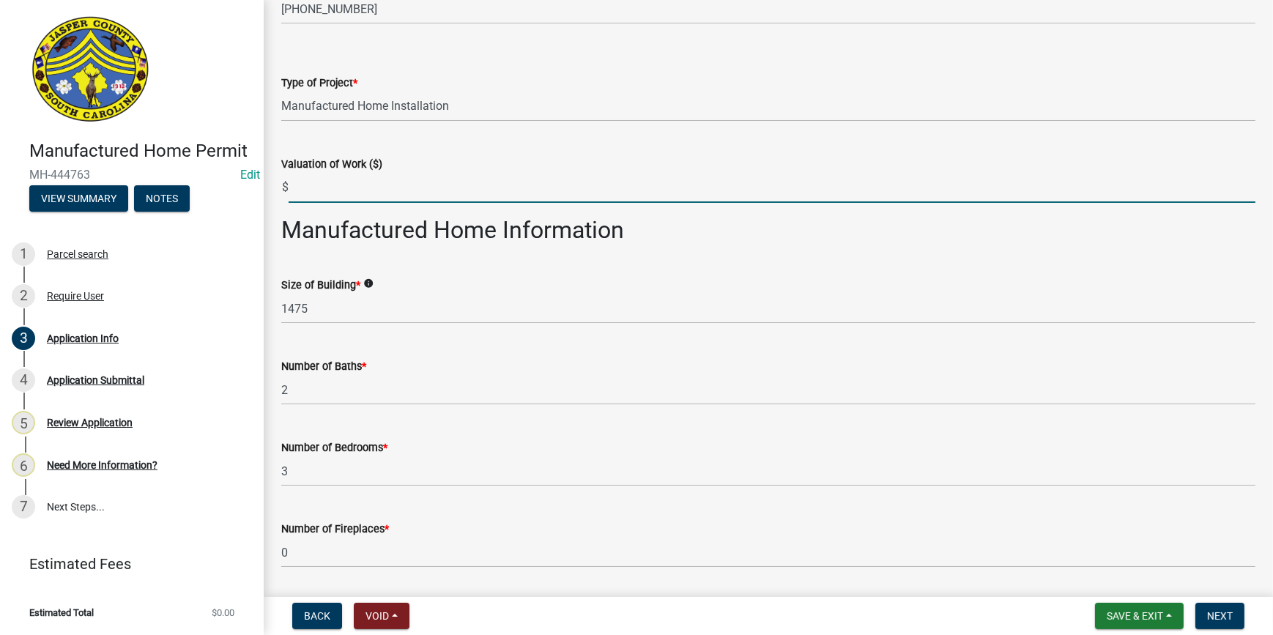
click at [368, 186] on input "text" at bounding box center [772, 188] width 967 height 30
type input "500"
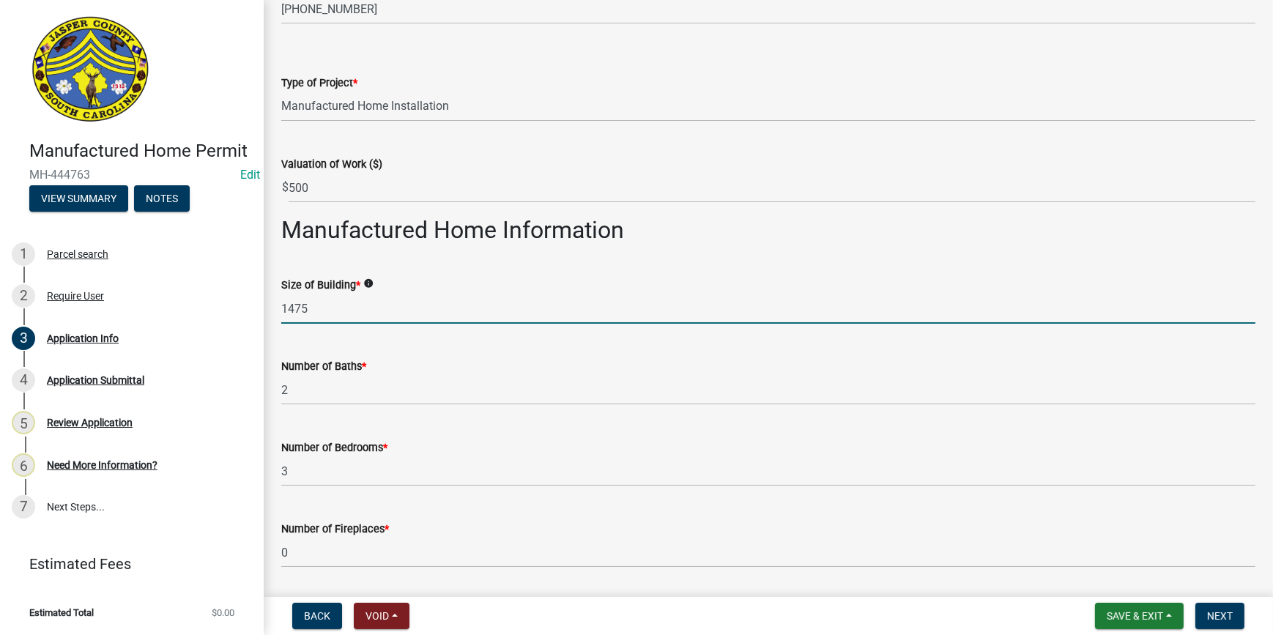
click at [743, 316] on input "1475" at bounding box center [768, 309] width 974 height 30
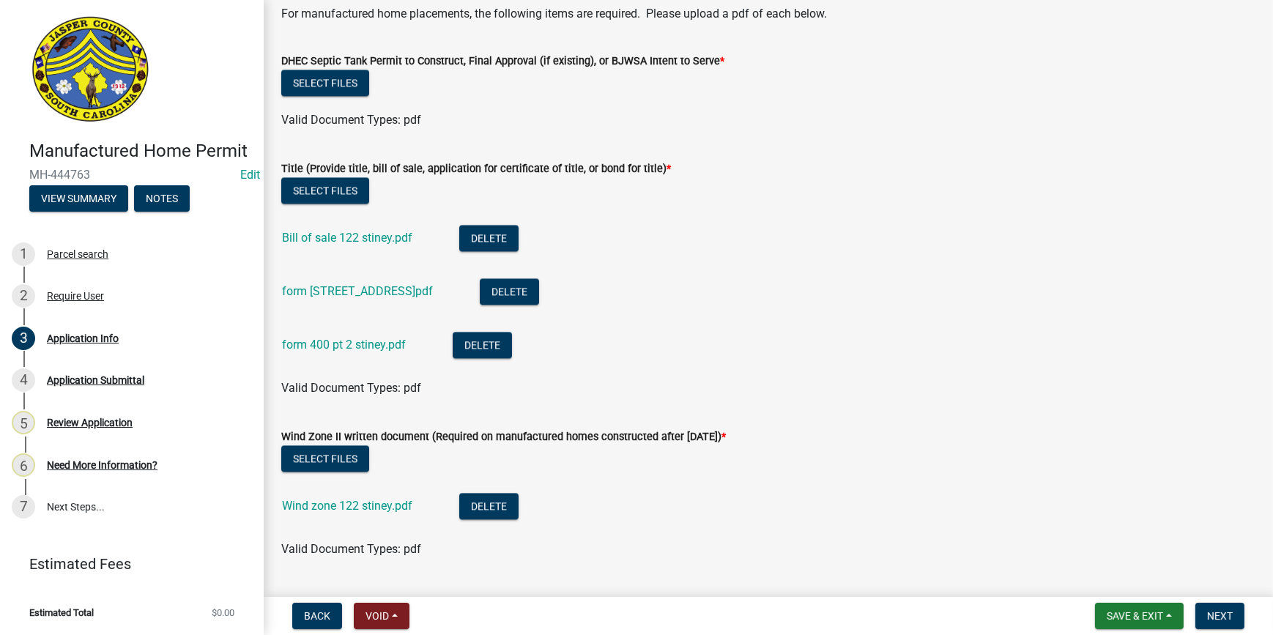
scroll to position [4061, 0]
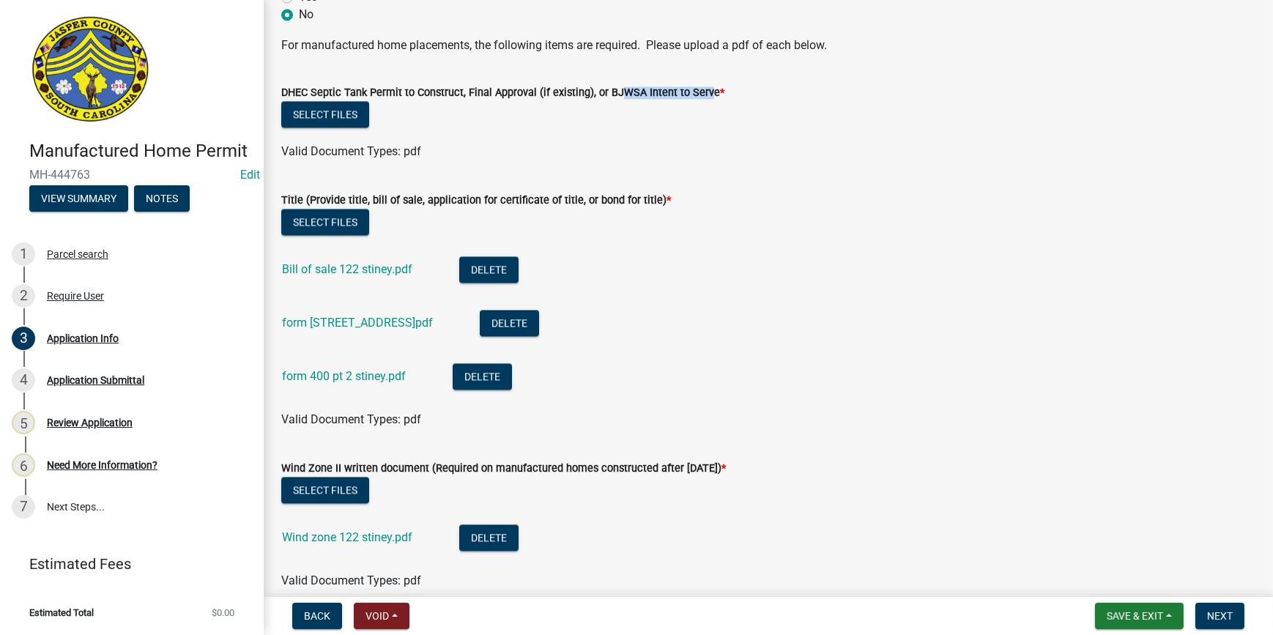
drag, startPoint x: 611, startPoint y: 94, endPoint x: 699, endPoint y: 95, distance: 87.9
click at [699, 95] on label "DHEC Septic Tank Permit to Construct, Final Approval (if existing), or BJWSA In…" at bounding box center [502, 93] width 443 height 10
drag, startPoint x: 699, startPoint y: 95, endPoint x: 738, endPoint y: 221, distance: 132.0
click at [738, 221] on div "Select files" at bounding box center [768, 224] width 974 height 30
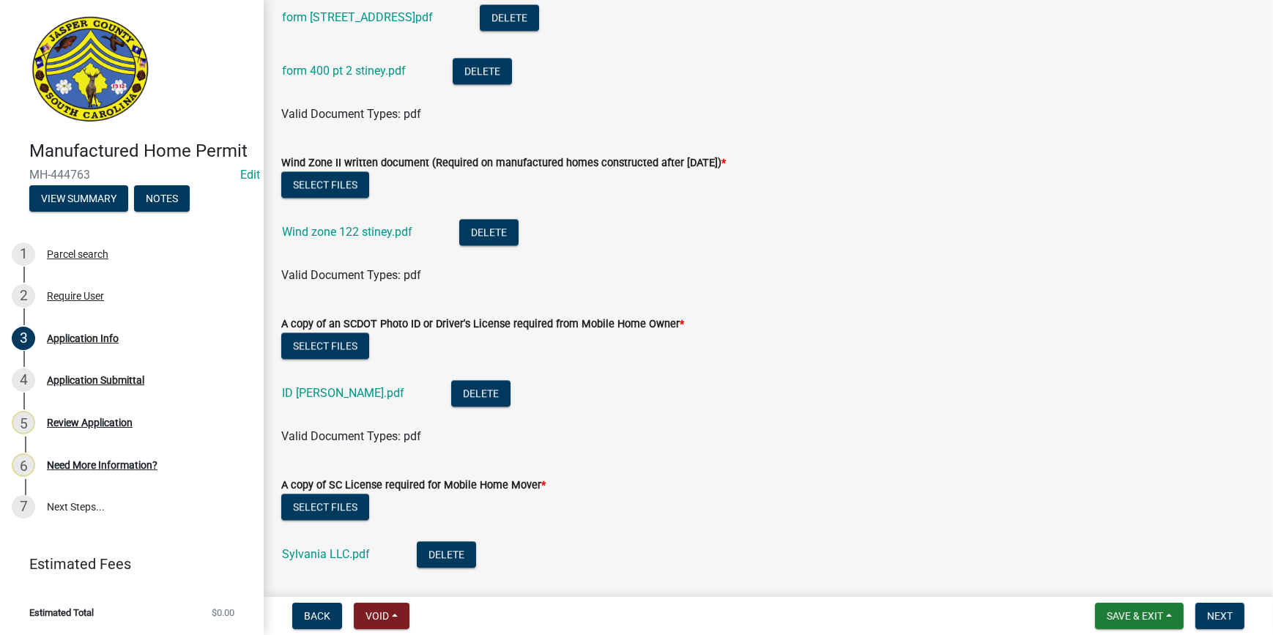
scroll to position [4394, 0]
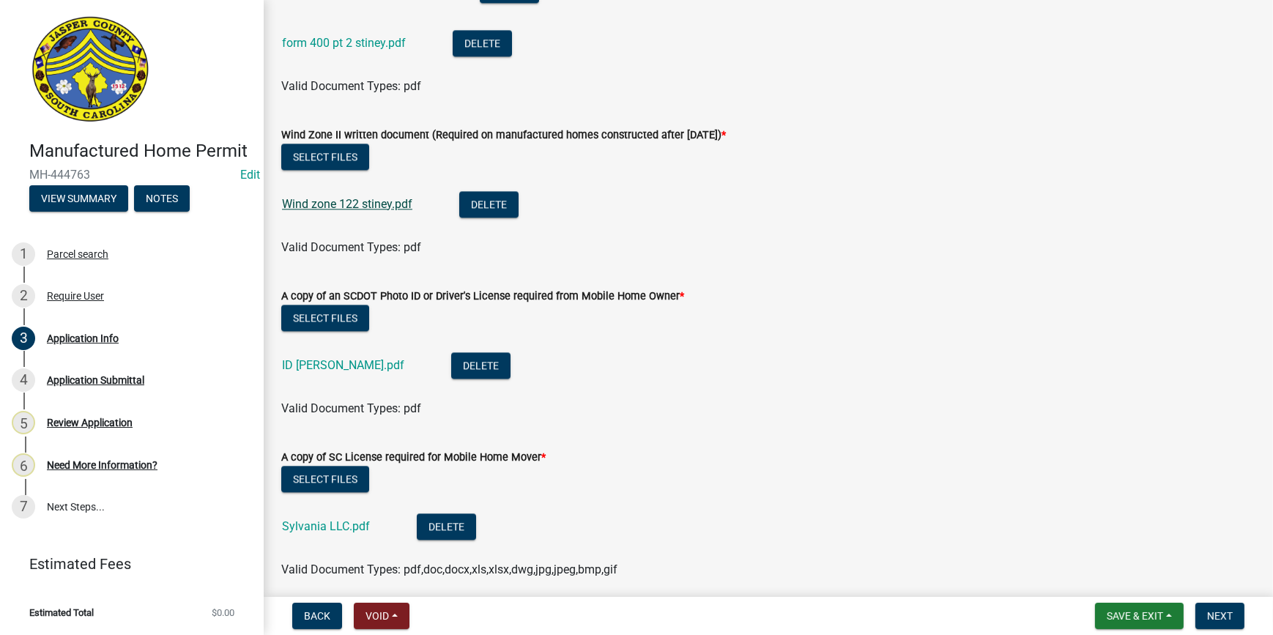
click at [379, 205] on link "Wind zone 122 stiney.pdf" at bounding box center [347, 204] width 130 height 14
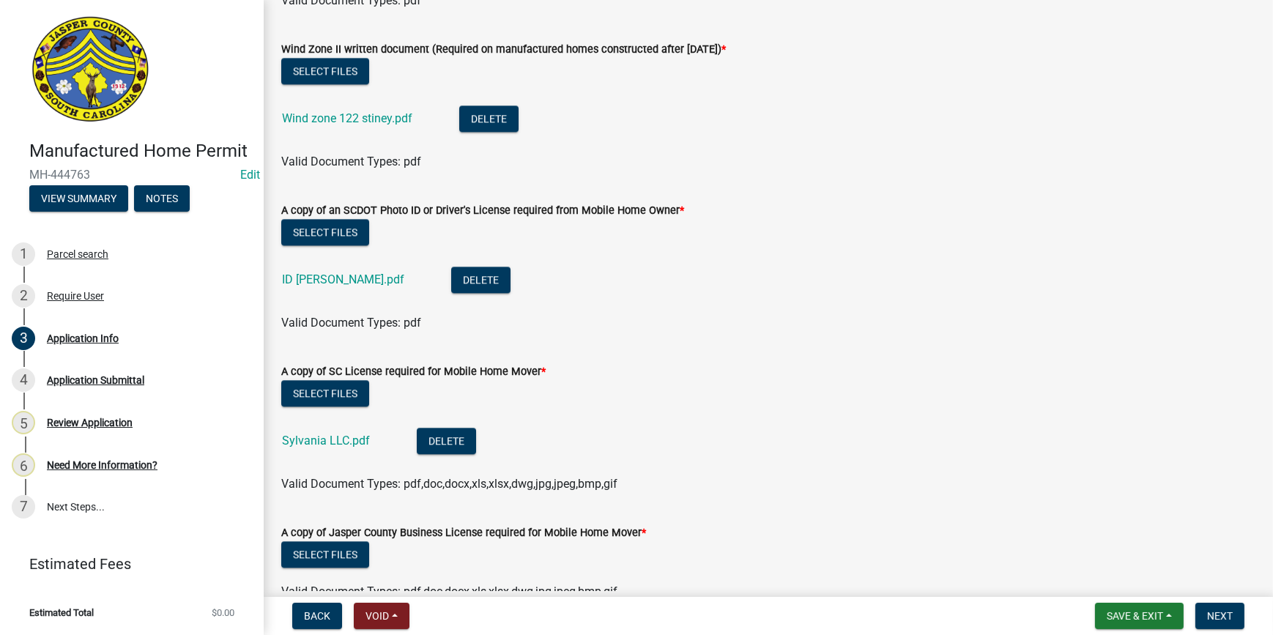
scroll to position [4594, 0]
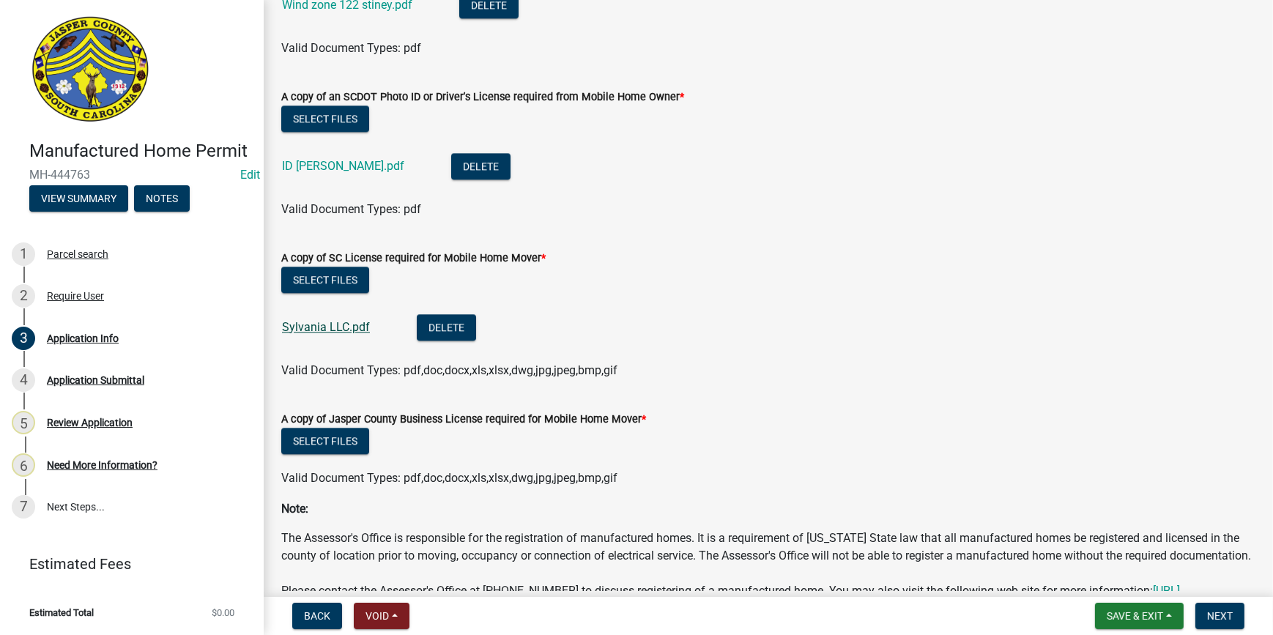
click at [327, 325] on link "Sylvania LLC.pdf" at bounding box center [326, 327] width 88 height 14
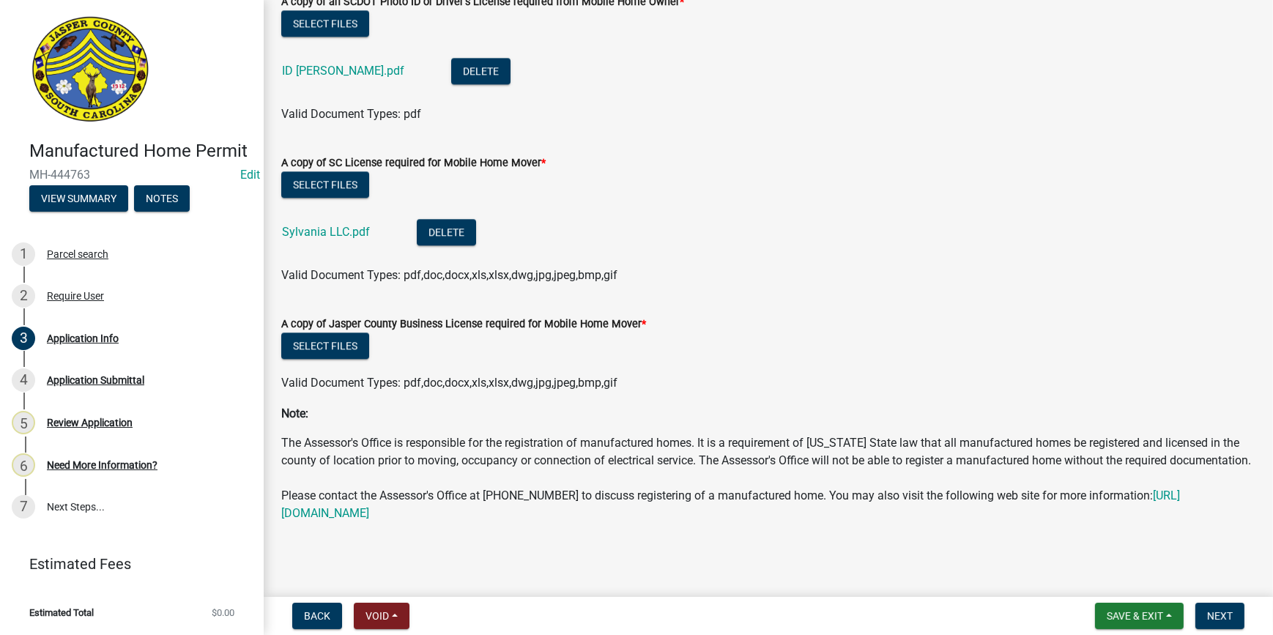
scroll to position [4637, 0]
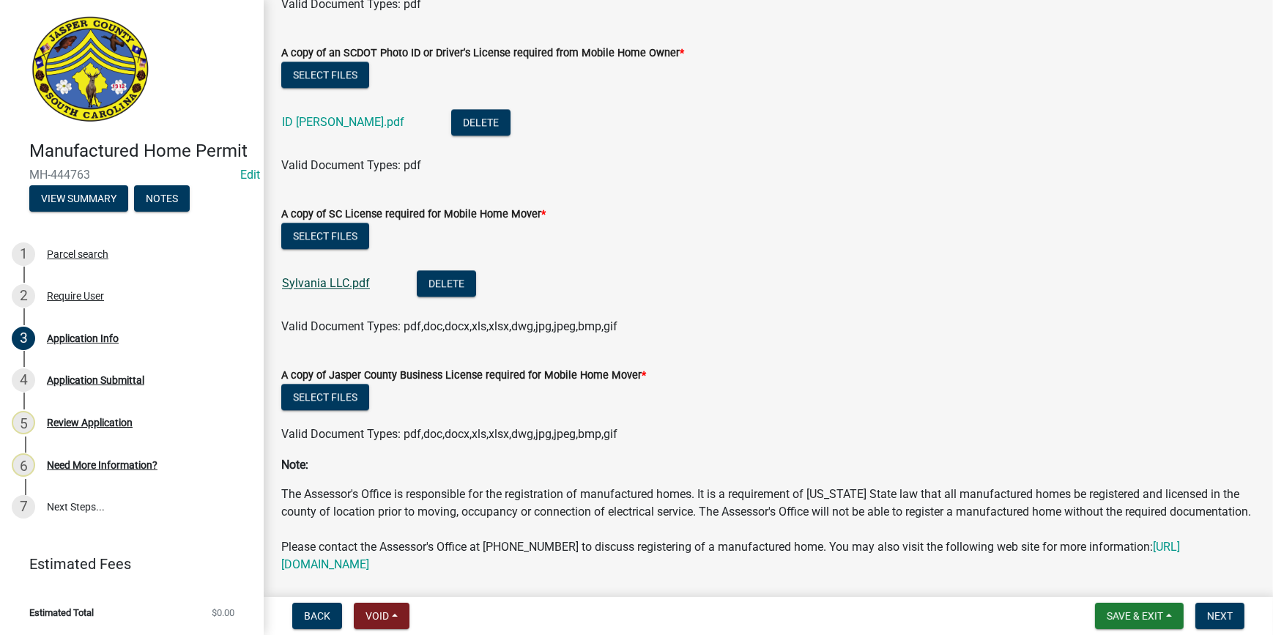
click at [330, 281] on link "Sylvania LLC.pdf" at bounding box center [326, 283] width 88 height 14
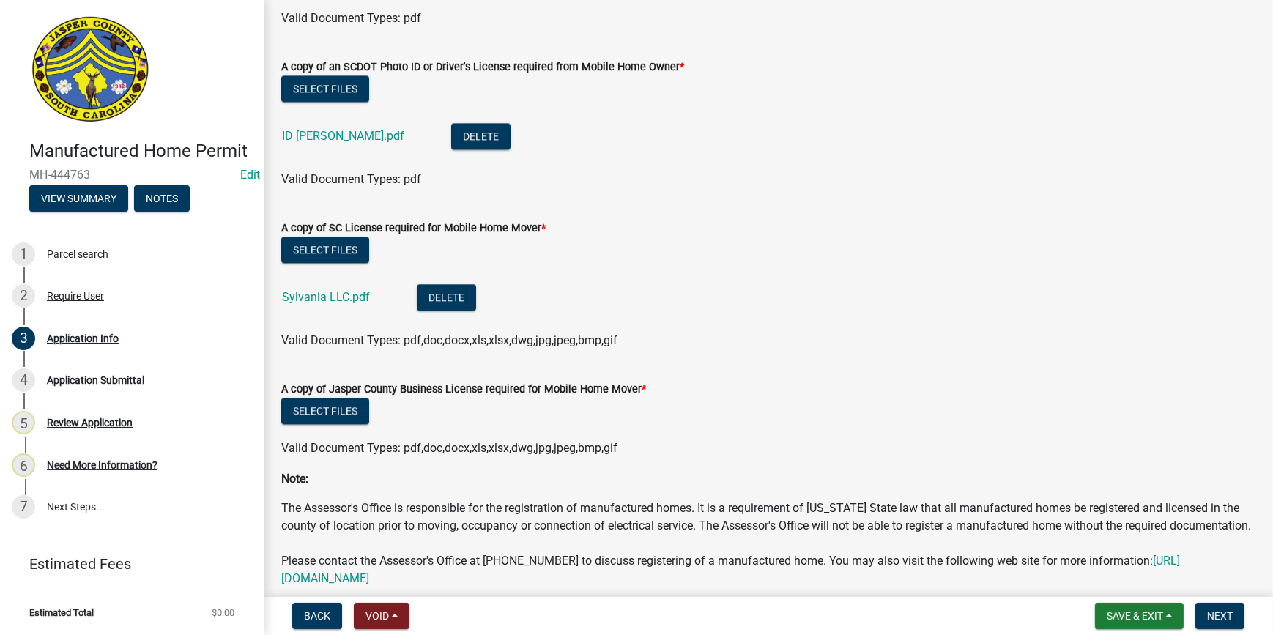
scroll to position [4704, 0]
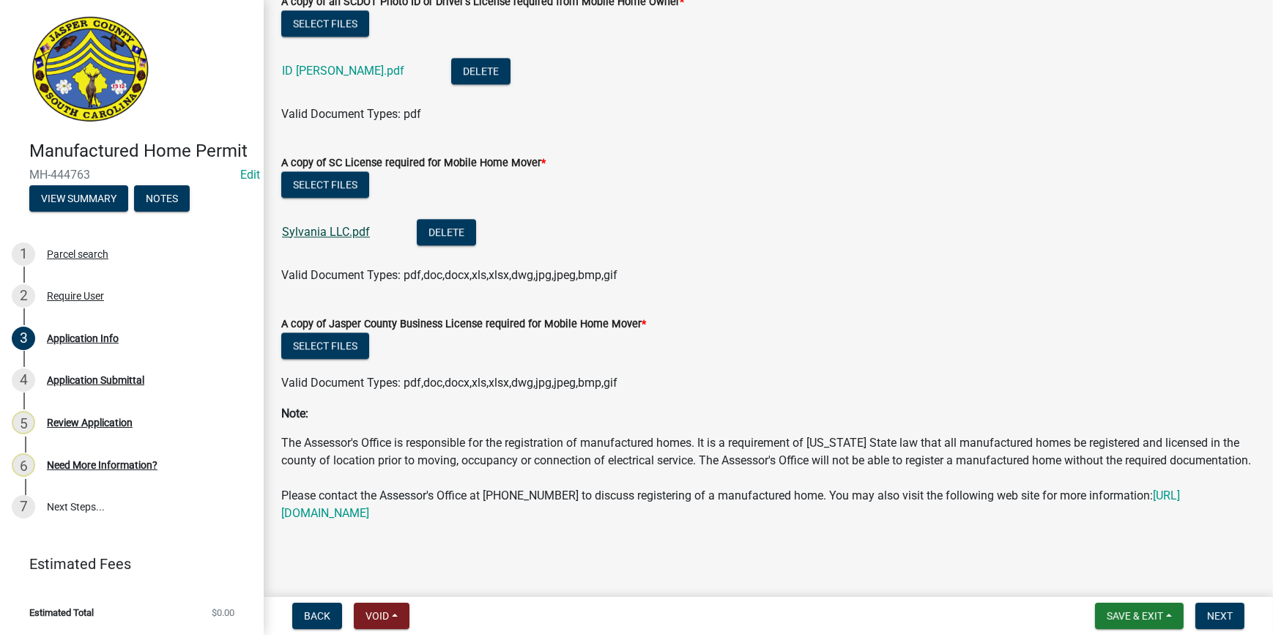
click at [333, 225] on link "Sylvania LLC.pdf" at bounding box center [326, 232] width 88 height 14
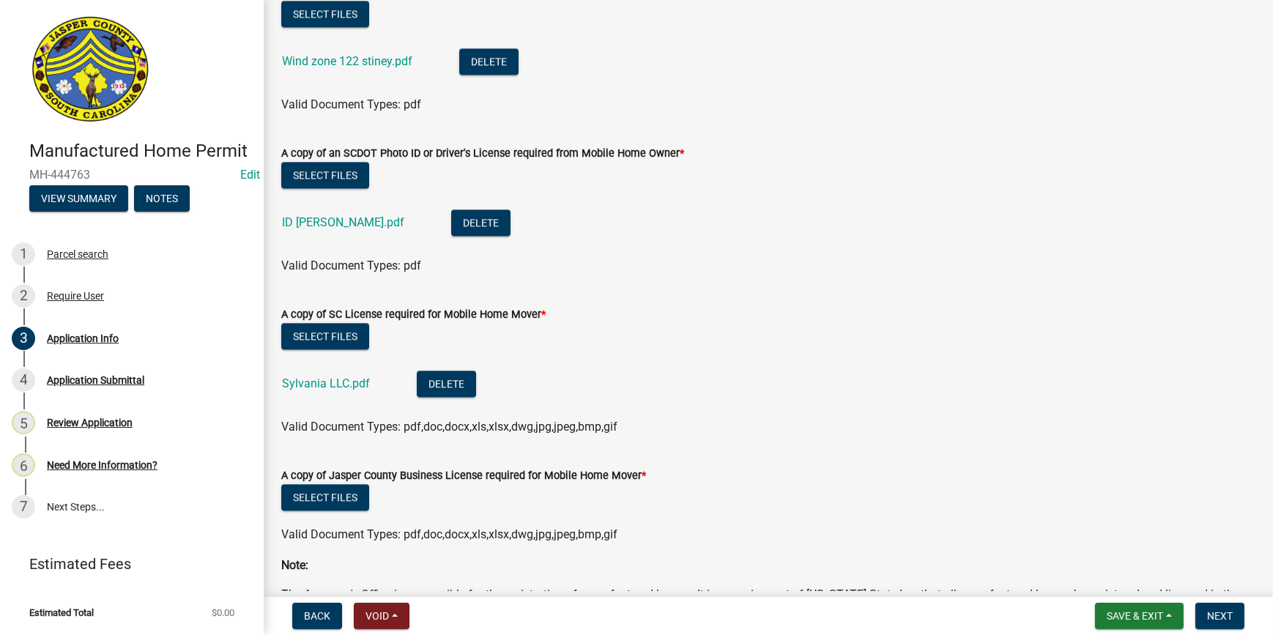
scroll to position [4504, 0]
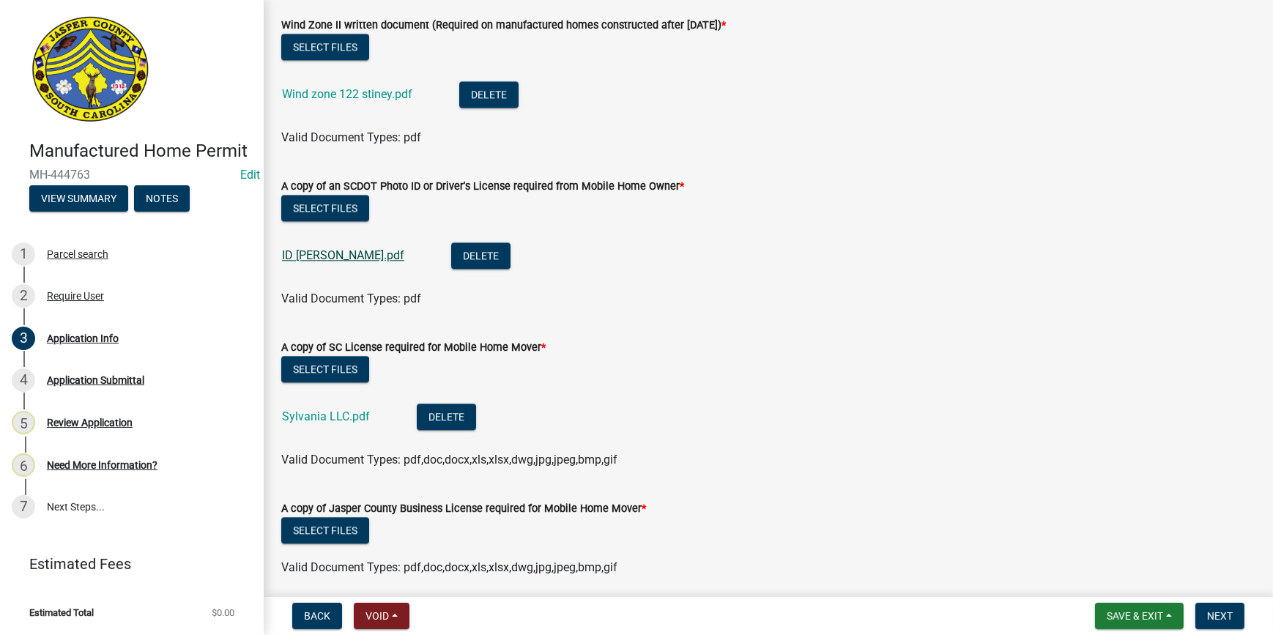
click at [321, 251] on link "ID [PERSON_NAME].pdf" at bounding box center [343, 255] width 122 height 14
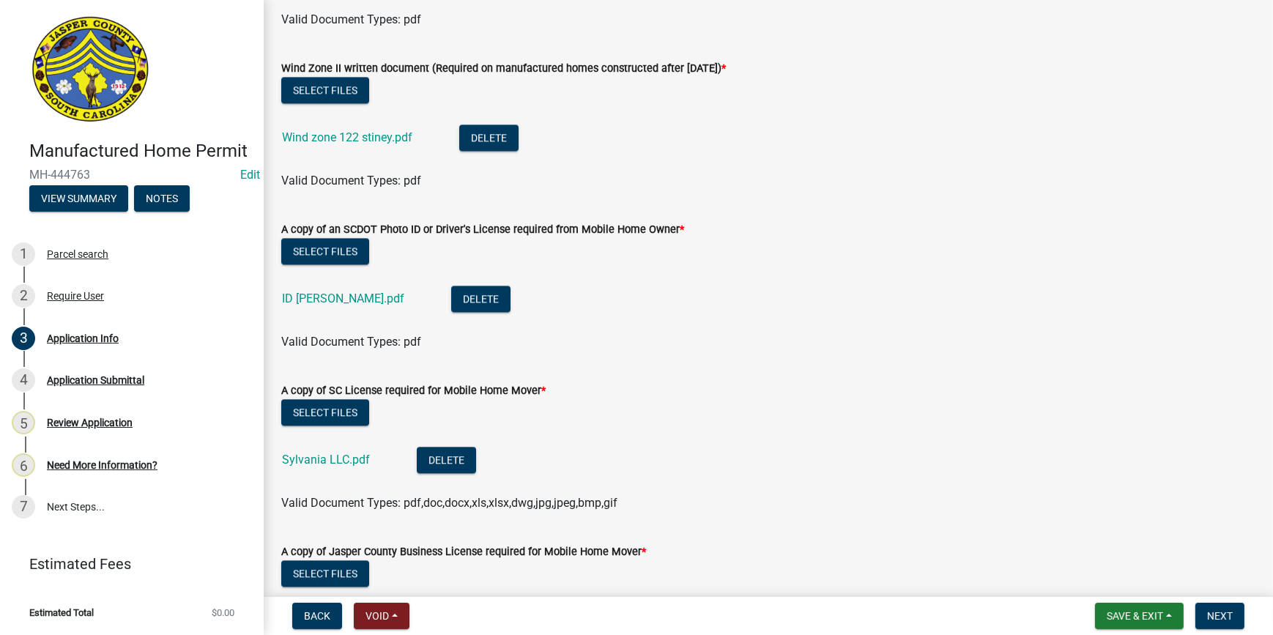
scroll to position [4438, 0]
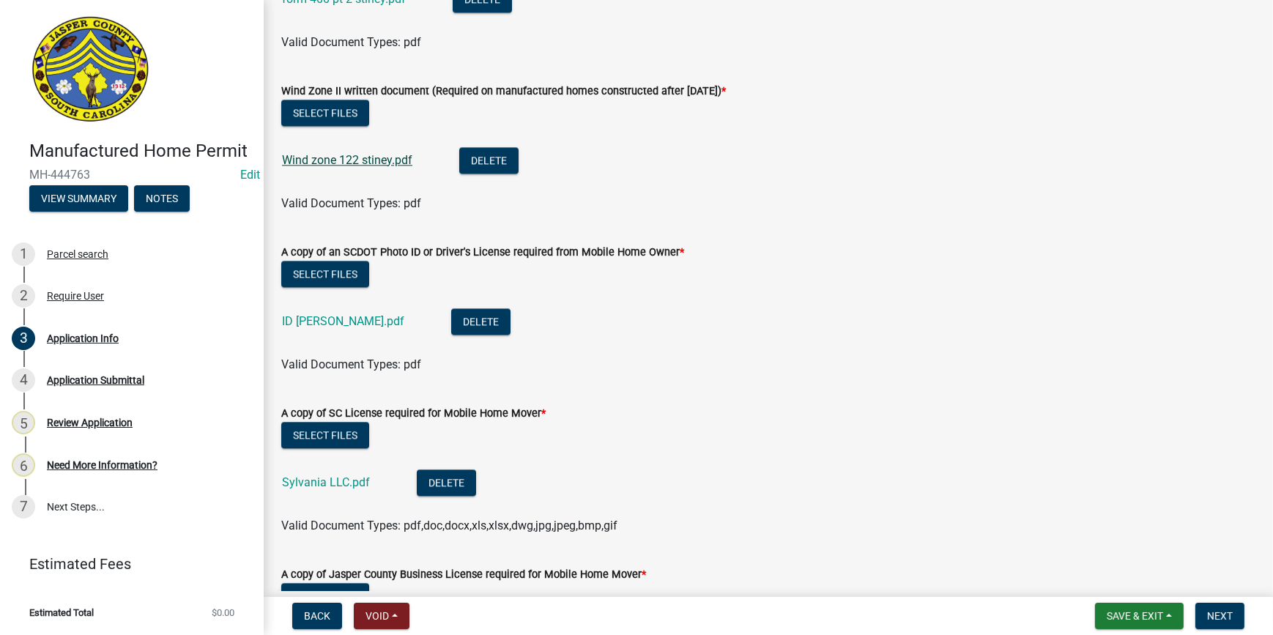
click at [376, 161] on link "Wind zone 122 stiney.pdf" at bounding box center [347, 160] width 130 height 14
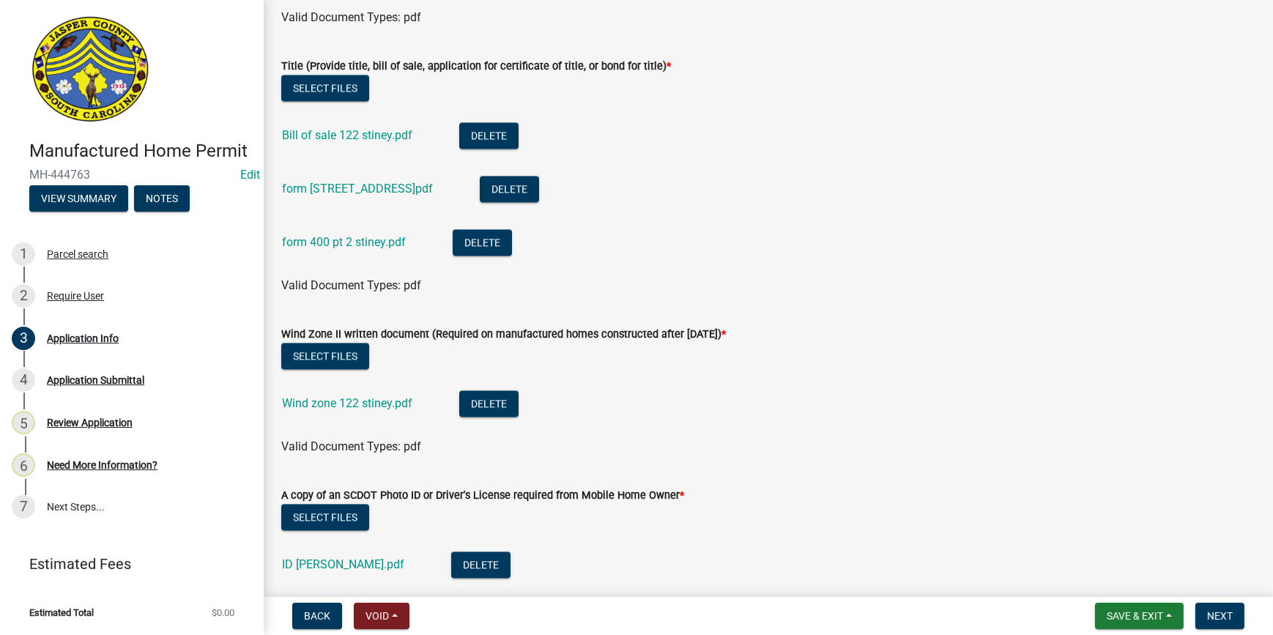
scroll to position [4172, 0]
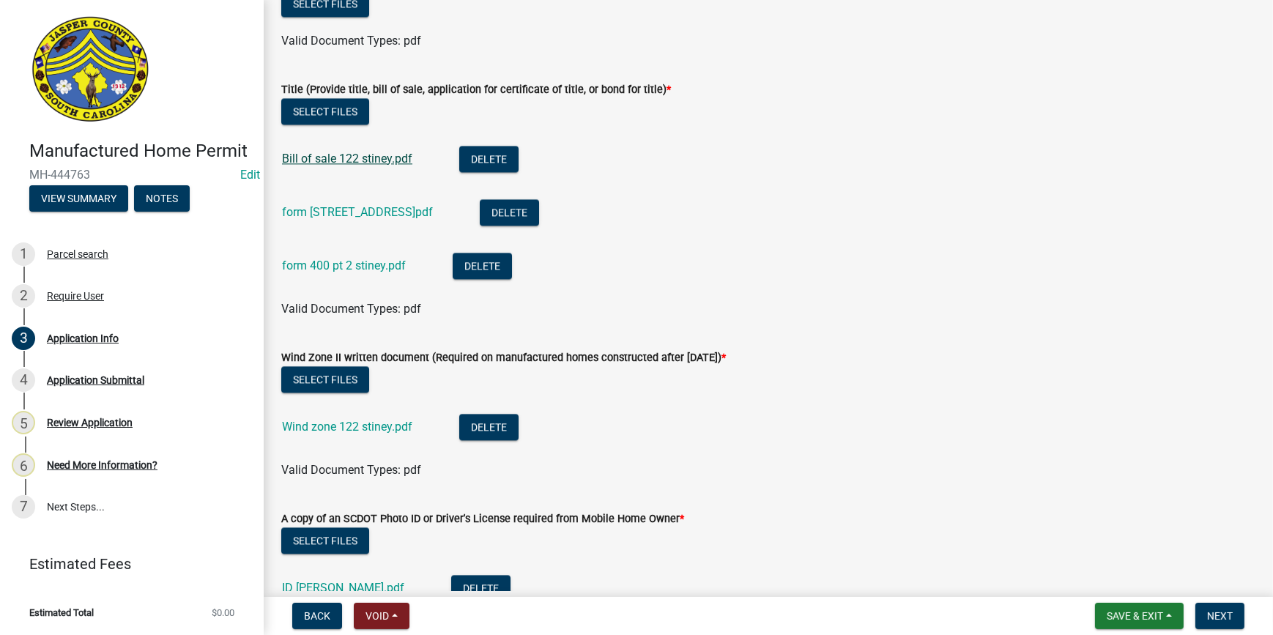
click at [397, 163] on link "Bill of sale 122 stiney.pdf" at bounding box center [347, 159] width 130 height 14
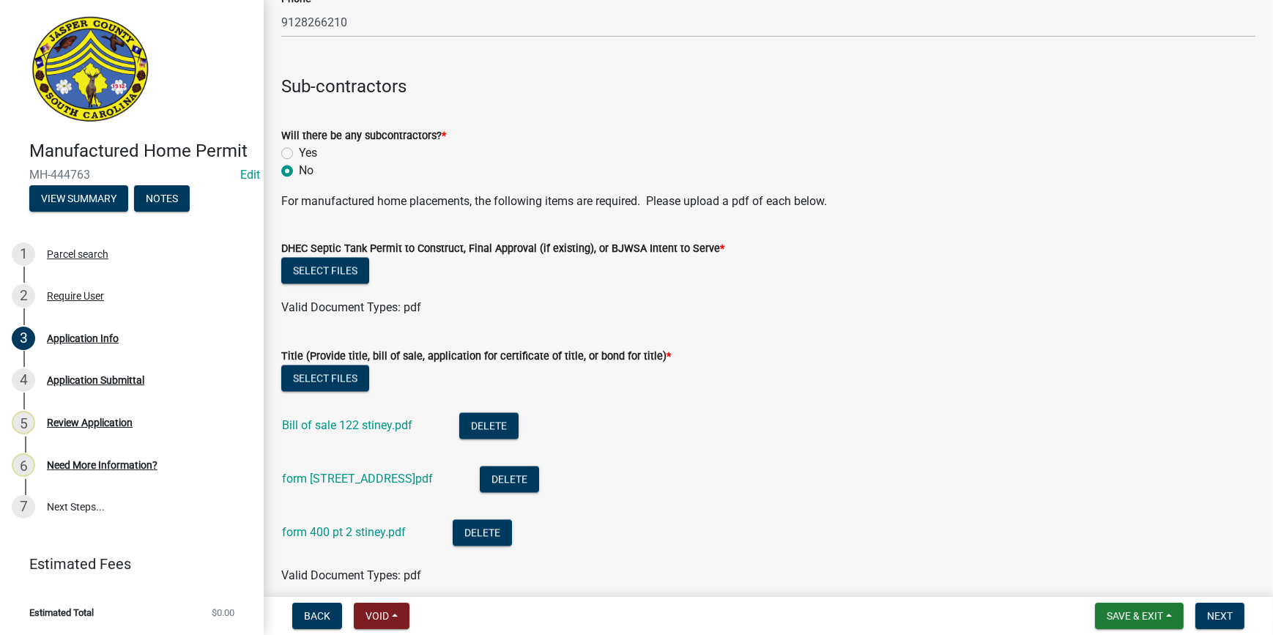
scroll to position [4038, 0]
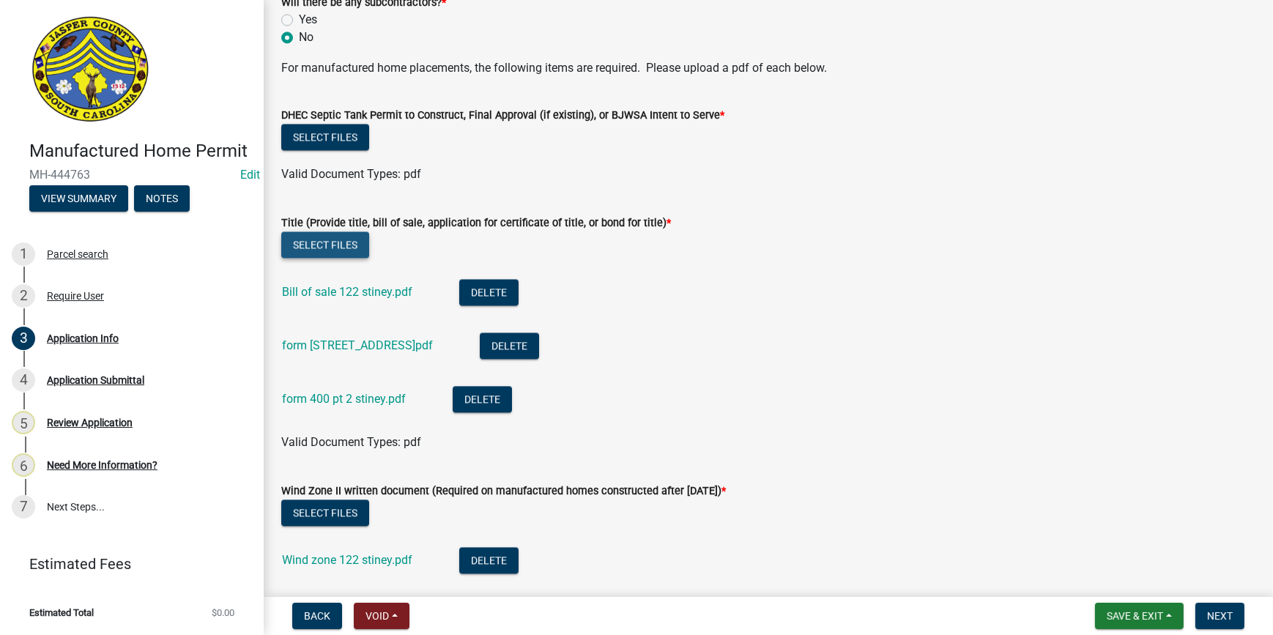
click at [328, 241] on button "Select files" at bounding box center [325, 244] width 88 height 26
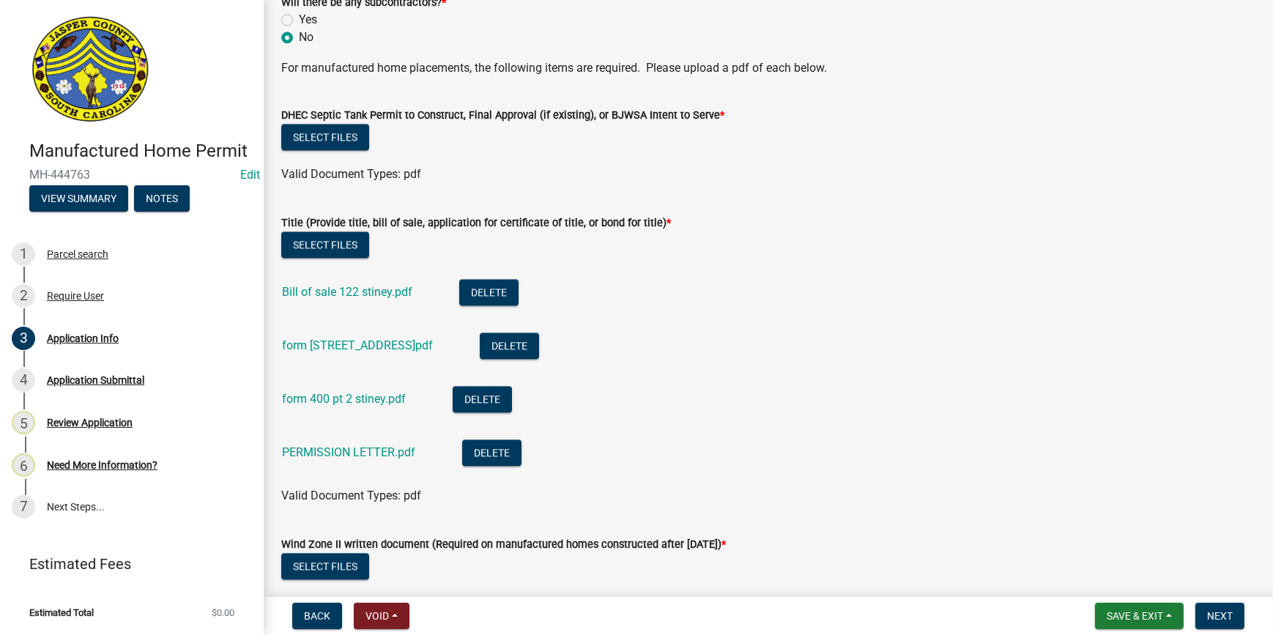
click at [350, 440] on div "PERMISSION LETTER.pdf" at bounding box center [360, 454] width 157 height 30
click at [350, 446] on link "PERMISSION LETTER.pdf" at bounding box center [348, 452] width 133 height 14
click at [499, 441] on button "Delete" at bounding box center [491, 452] width 59 height 26
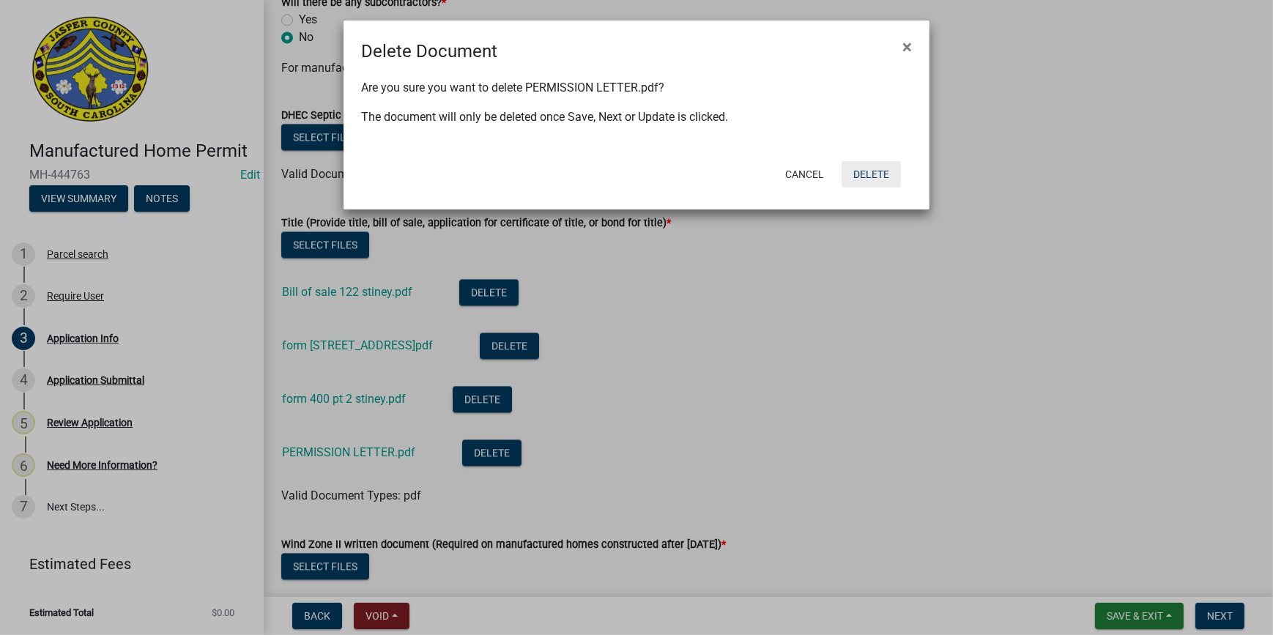
click at [863, 171] on button "Delete" at bounding box center [871, 174] width 59 height 26
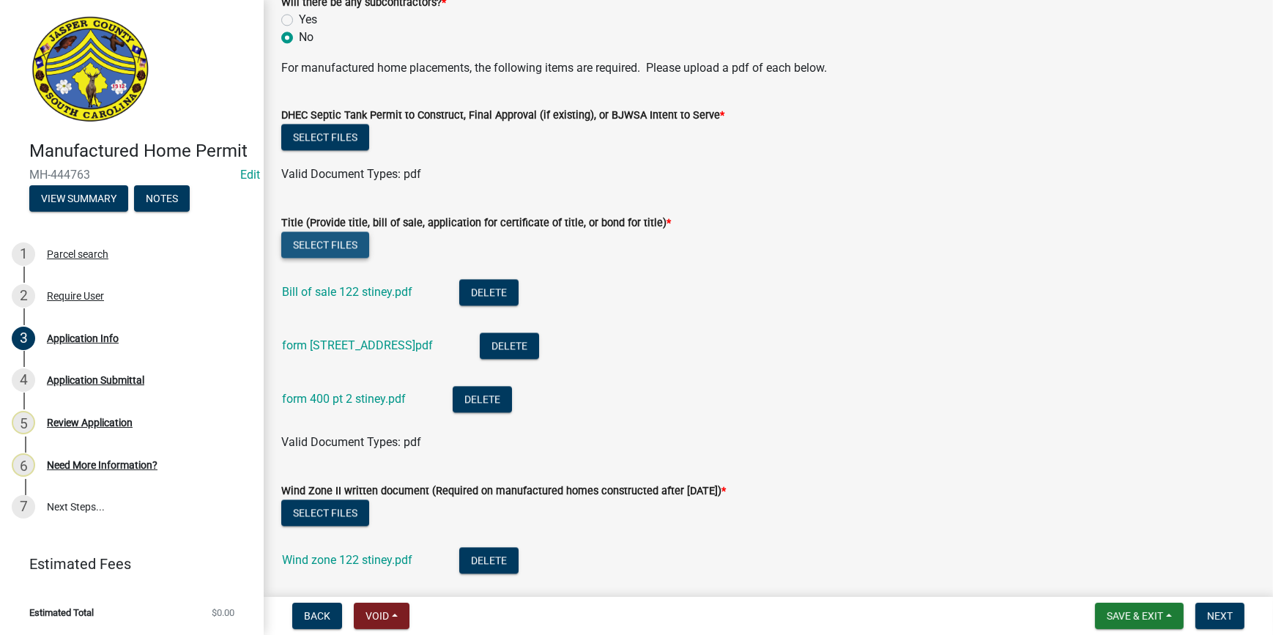
click at [356, 242] on button "Select files" at bounding box center [325, 244] width 88 height 26
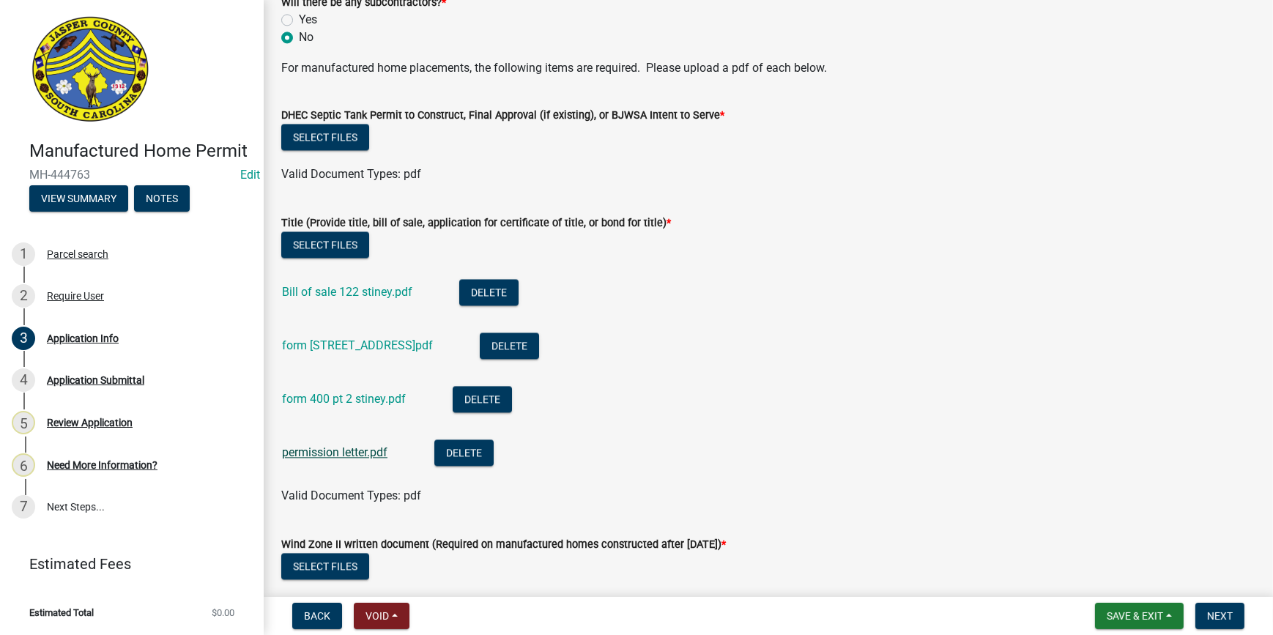
click at [324, 453] on link "permission letter.pdf" at bounding box center [334, 452] width 105 height 14
click at [1164, 619] on button "Save & Exit" at bounding box center [1139, 616] width 89 height 26
click at [1131, 548] on button "Save" at bounding box center [1124, 542] width 117 height 35
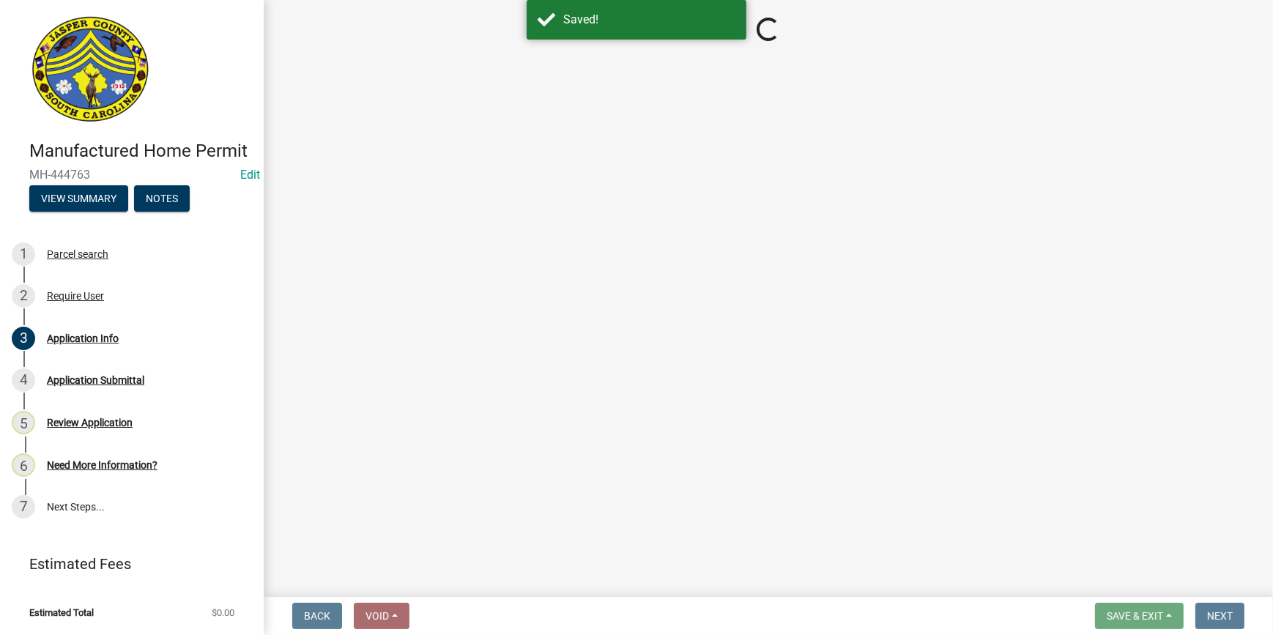
select select "00748aa1-56c2-4786-b7ff-9b3cb1d8d455"
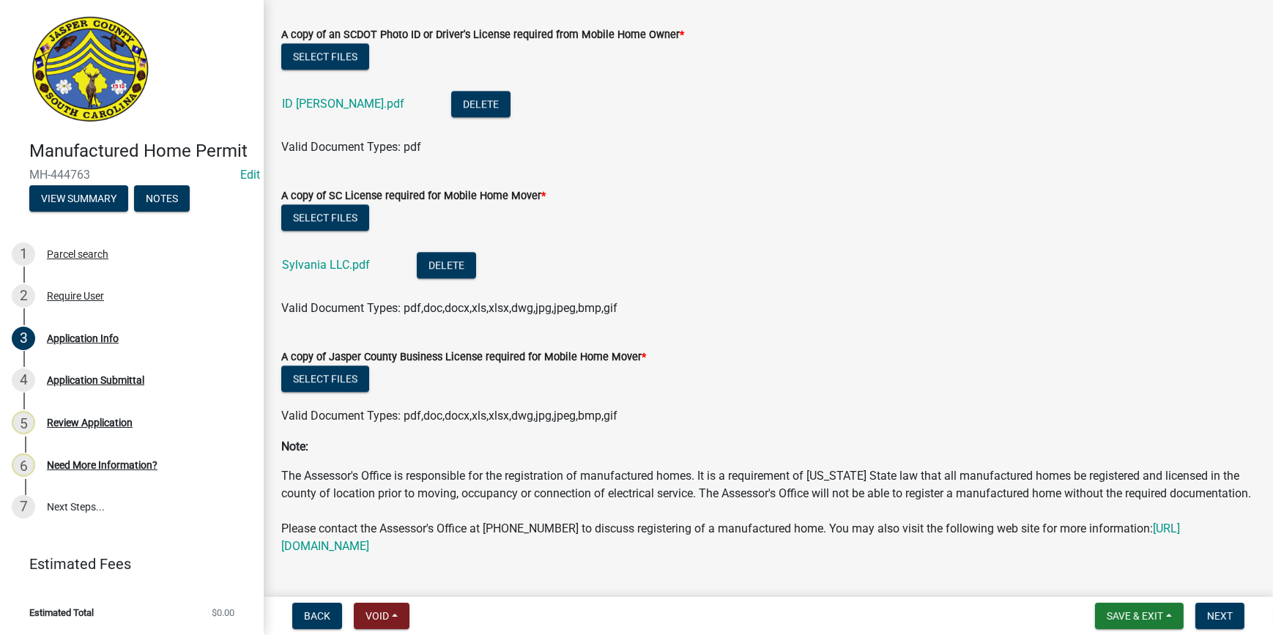
scroll to position [4758, 0]
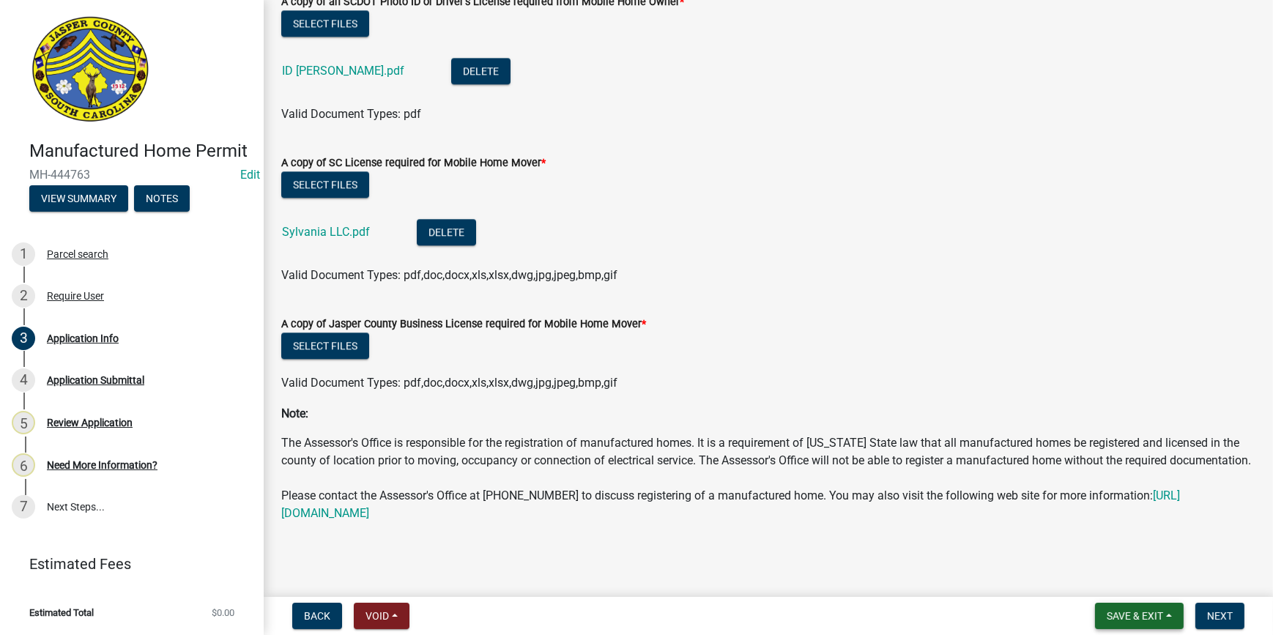
click at [1167, 619] on button "Save & Exit" at bounding box center [1139, 616] width 89 height 26
click at [1120, 576] on button "Save & Exit" at bounding box center [1124, 577] width 117 height 35
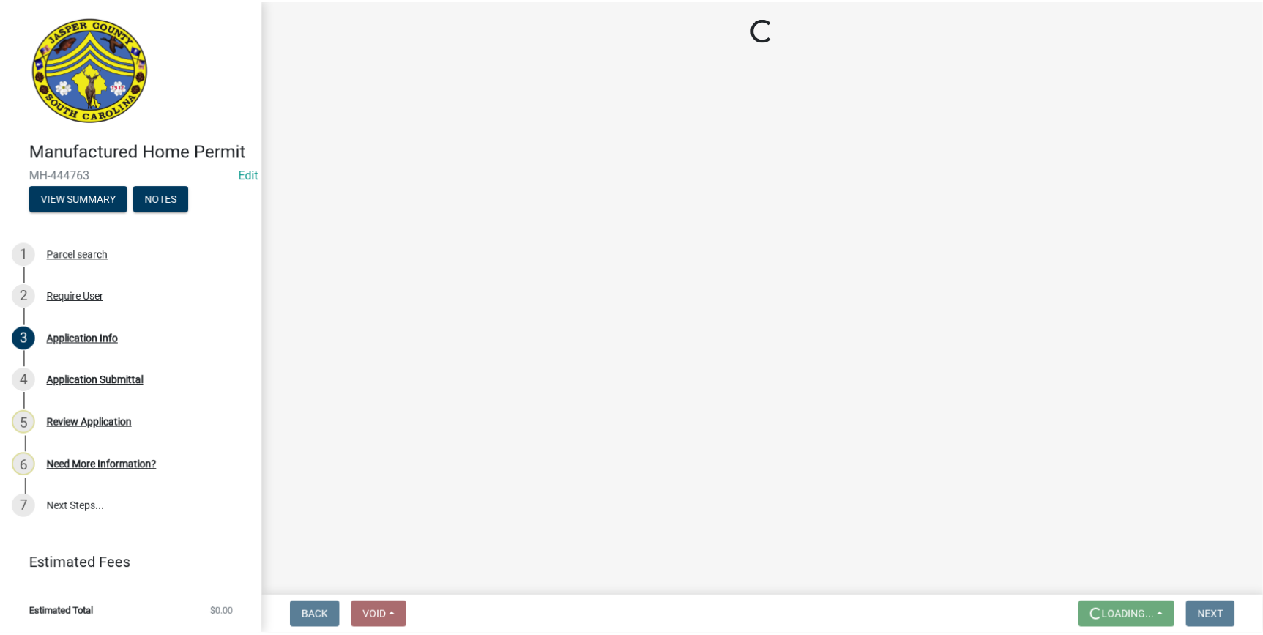
scroll to position [0, 0]
